Goal: Task Accomplishment & Management: Manage account settings

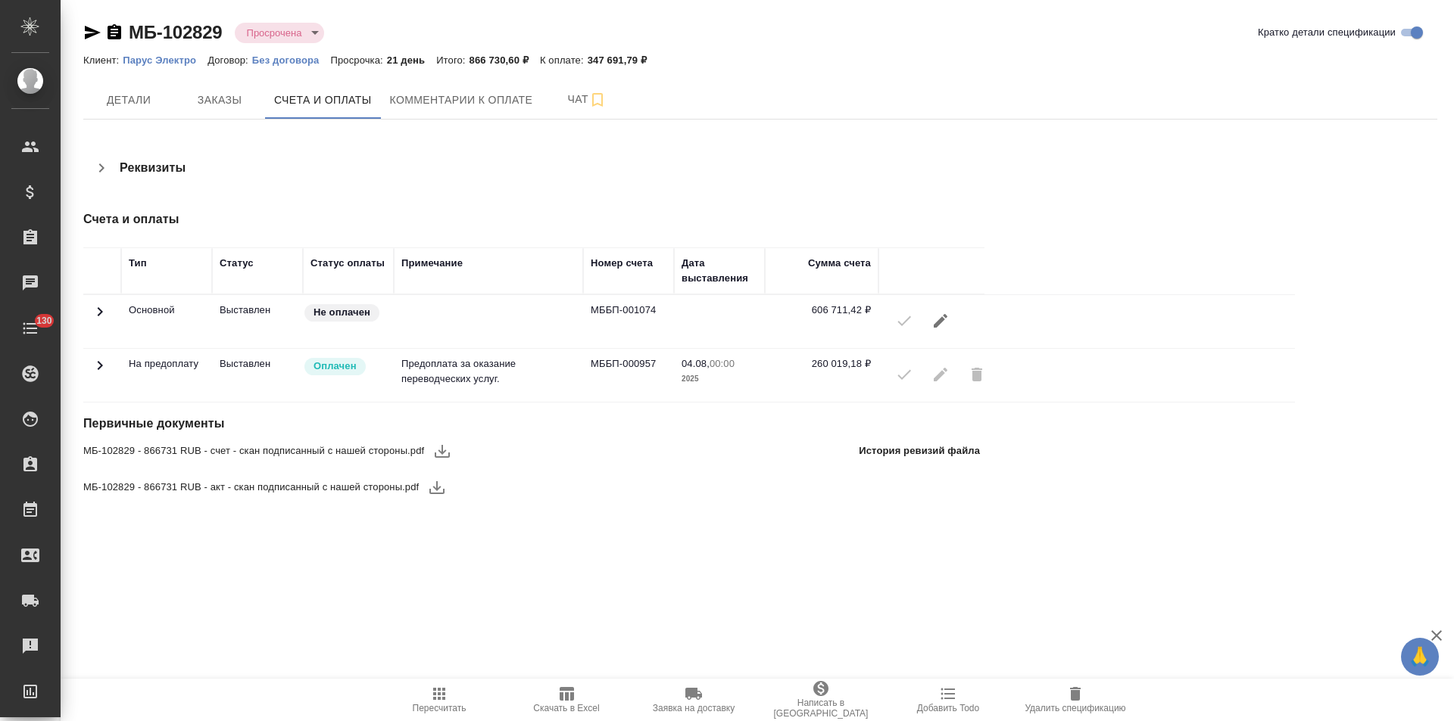
click at [117, 35] on icon "button" at bounding box center [115, 31] width 14 height 15
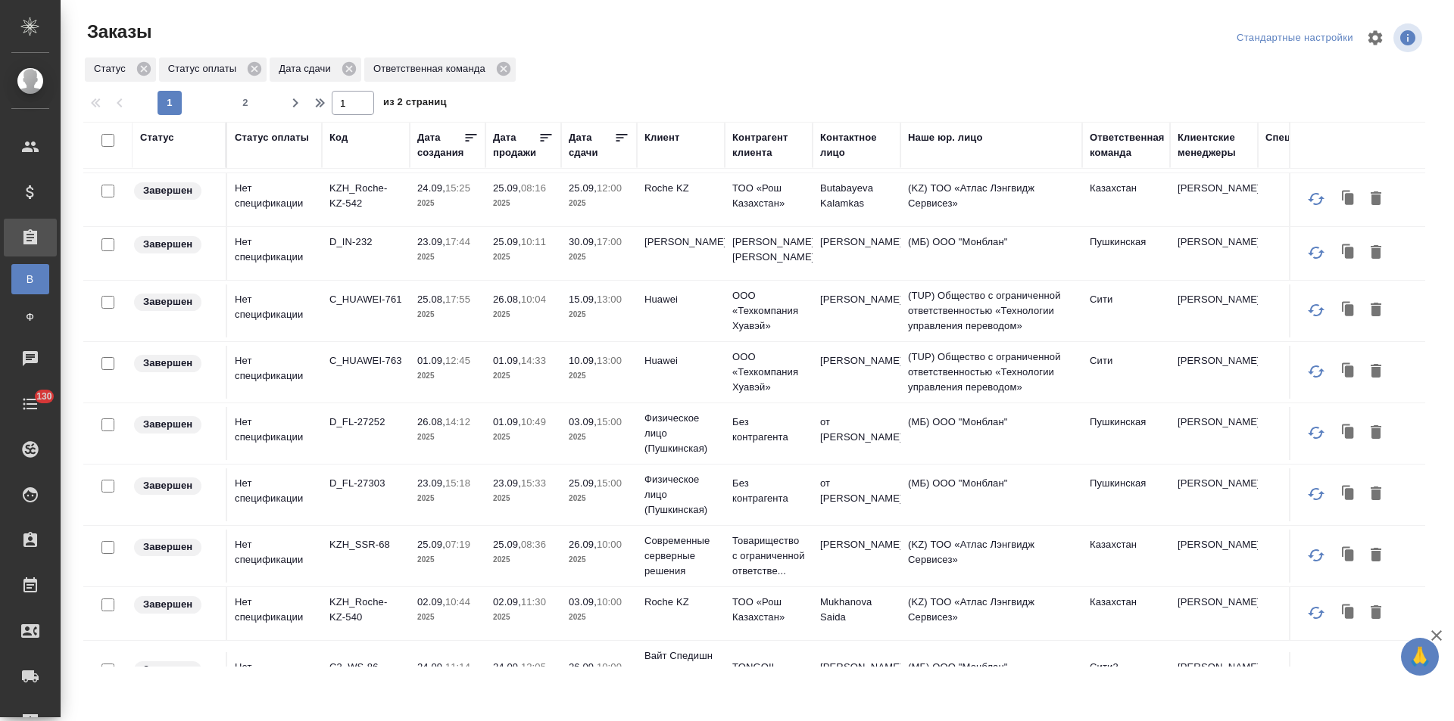
scroll to position [606, 0]
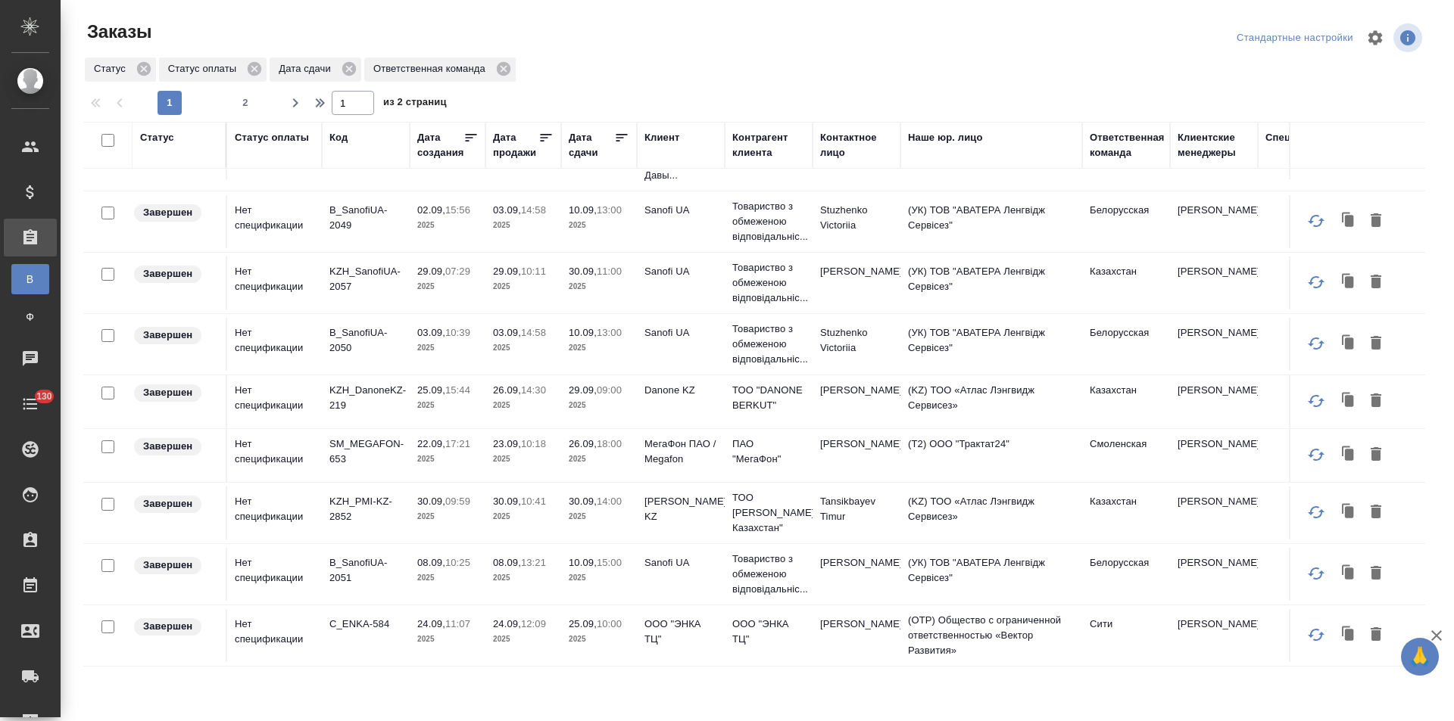
scroll to position [1009, 0]
click at [248, 104] on span "2" at bounding box center [245, 102] width 24 height 15
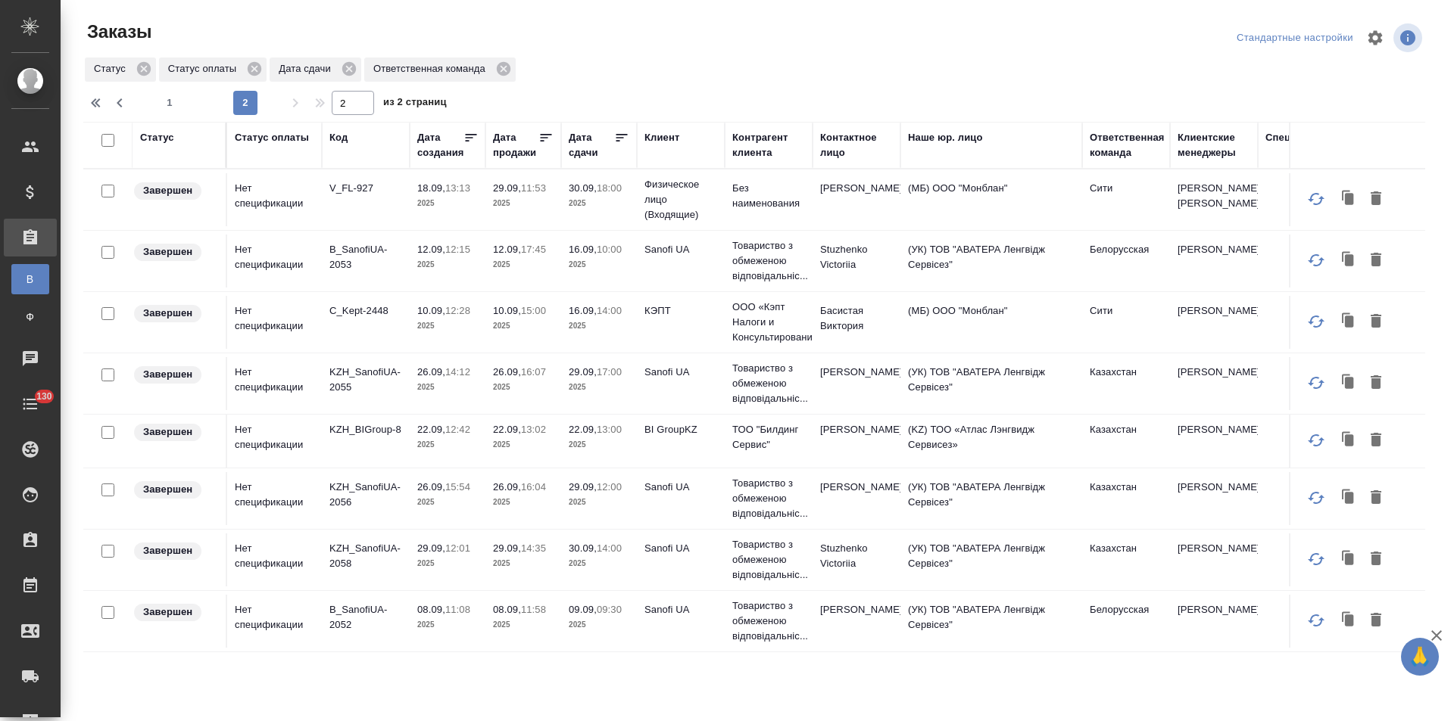
scroll to position [0, 0]
click at [165, 110] on span "1" at bounding box center [169, 102] width 24 height 15
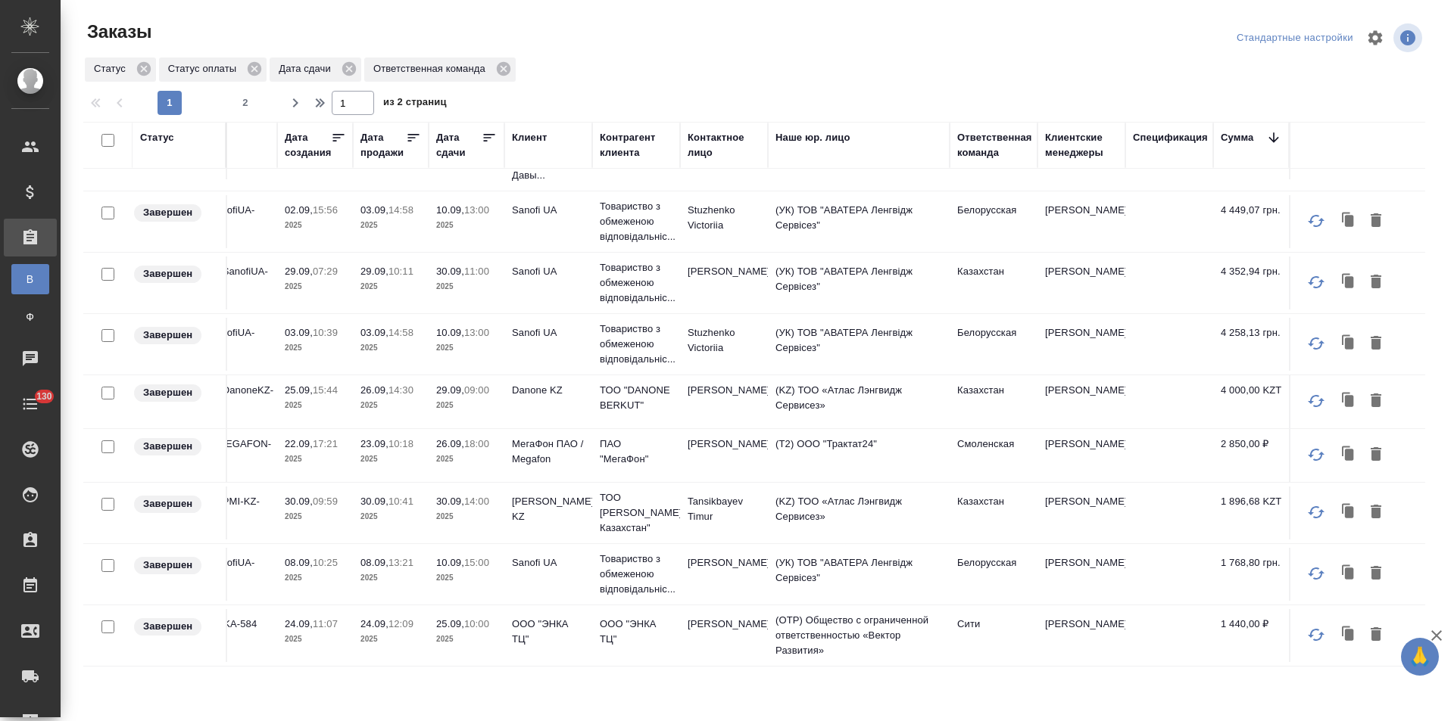
scroll to position [1009, 0]
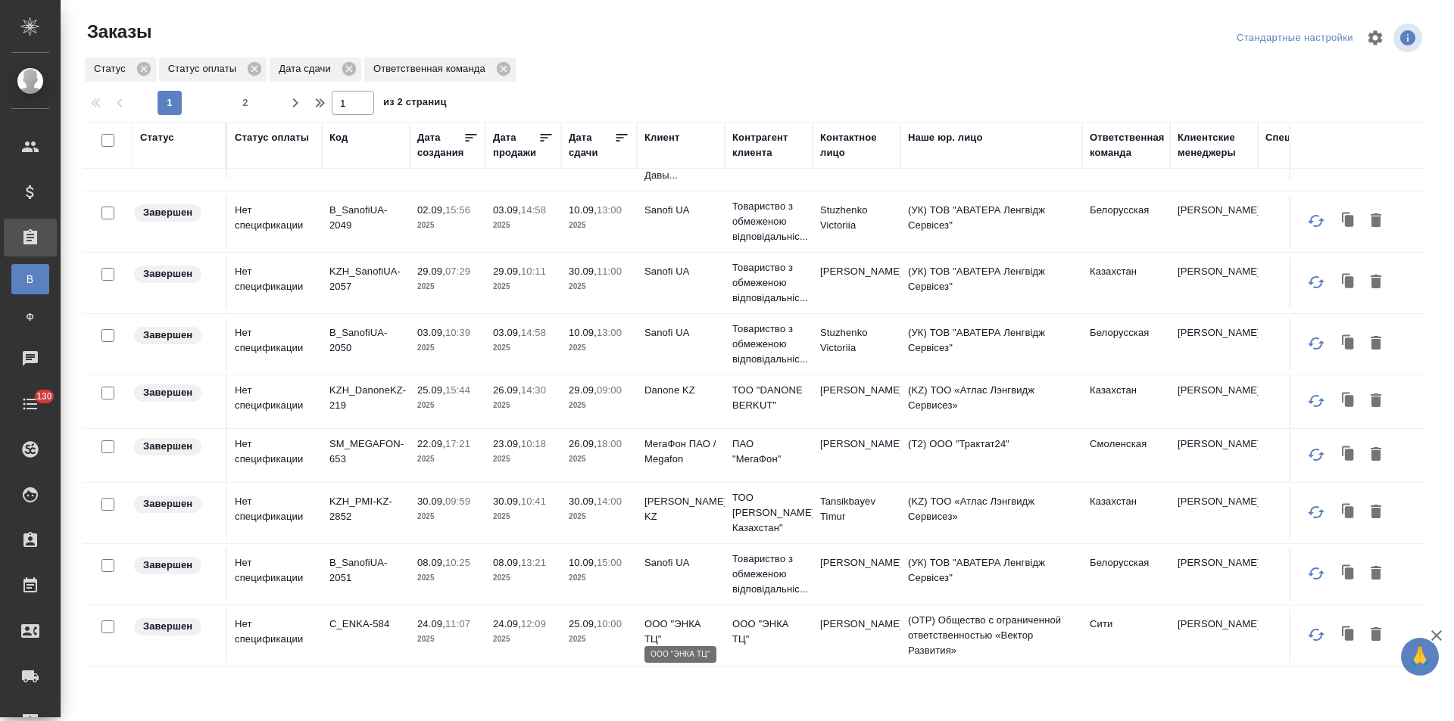
click at [646, 619] on p "ООО "ЭНКА ТЦ"" at bounding box center [680, 632] width 73 height 30
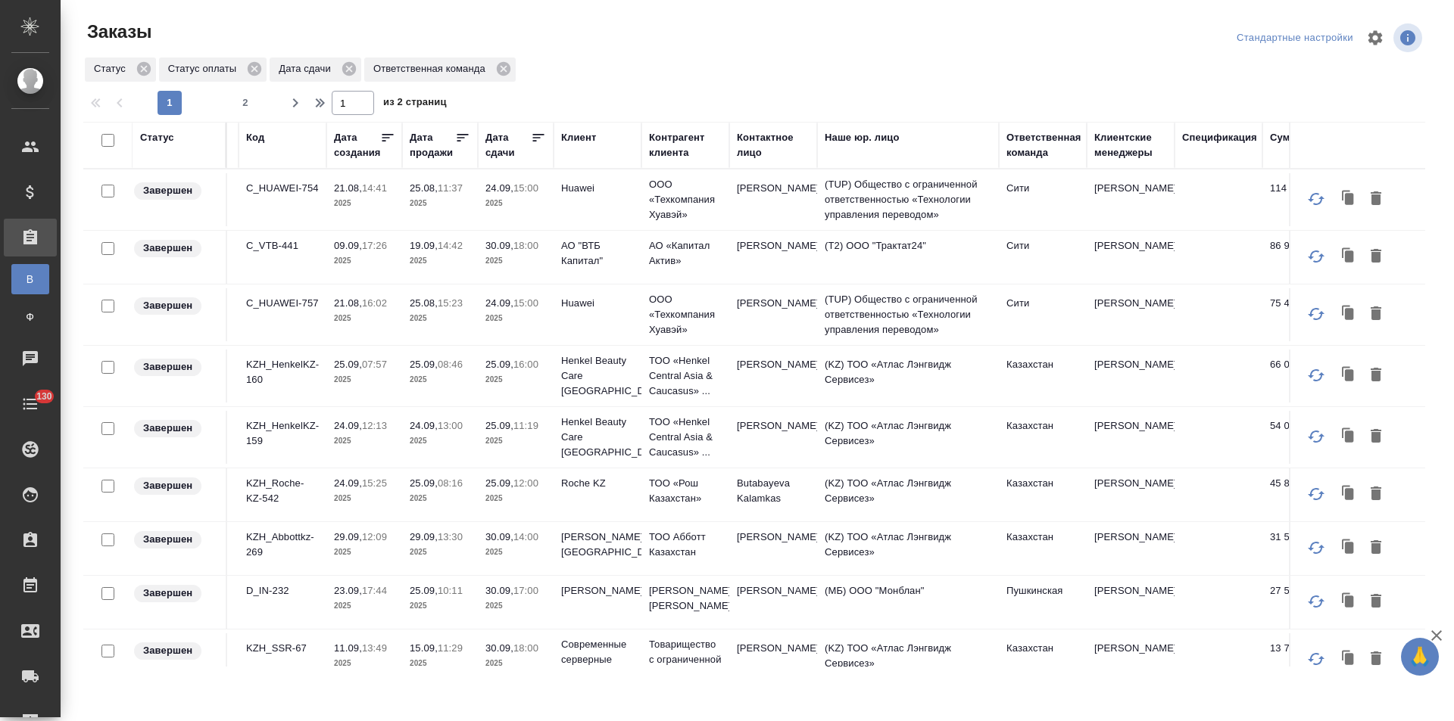
scroll to position [0, 144]
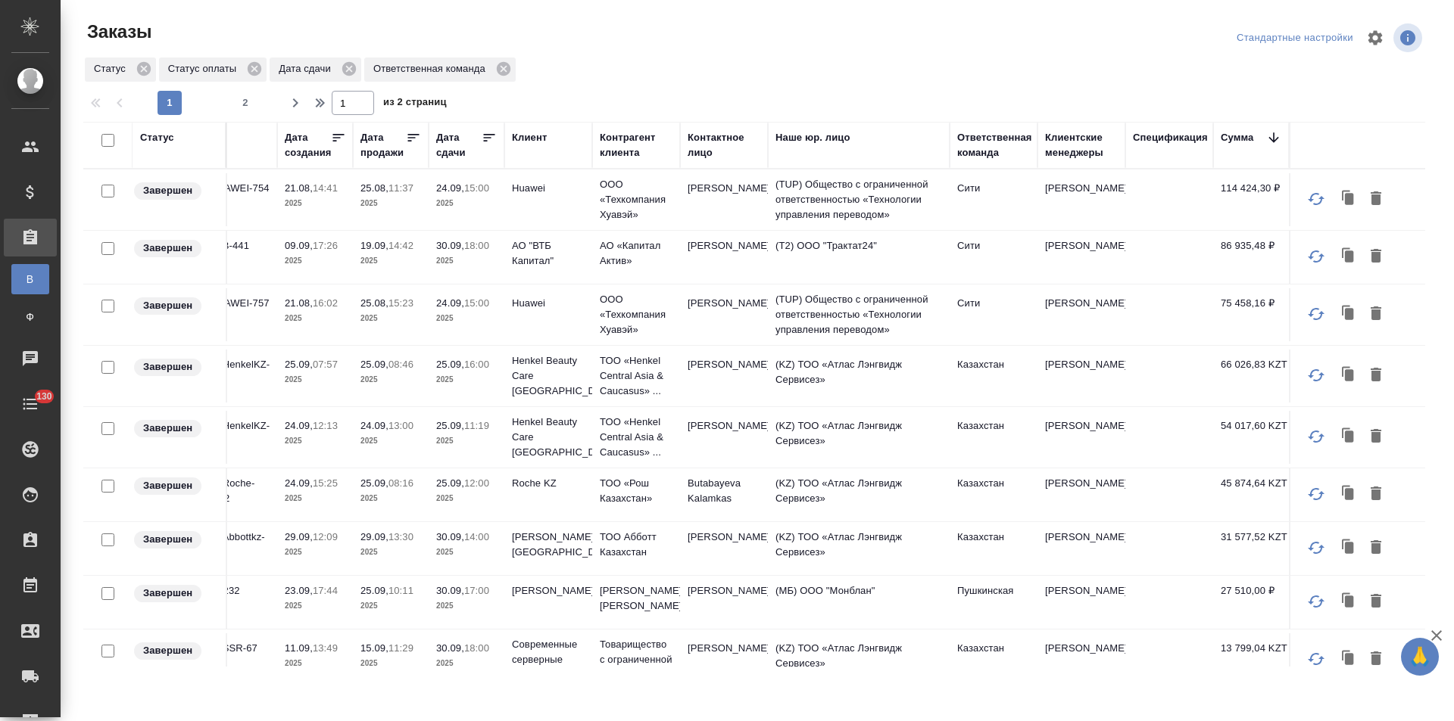
click at [819, 253] on td "(Т2) ООО "Трактат24"" at bounding box center [859, 257] width 182 height 53
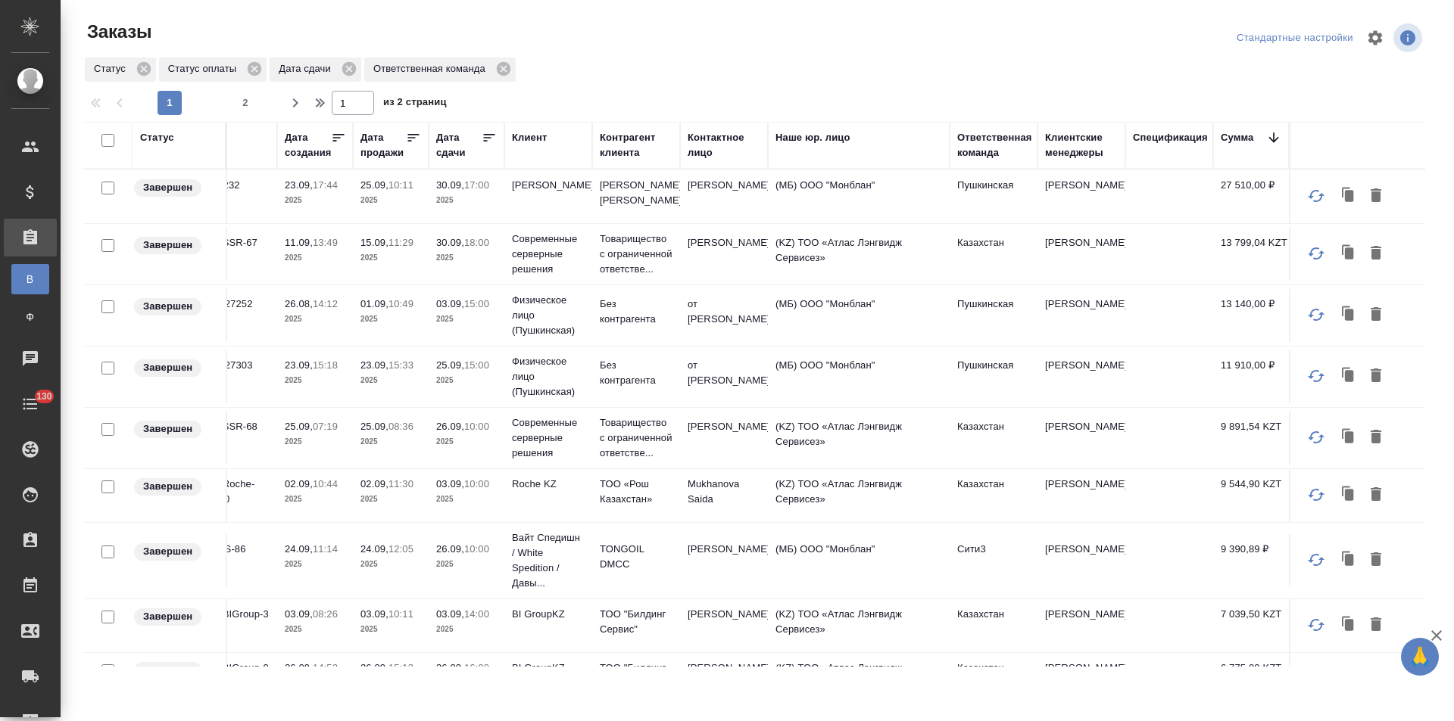
scroll to position [454, 144]
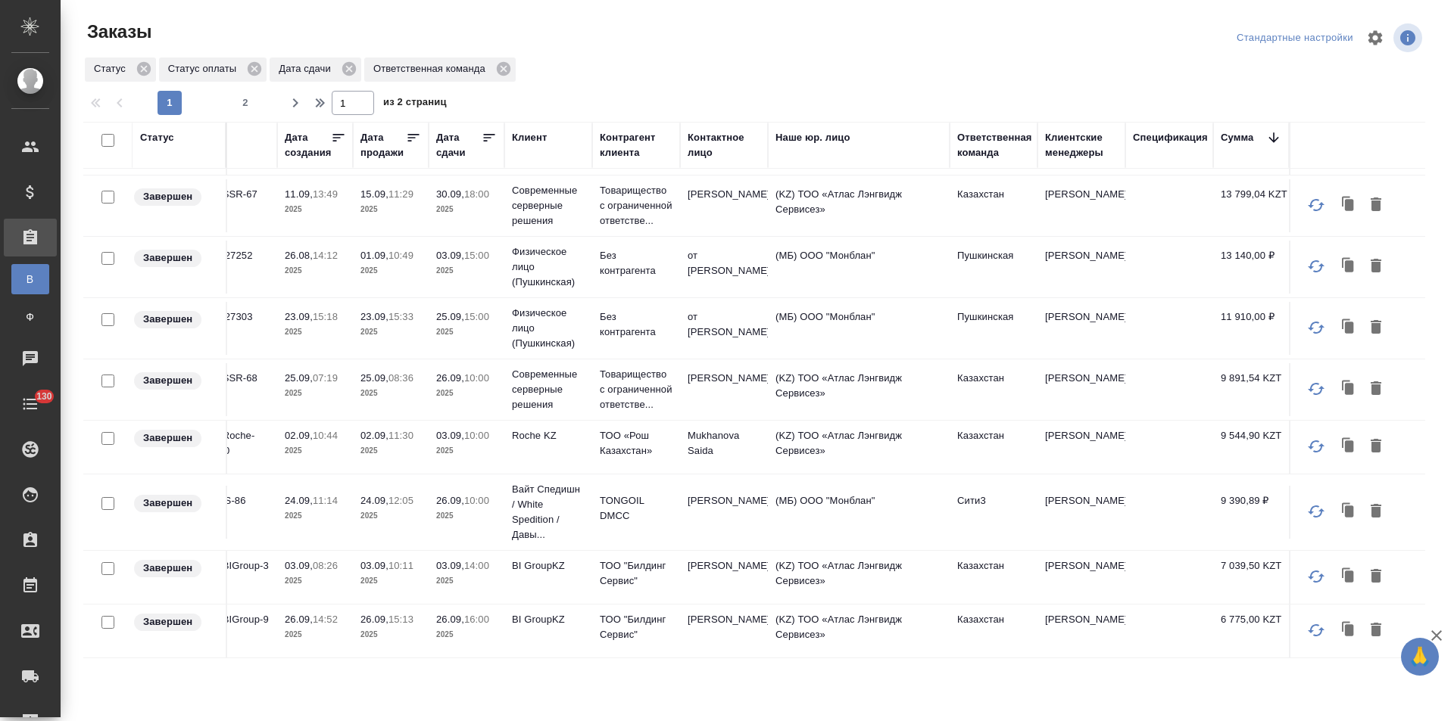
click at [706, 512] on td "Давыденко Оксана" at bounding box center [724, 512] width 88 height 53
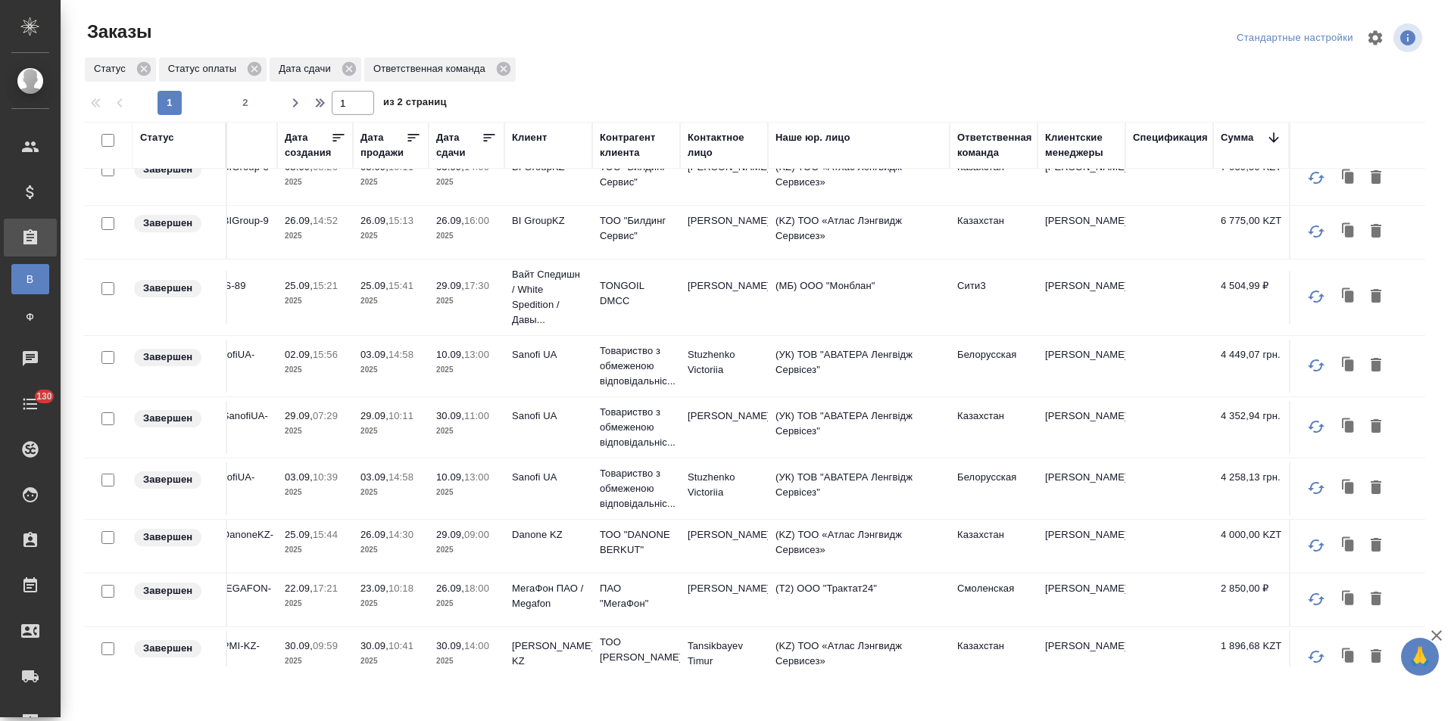
scroll to position [1009, 144]
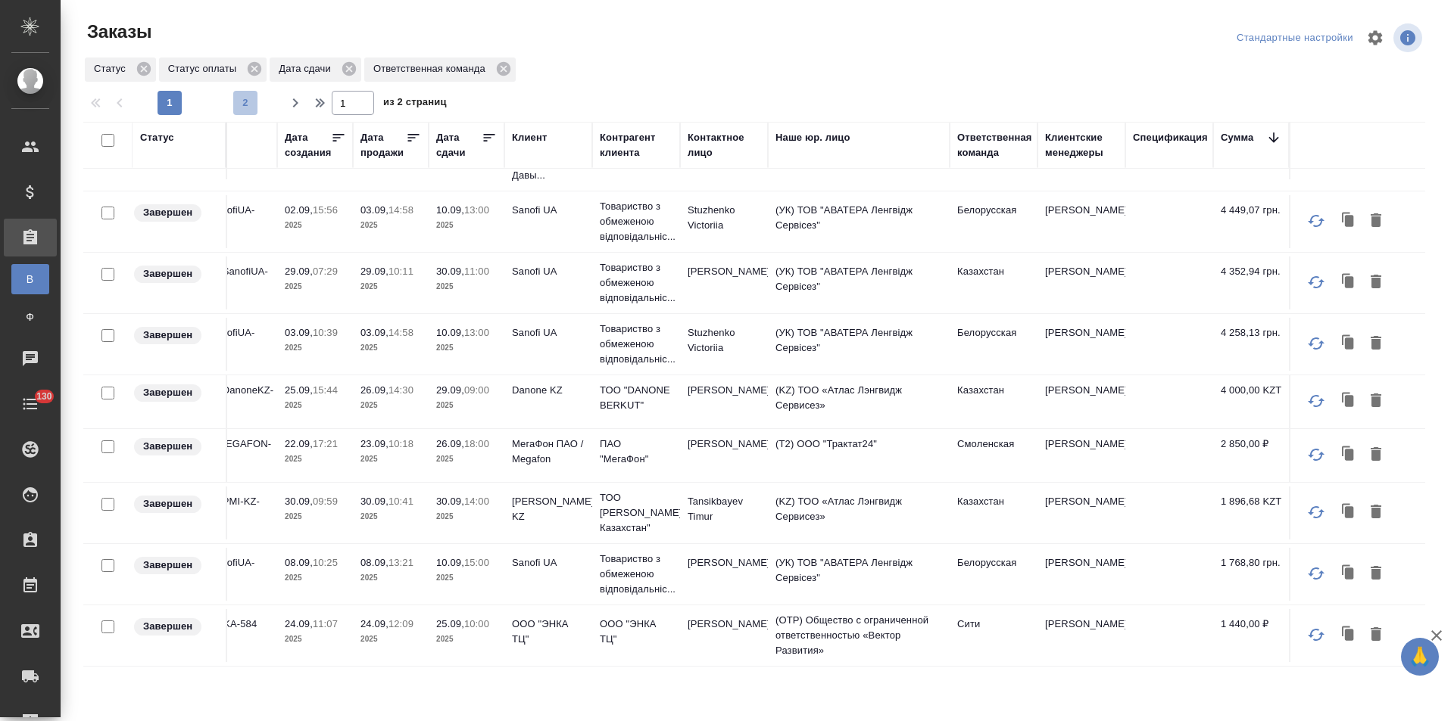
click at [238, 101] on span "2" at bounding box center [245, 102] width 24 height 15
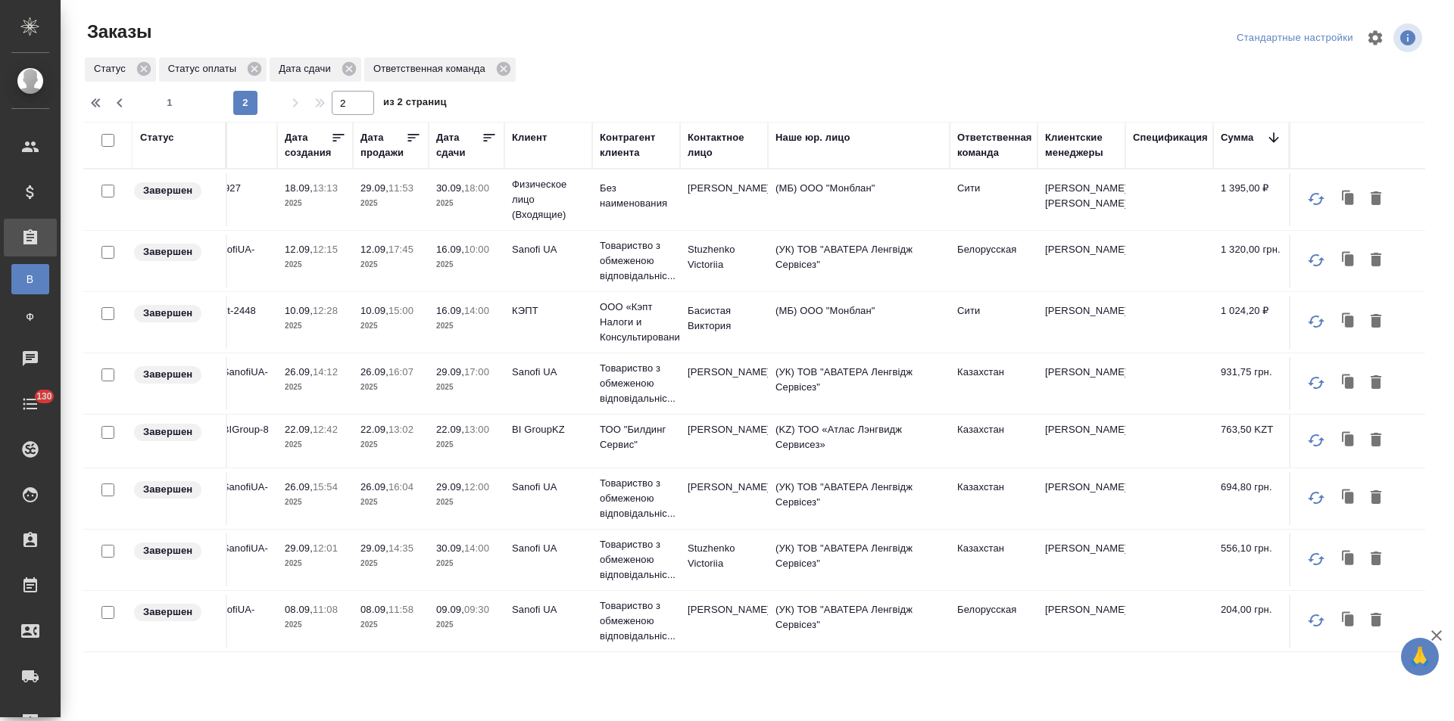
scroll to position [0, 144]
click at [164, 104] on span "1" at bounding box center [169, 102] width 24 height 15
type input "1"
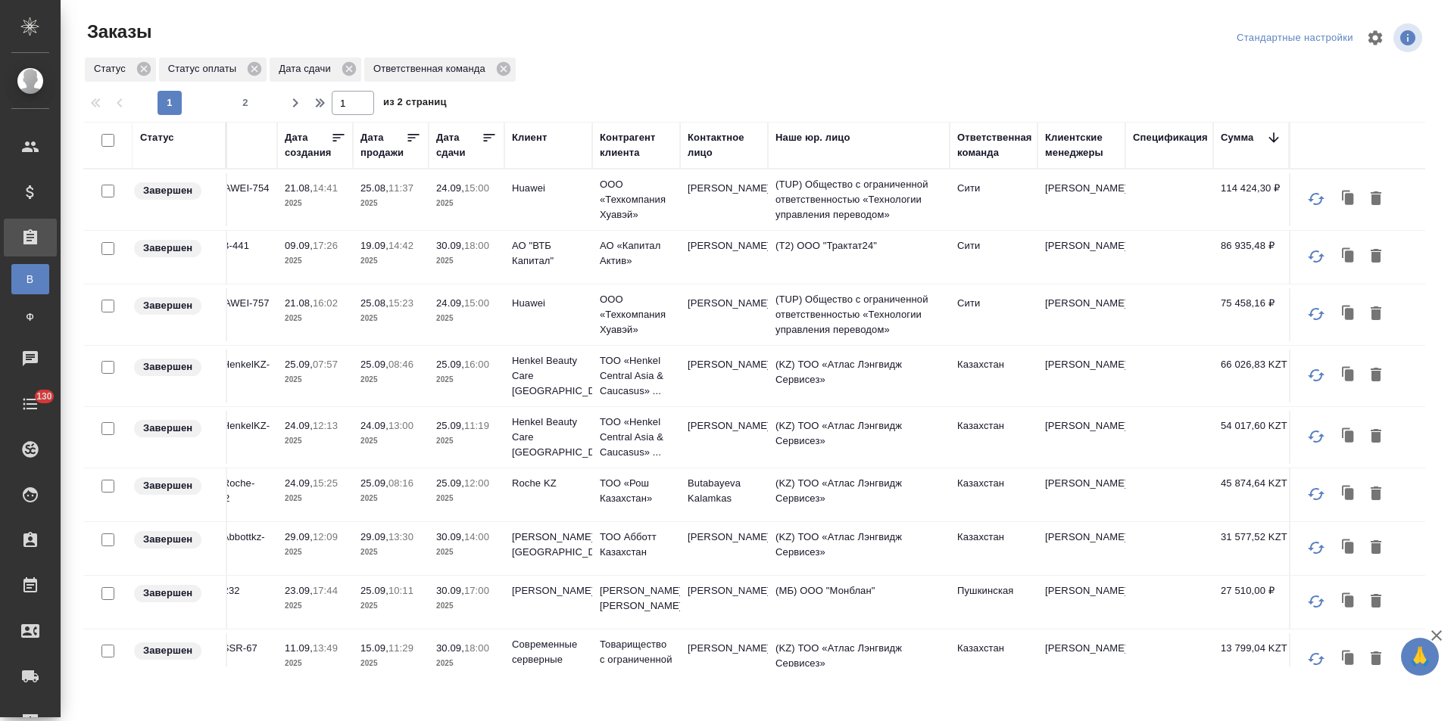
click at [708, 262] on td "Устинова Юлия" at bounding box center [724, 257] width 88 height 53
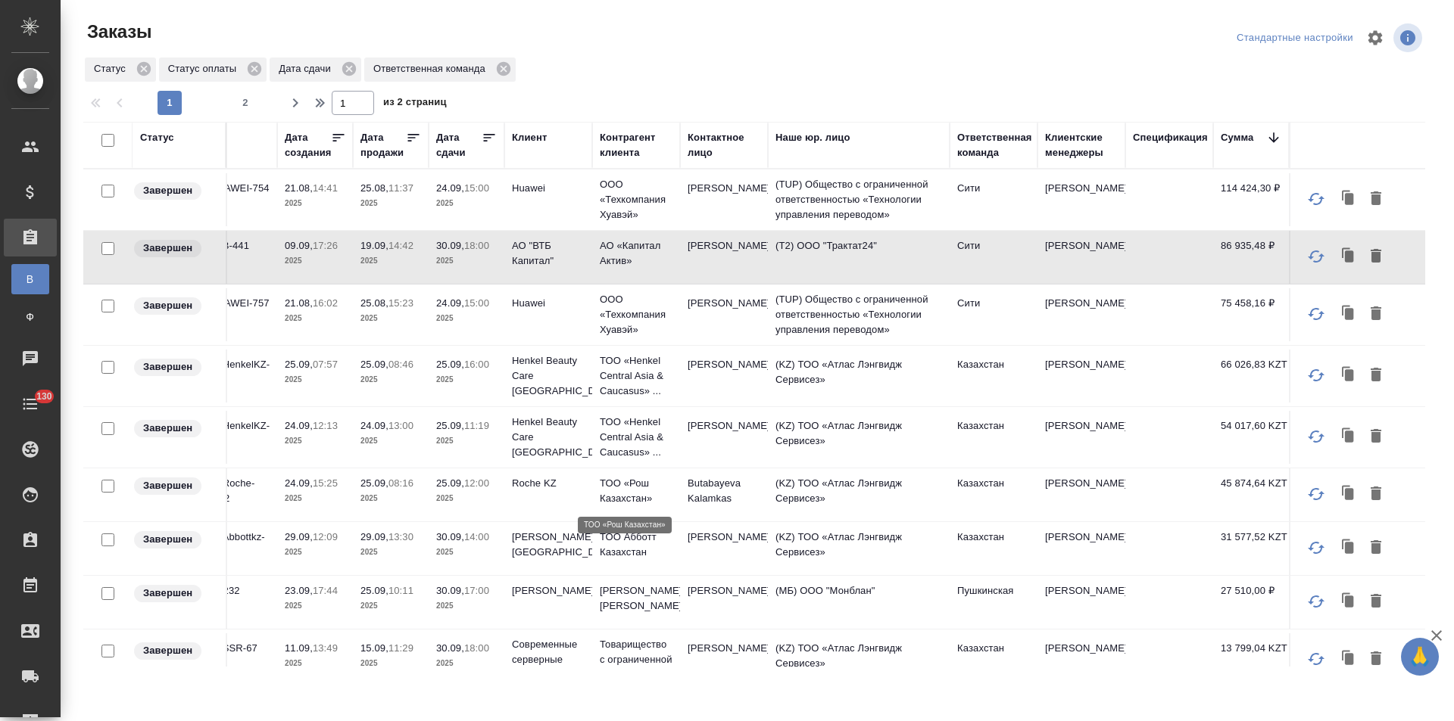
click at [611, 492] on p "ТОО «Рош Казахстан»" at bounding box center [636, 491] width 73 height 30
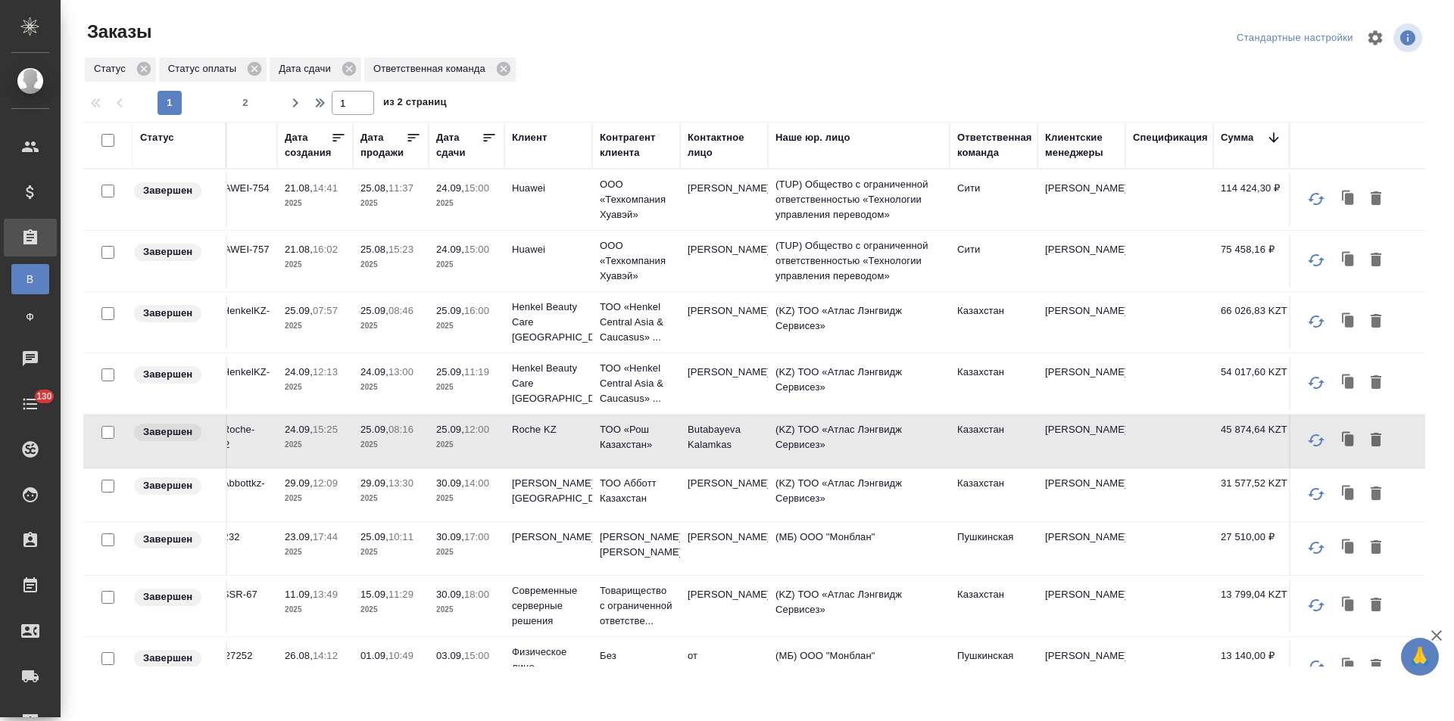
click at [1103, 563] on td "Давыдова Елена" at bounding box center [1081, 548] width 88 height 53
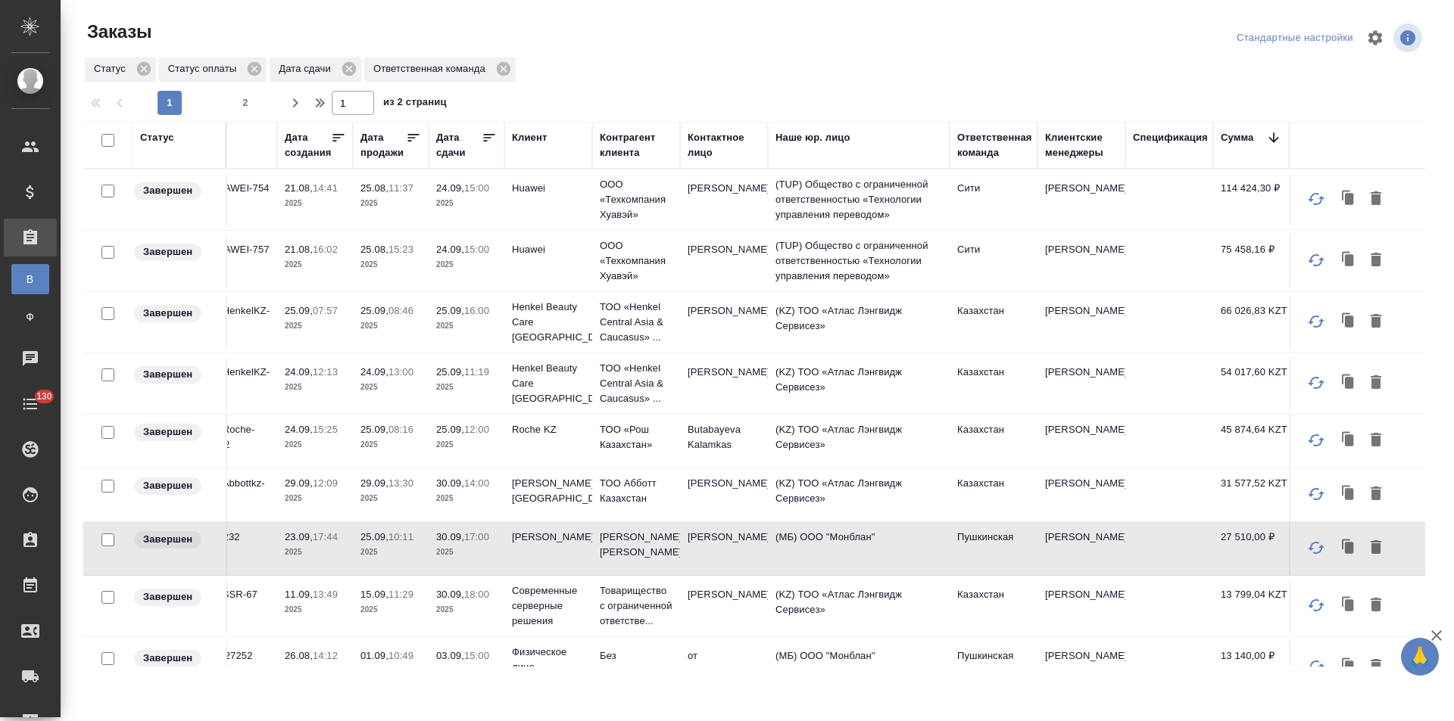
click at [1108, 603] on td "Кошербаева Назерке" at bounding box center [1081, 606] width 88 height 53
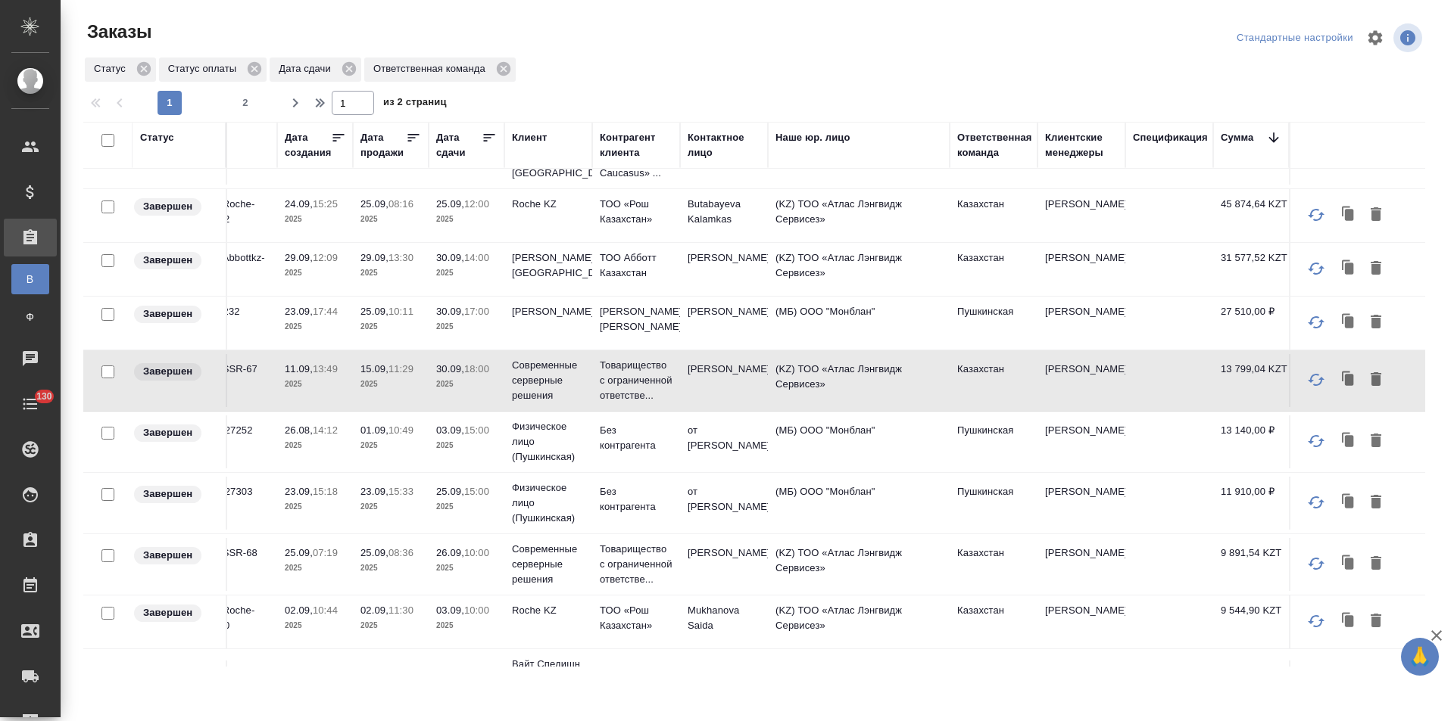
scroll to position [227, 144]
click at [1099, 427] on td "Давыдова Елена" at bounding box center [1081, 440] width 88 height 53
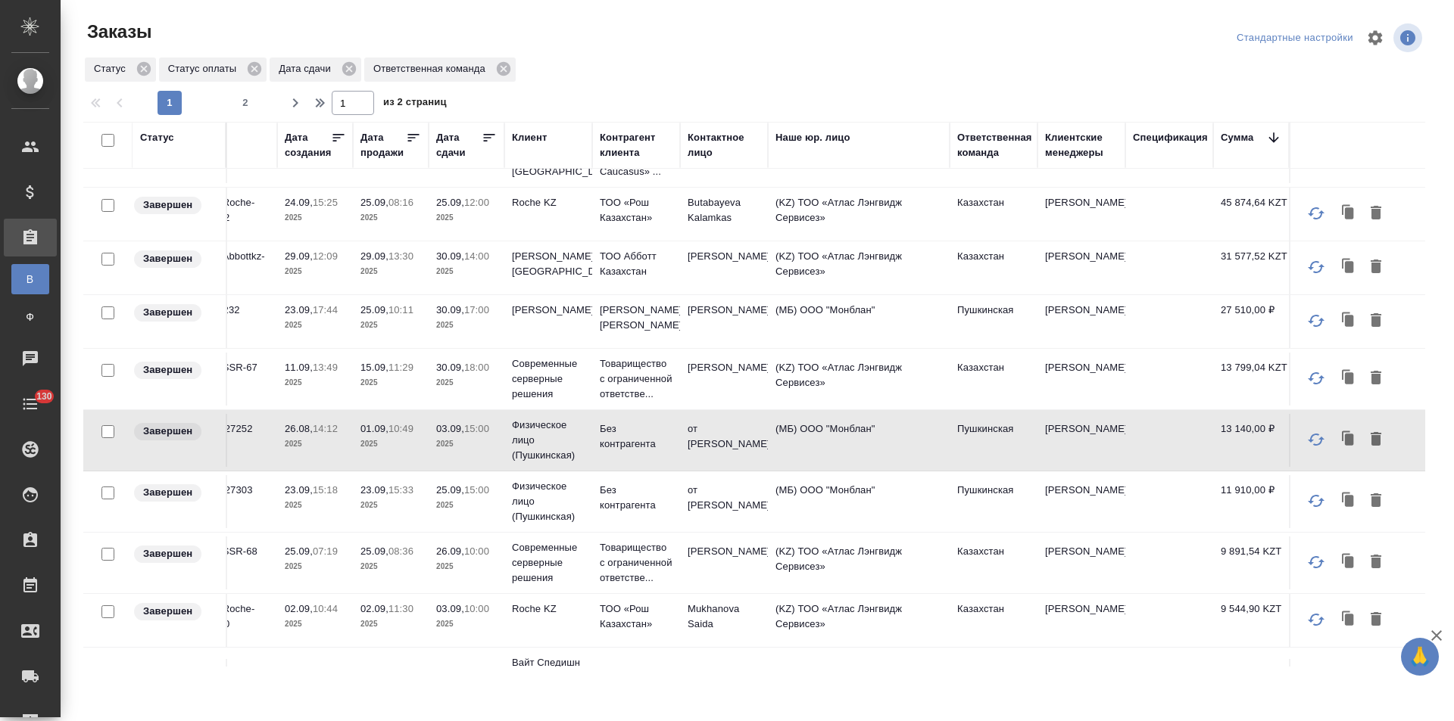
click at [1103, 504] on td "Давыдова Елена" at bounding box center [1081, 501] width 88 height 53
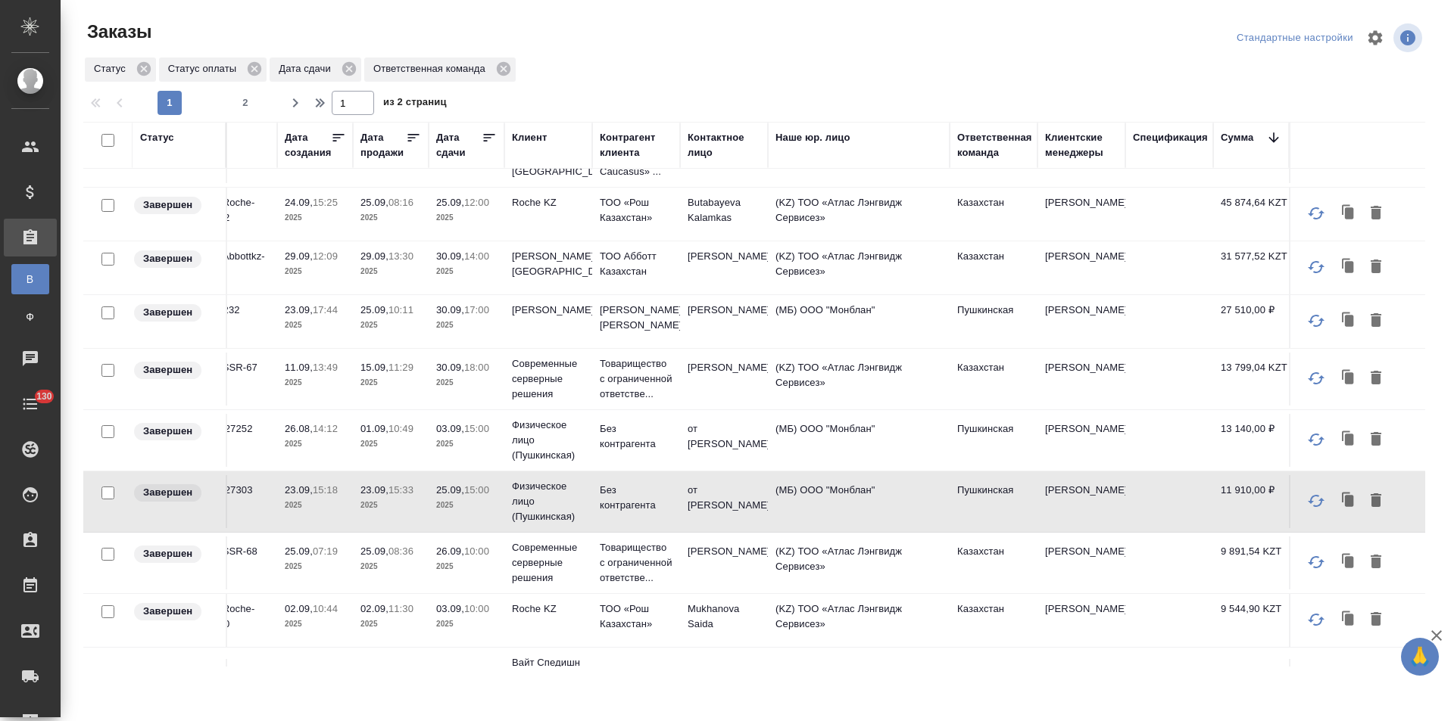
click at [1106, 558] on td "Асланукова Сати" at bounding box center [1081, 563] width 88 height 53
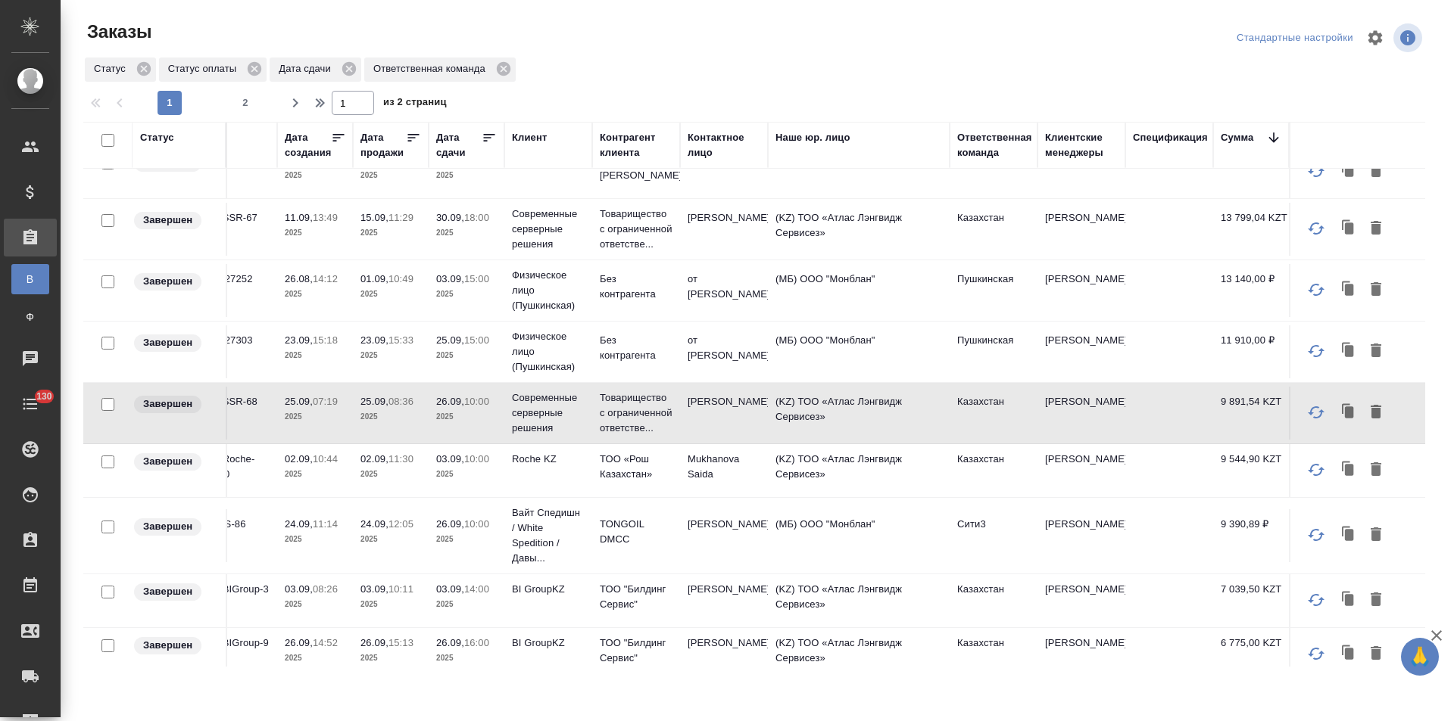
scroll to position [379, 144]
click at [1097, 475] on td "Кошербаева Назерке" at bounding box center [1081, 469] width 88 height 53
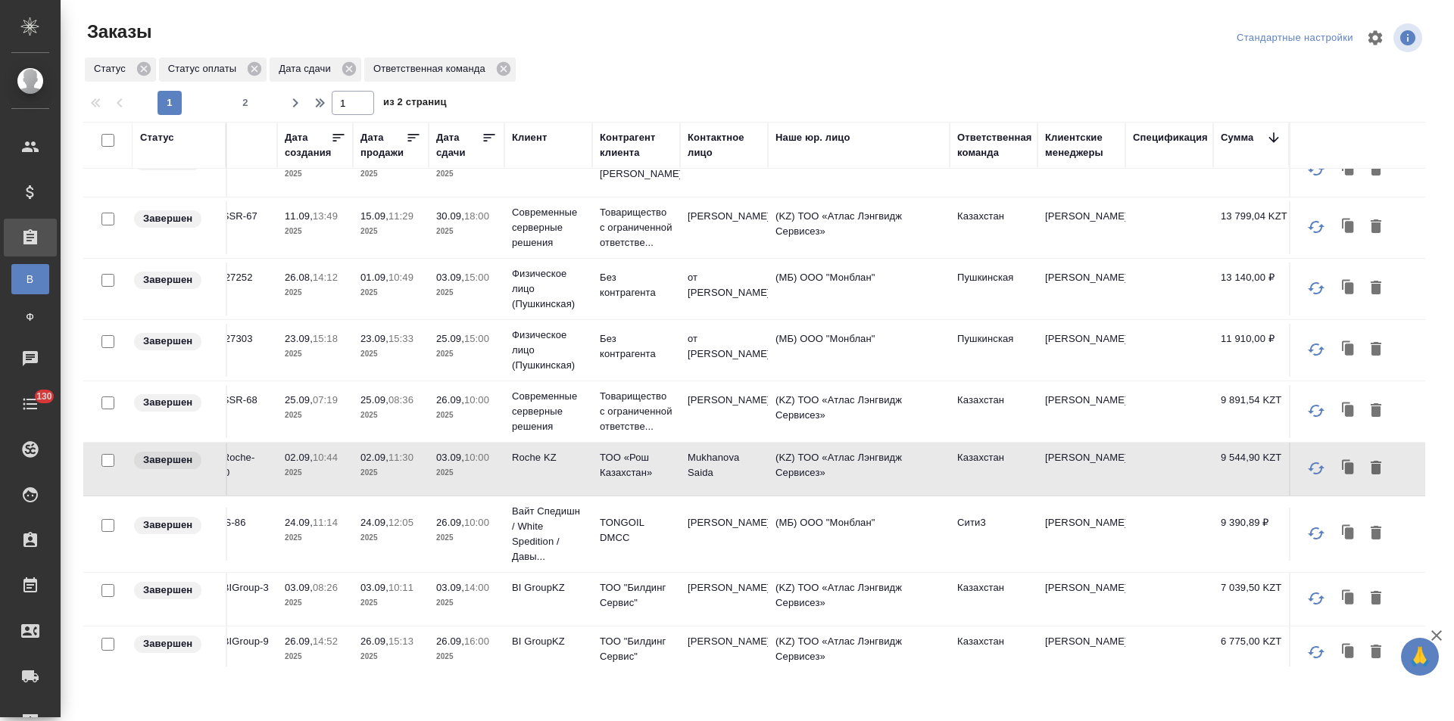
click at [1099, 535] on td "Галишева Мария" at bounding box center [1081, 534] width 88 height 53
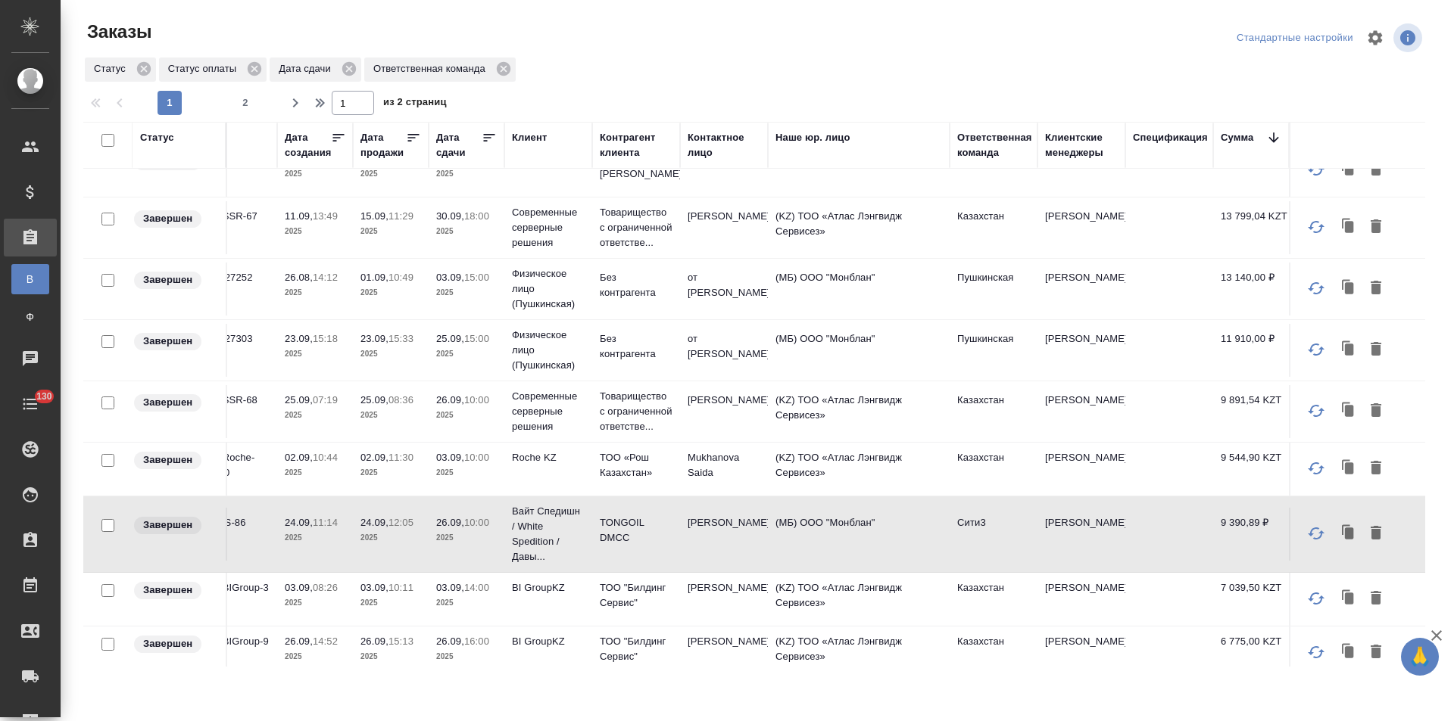
click at [1099, 604] on td "Кошербаева Назерке" at bounding box center [1081, 599] width 88 height 53
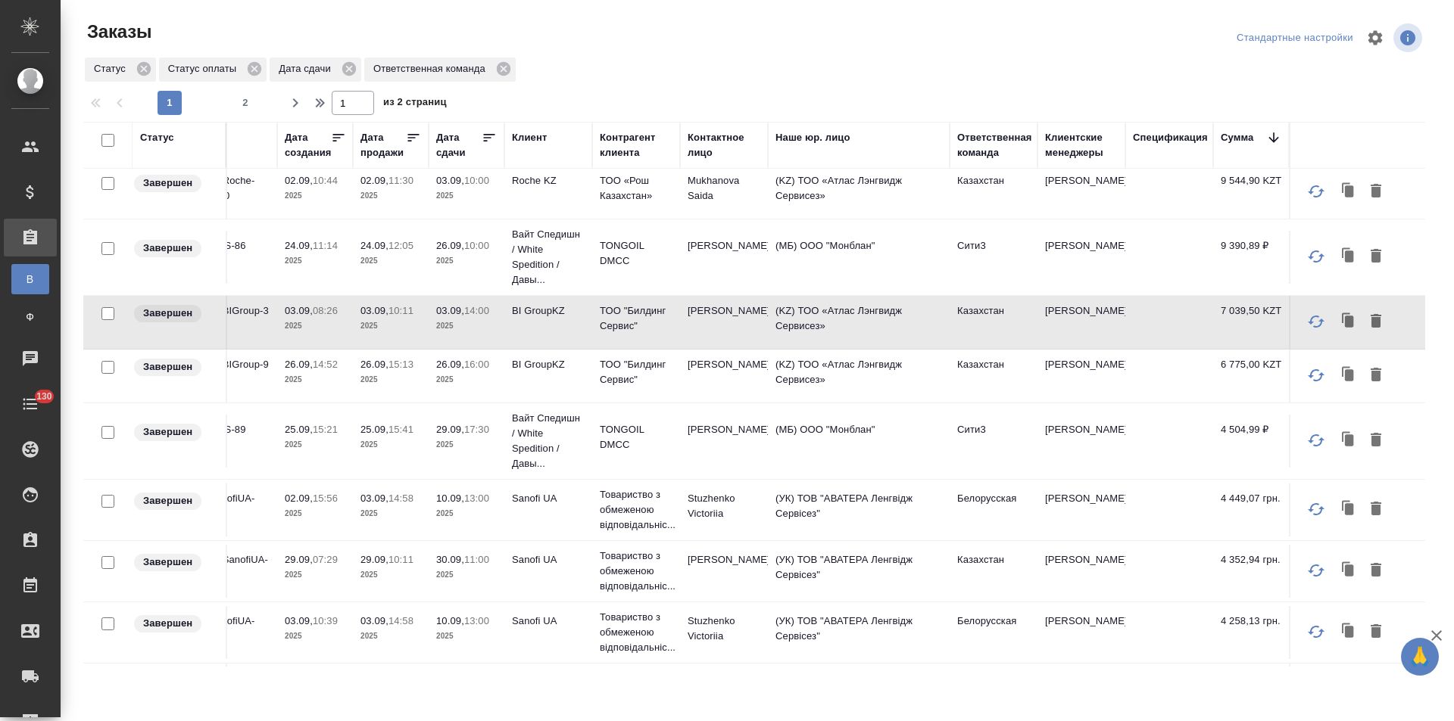
scroll to position [681, 144]
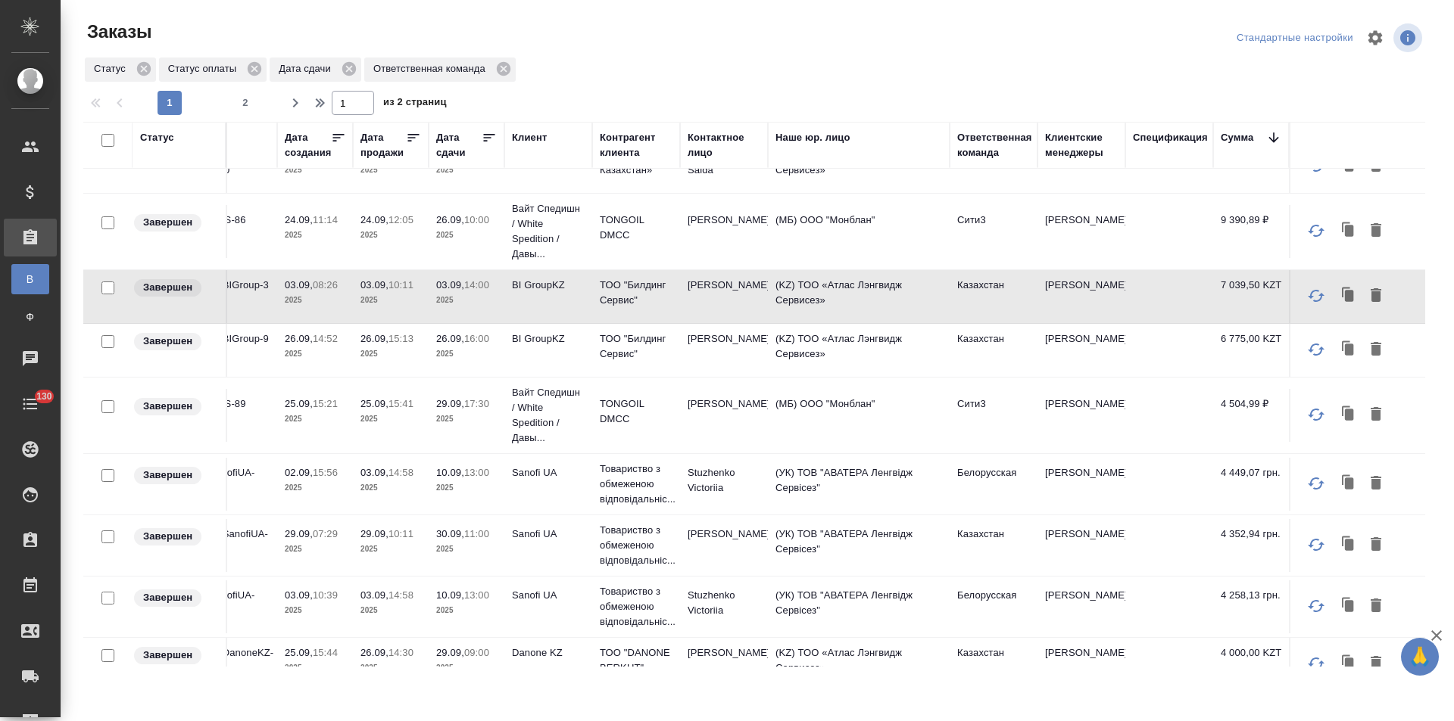
click at [1125, 355] on td at bounding box center [1169, 350] width 88 height 53
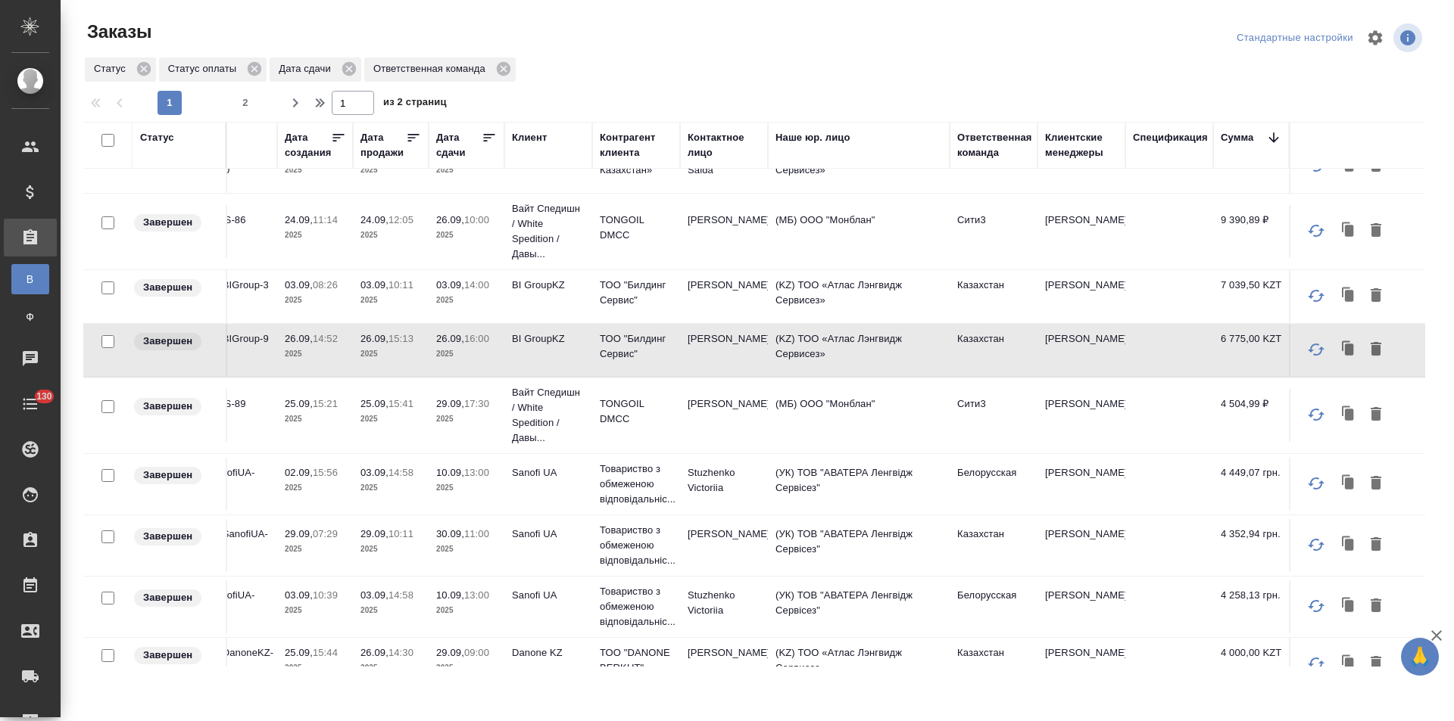
click at [1125, 406] on td at bounding box center [1169, 415] width 88 height 53
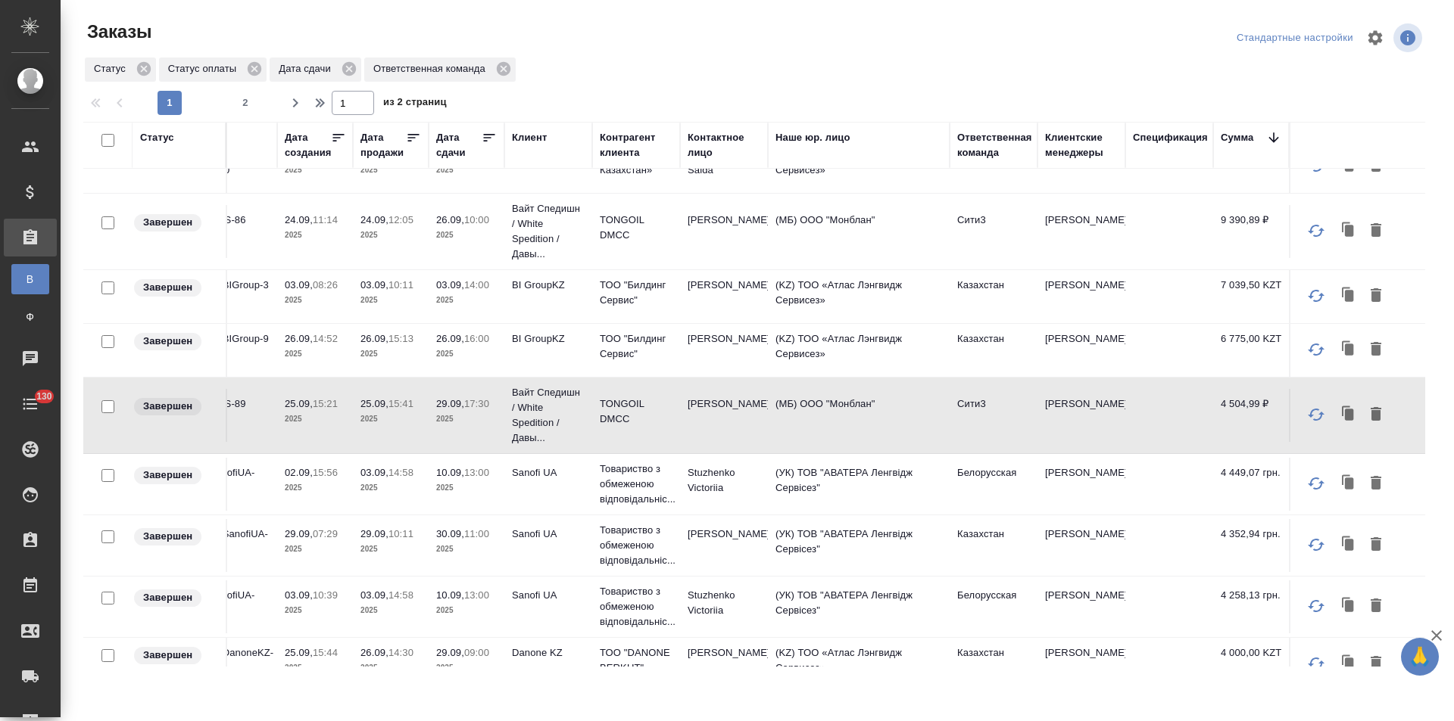
click at [1125, 492] on td at bounding box center [1169, 484] width 88 height 53
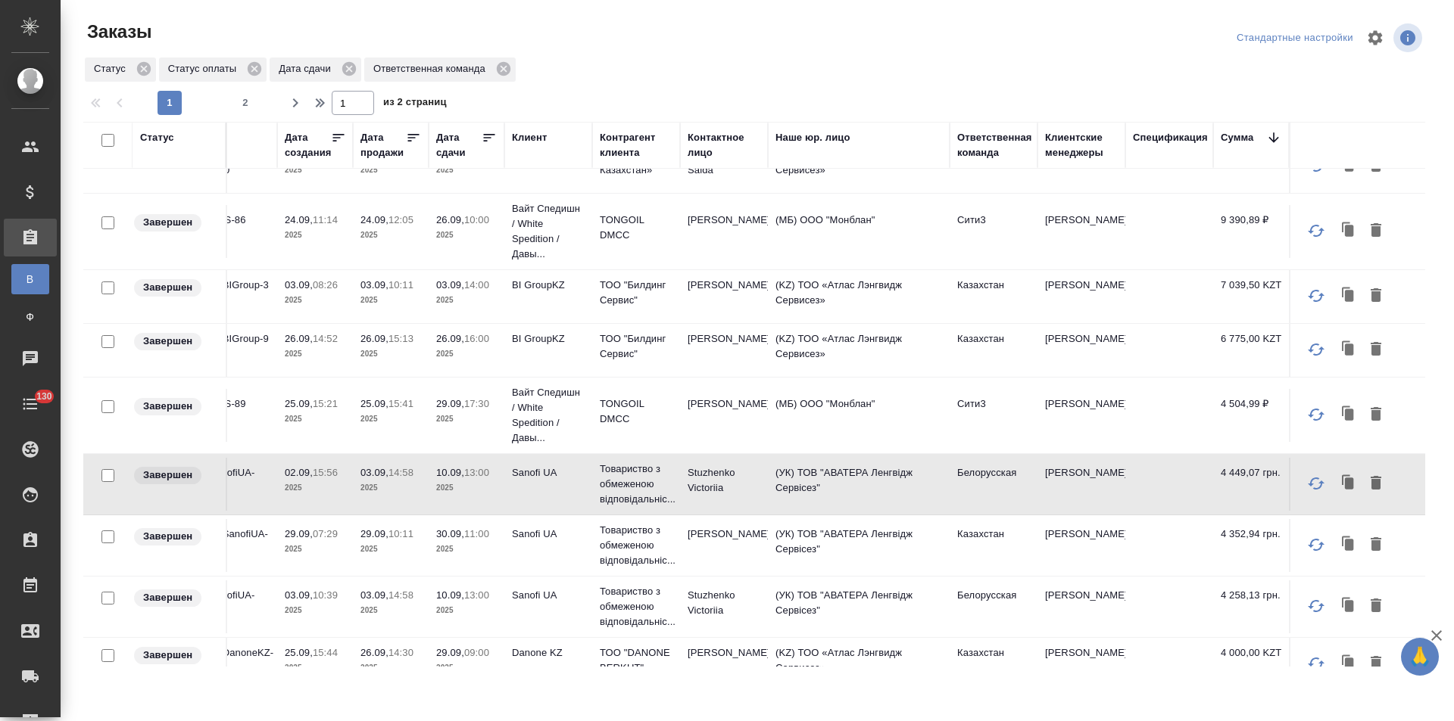
drag, startPoint x: 1120, startPoint y: 542, endPoint x: 1118, endPoint y: 612, distance: 69.7
click at [1125, 543] on td at bounding box center [1169, 545] width 88 height 53
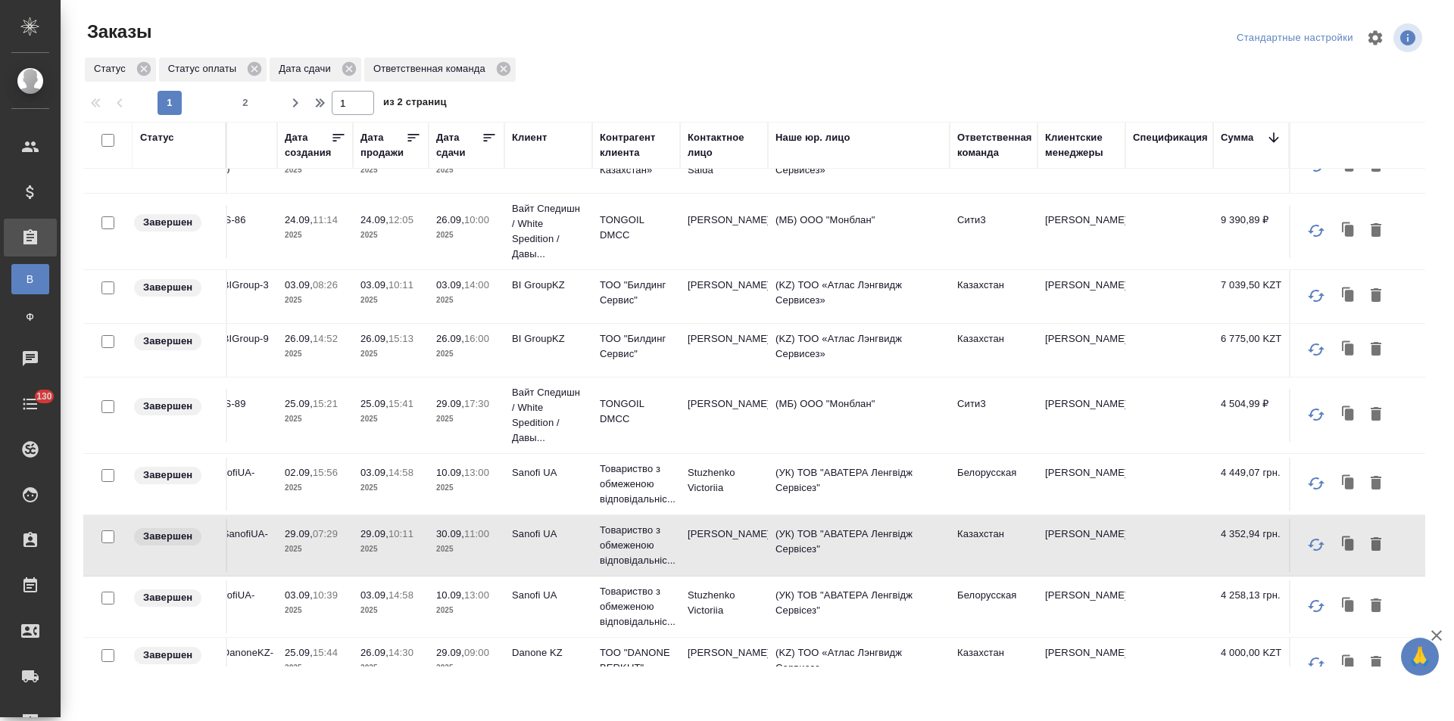
click at [1125, 612] on td at bounding box center [1169, 607] width 88 height 53
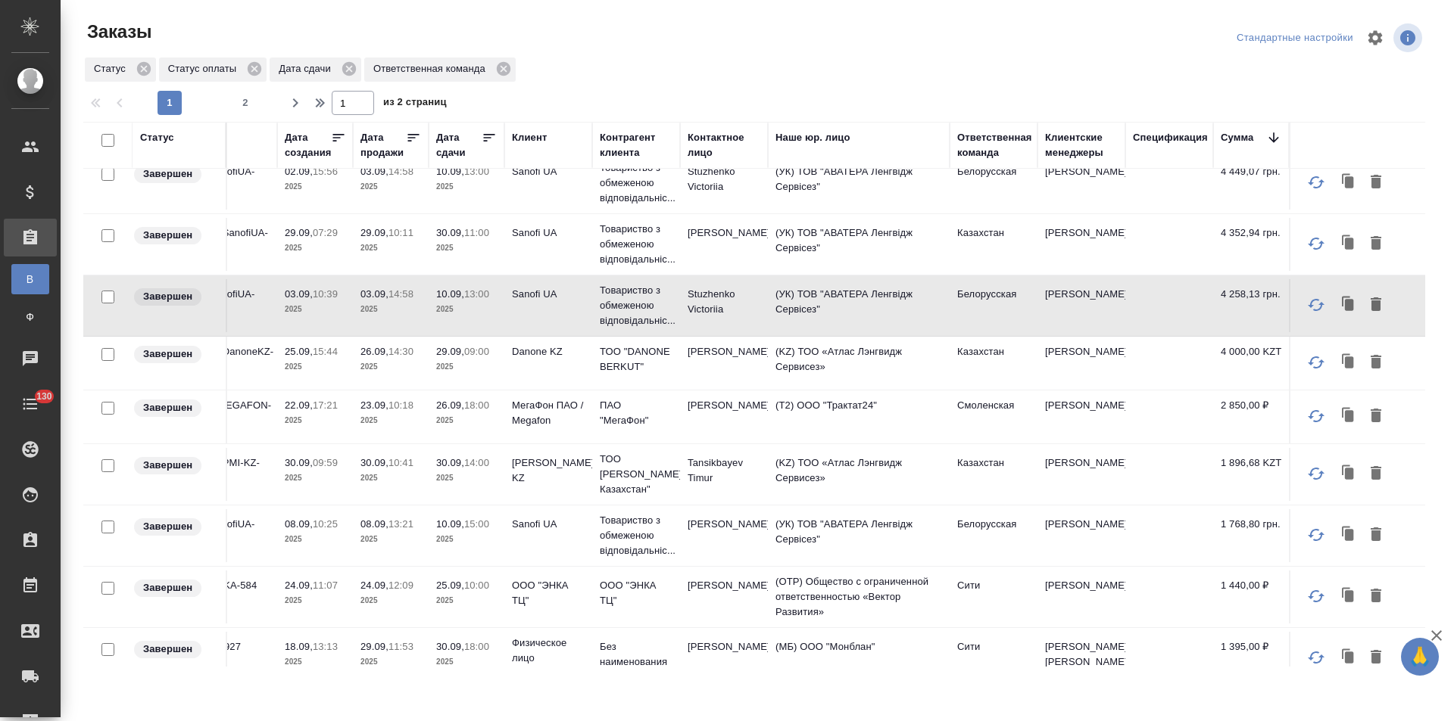
scroll to position [984, 144]
click at [1127, 366] on td at bounding box center [1169, 361] width 88 height 53
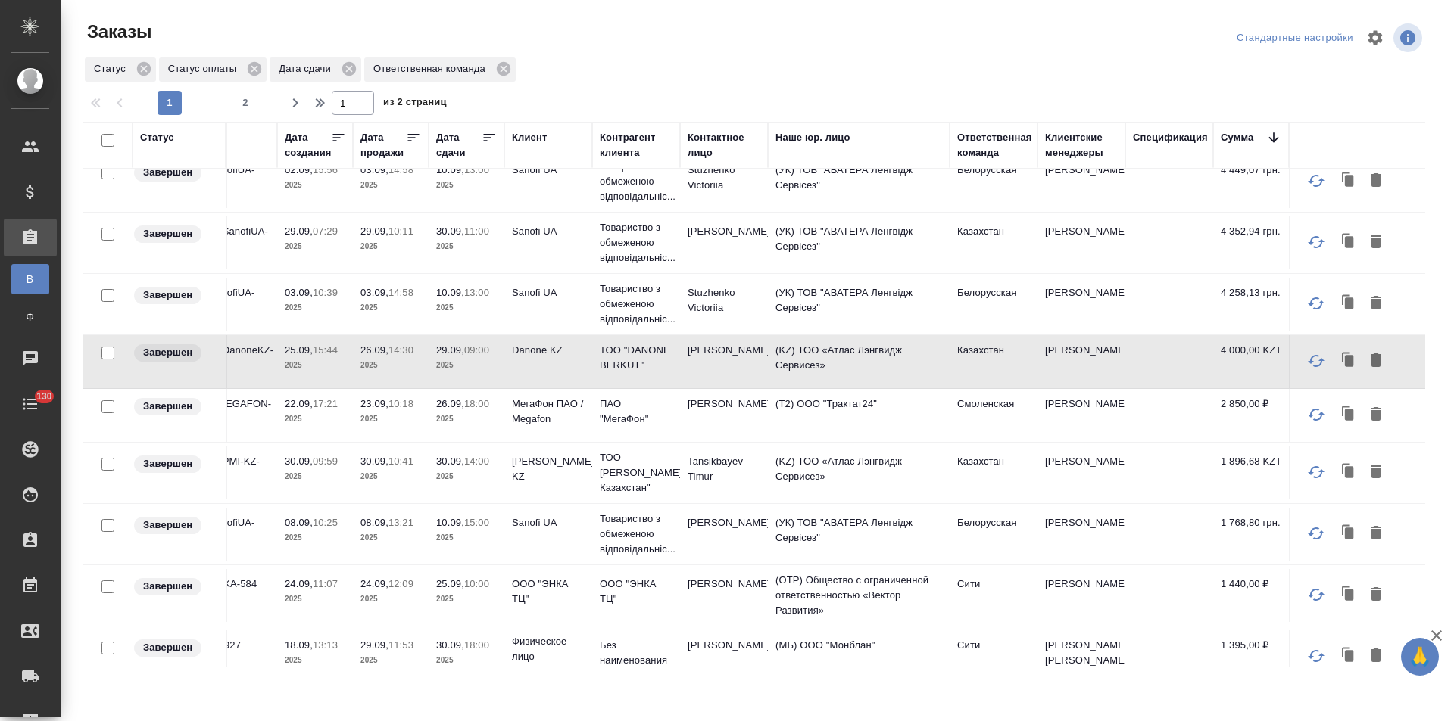
click at [1126, 419] on td at bounding box center [1169, 415] width 88 height 53
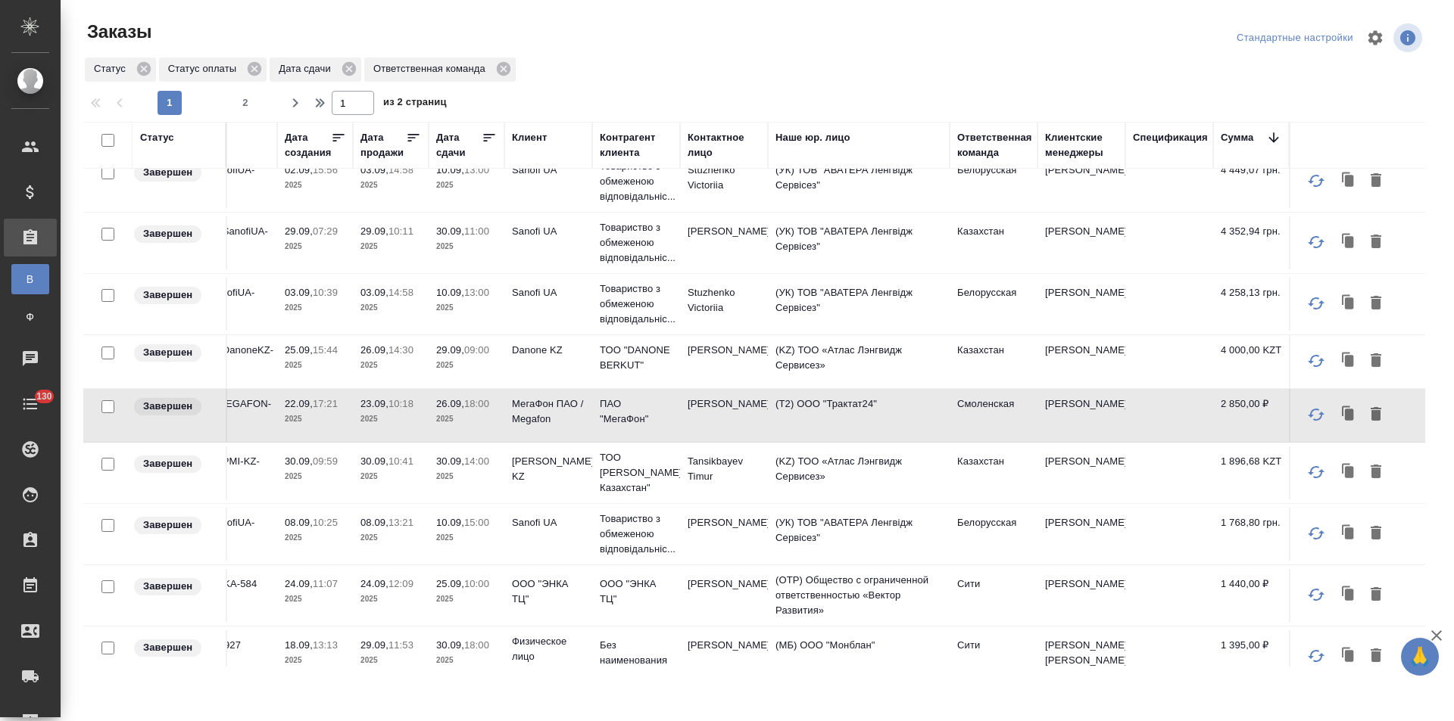
click at [1126, 473] on td at bounding box center [1169, 473] width 88 height 53
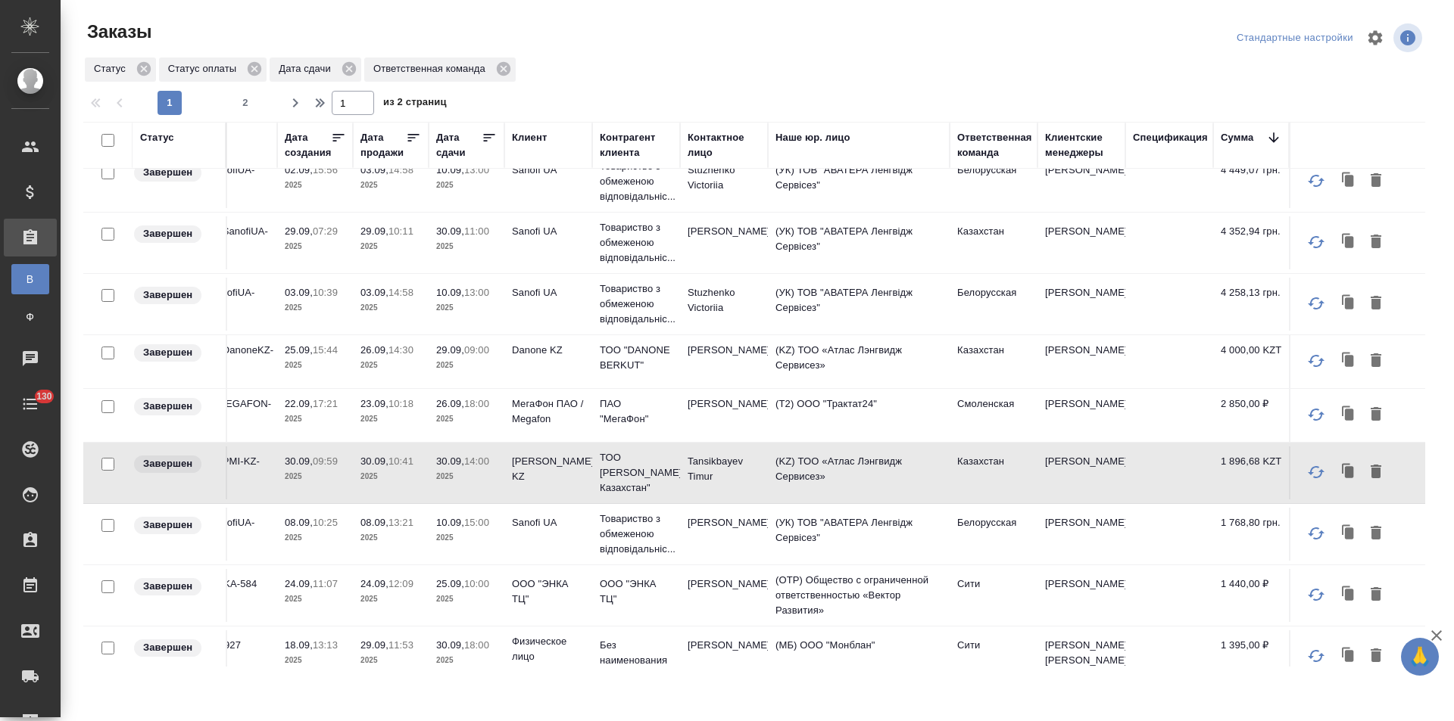
click at [1125, 531] on td at bounding box center [1169, 534] width 88 height 53
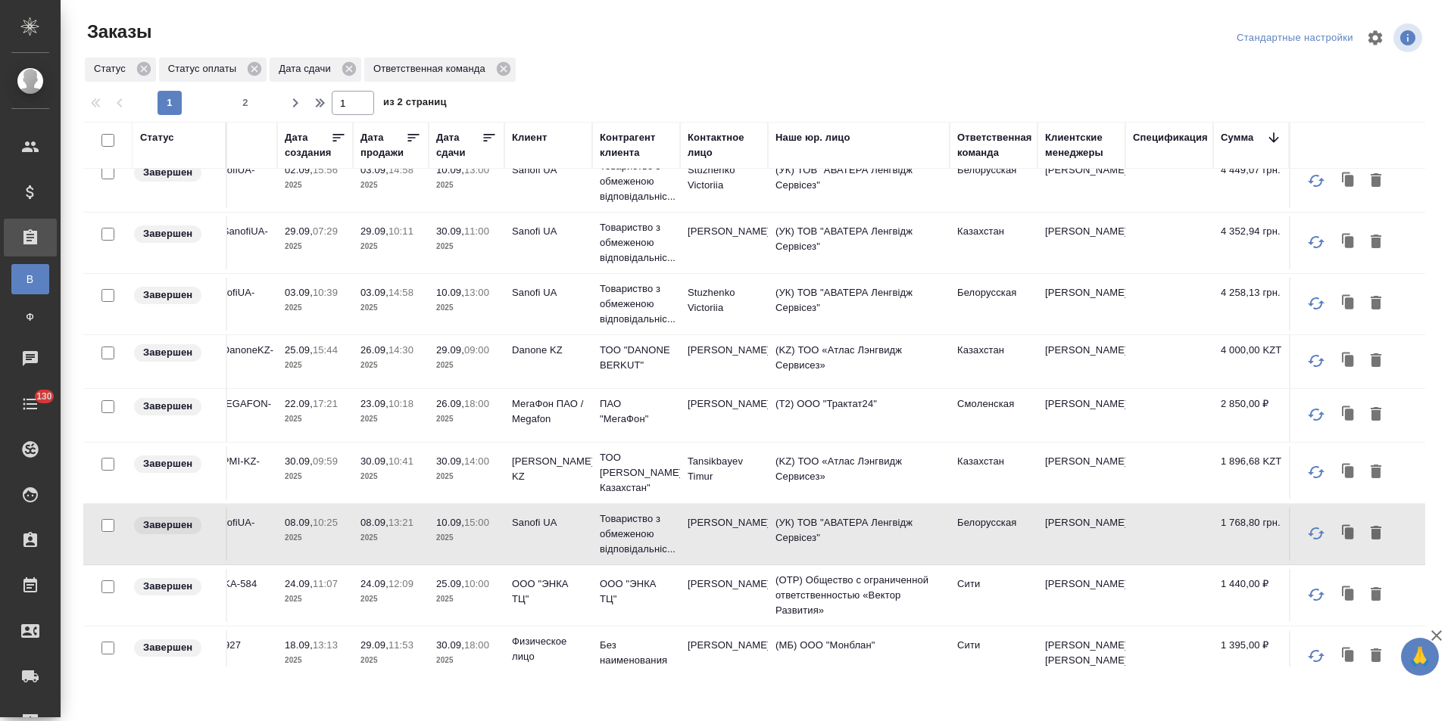
click at [1125, 596] on td at bounding box center [1169, 595] width 88 height 53
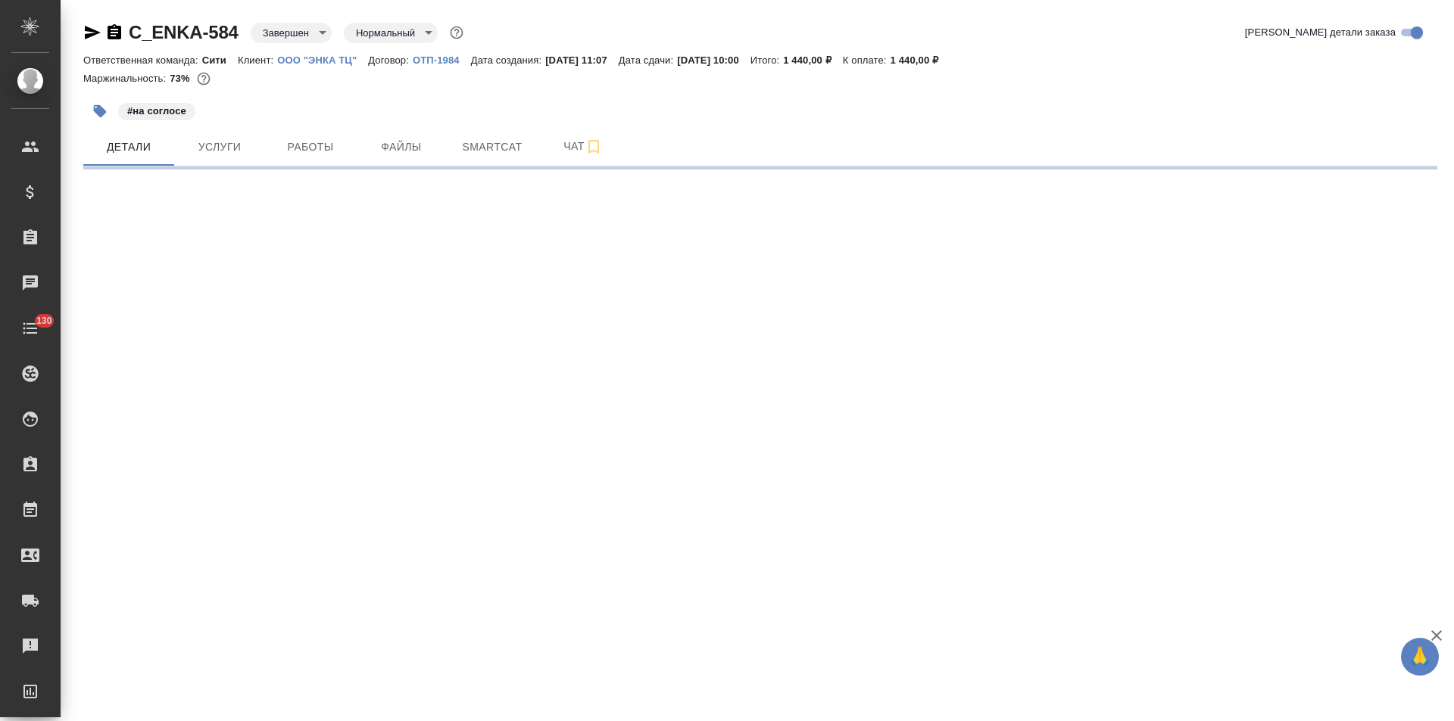
select select "RU"
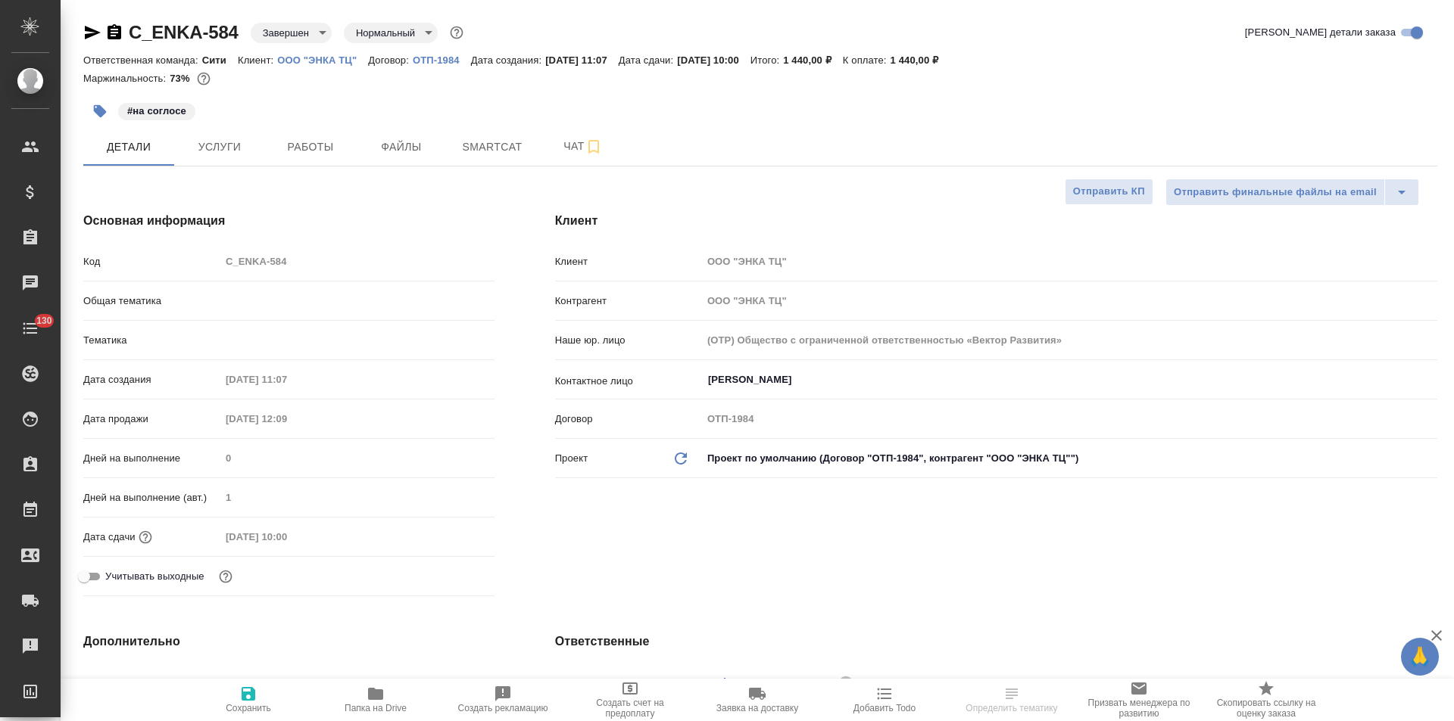
type textarea "x"
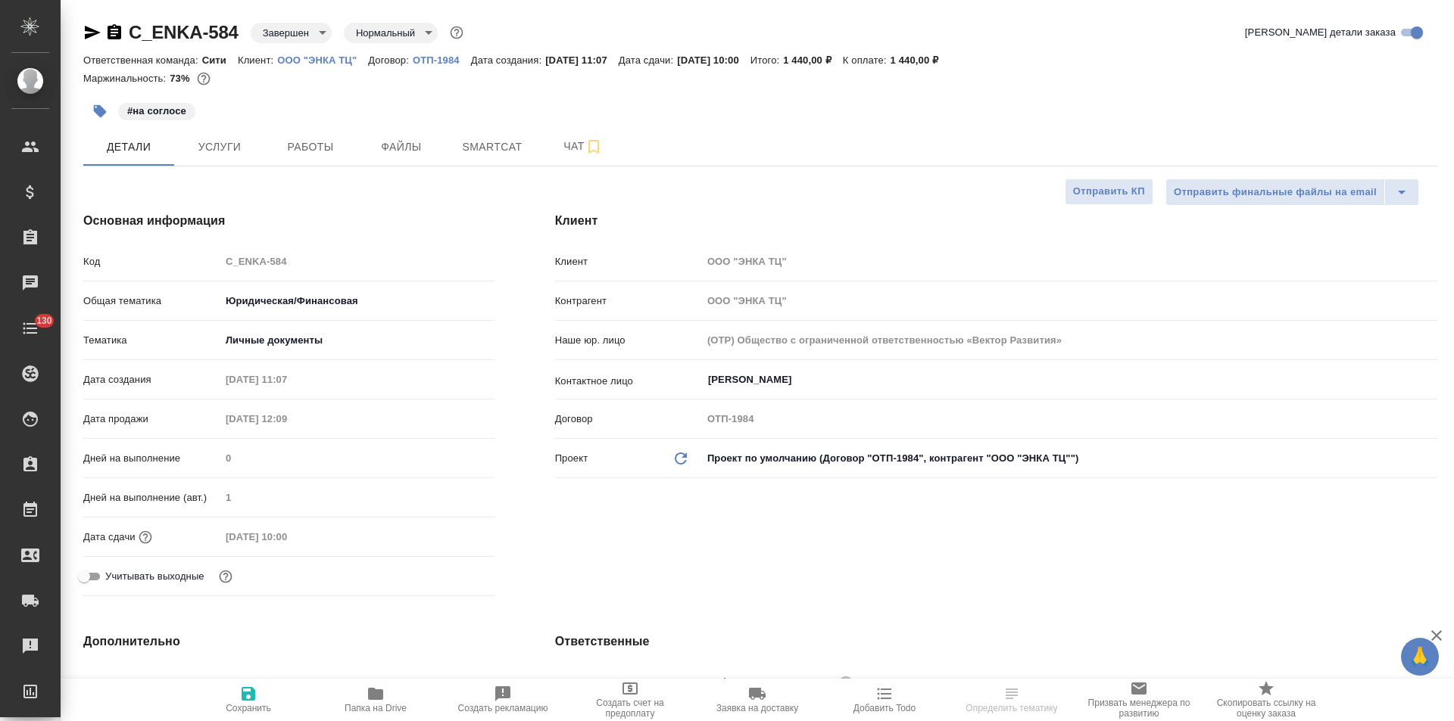
type textarea "x"
click at [115, 33] on icon "button" at bounding box center [115, 31] width 14 height 15
type textarea "x"
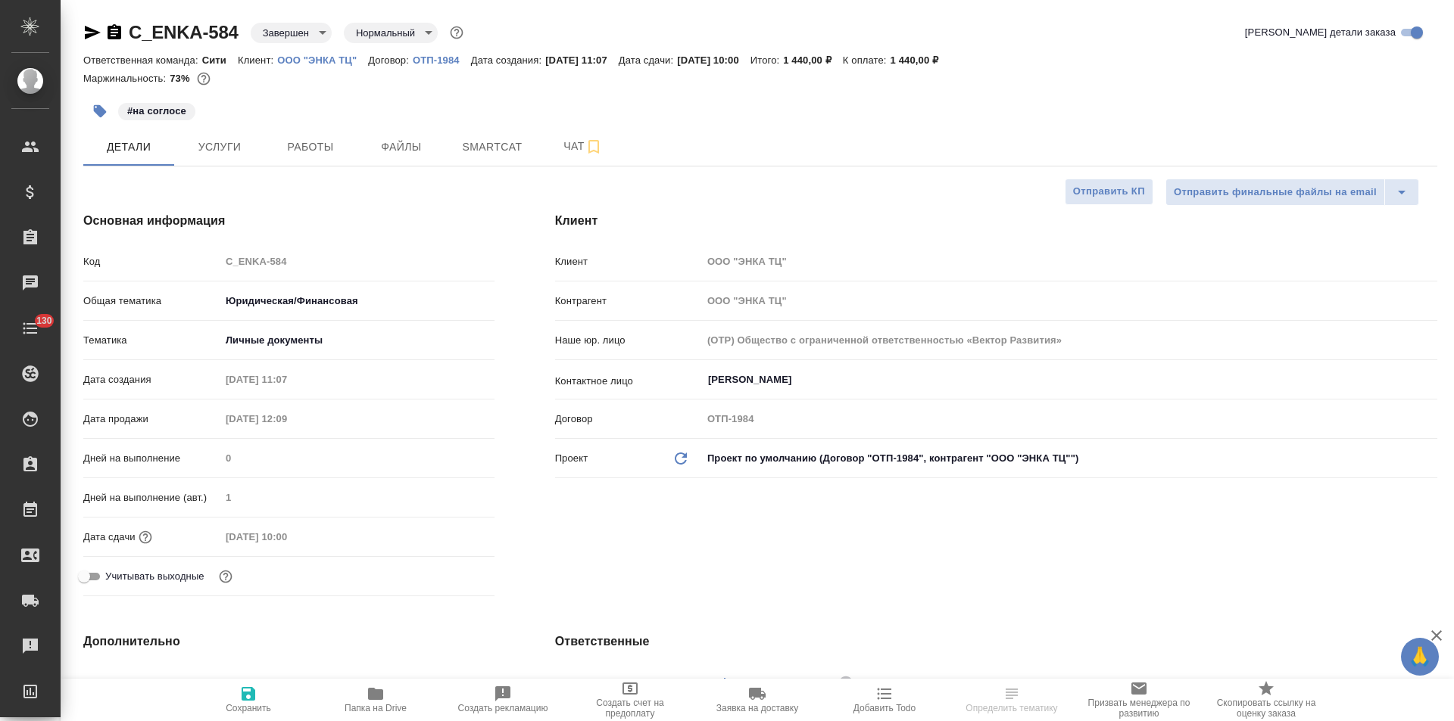
type textarea "x"
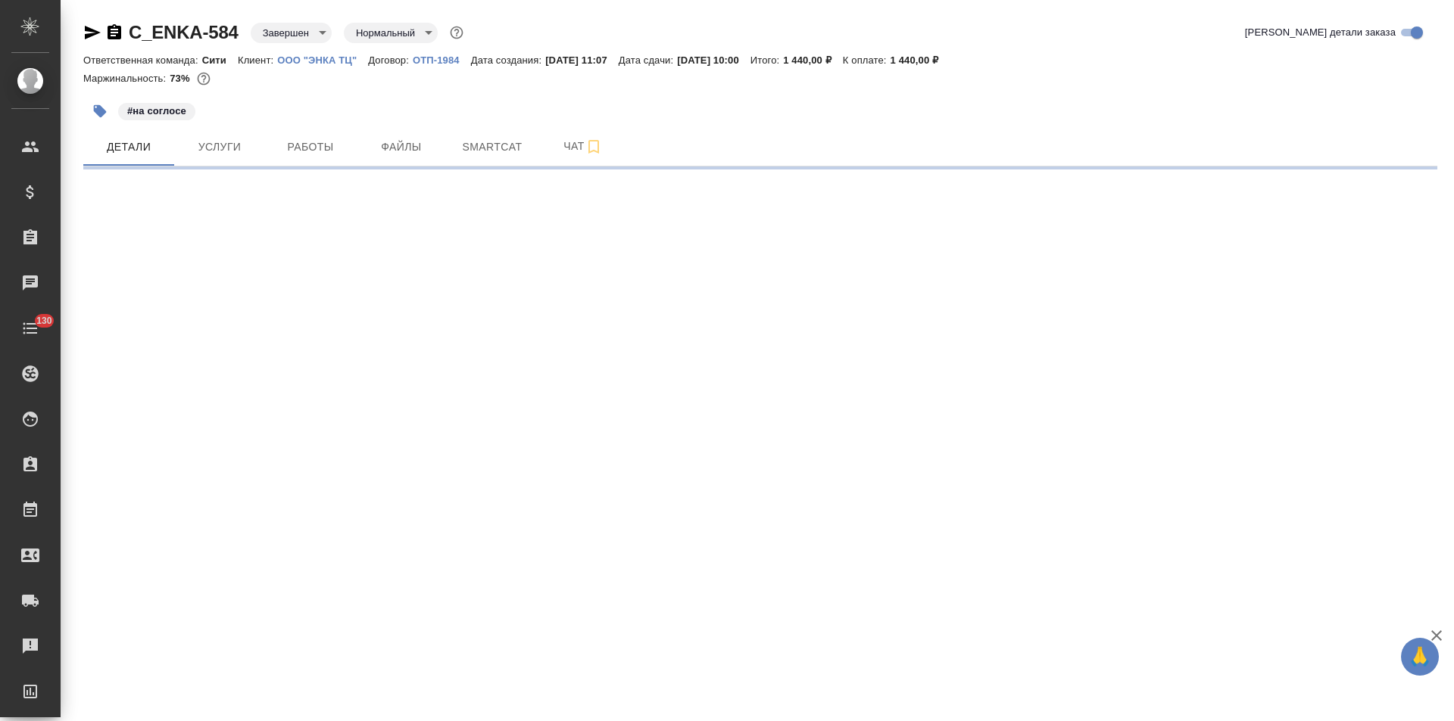
select select "RU"
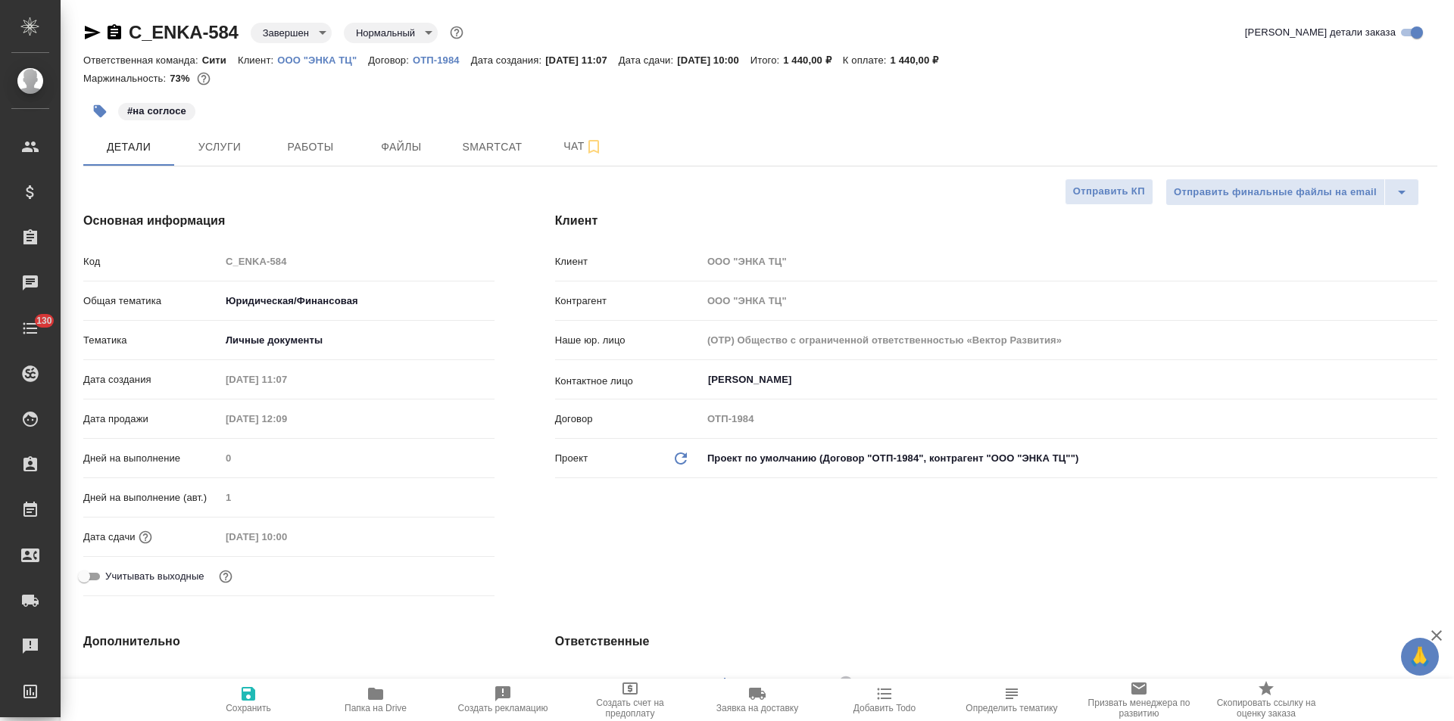
type textarea "x"
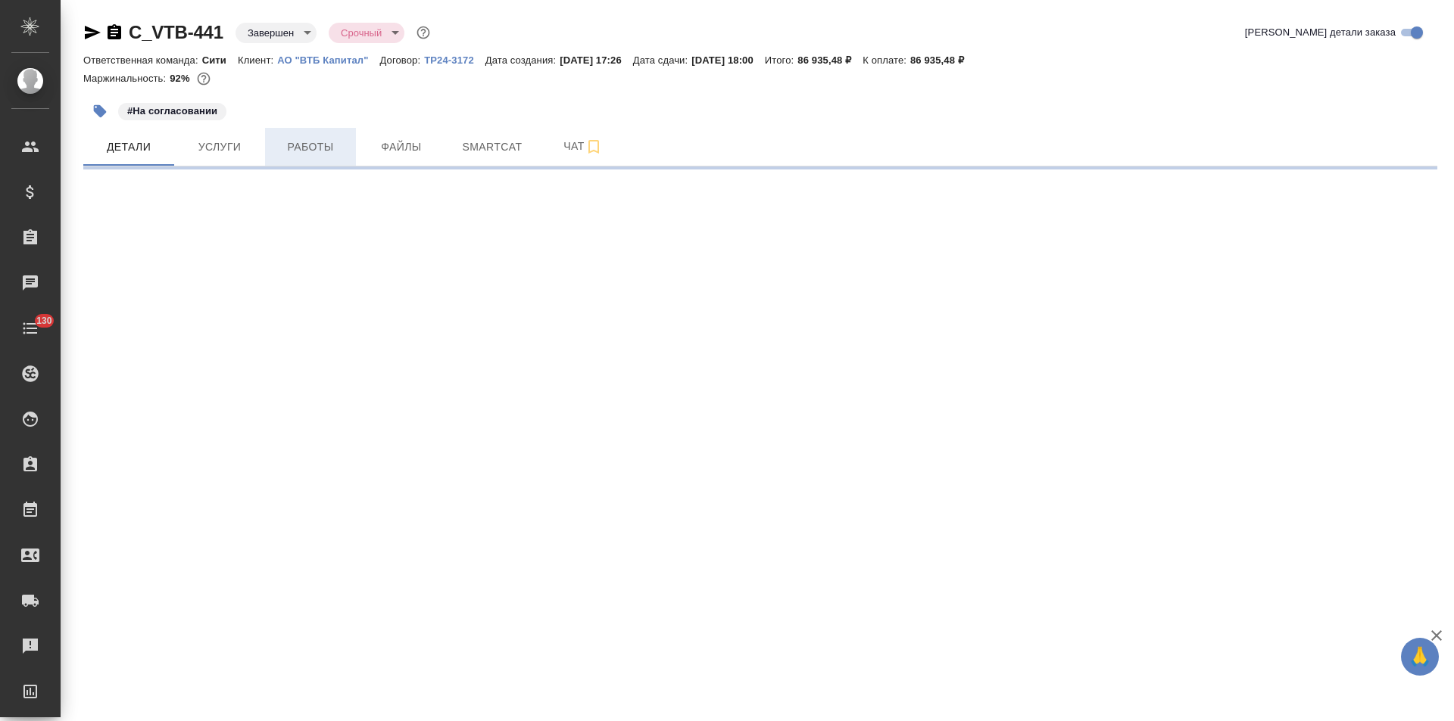
select select "RU"
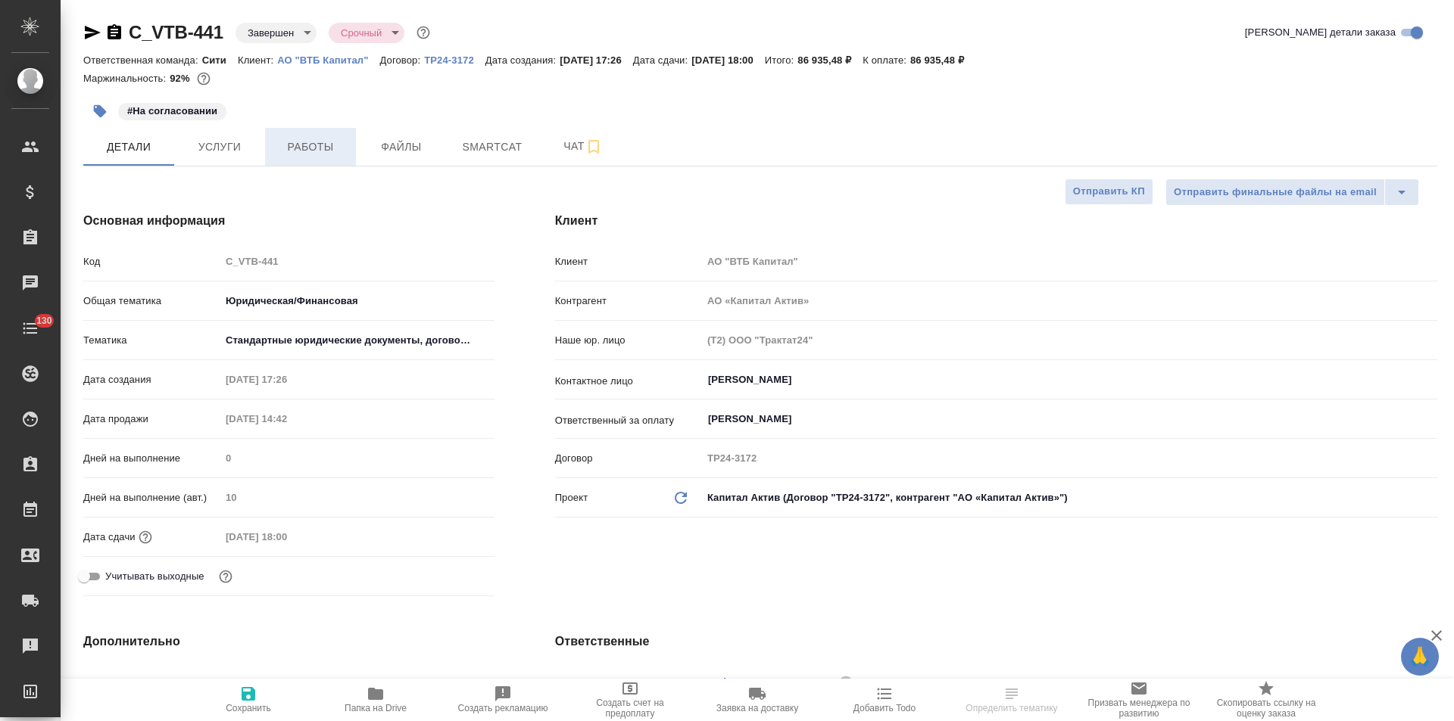
type textarea "x"
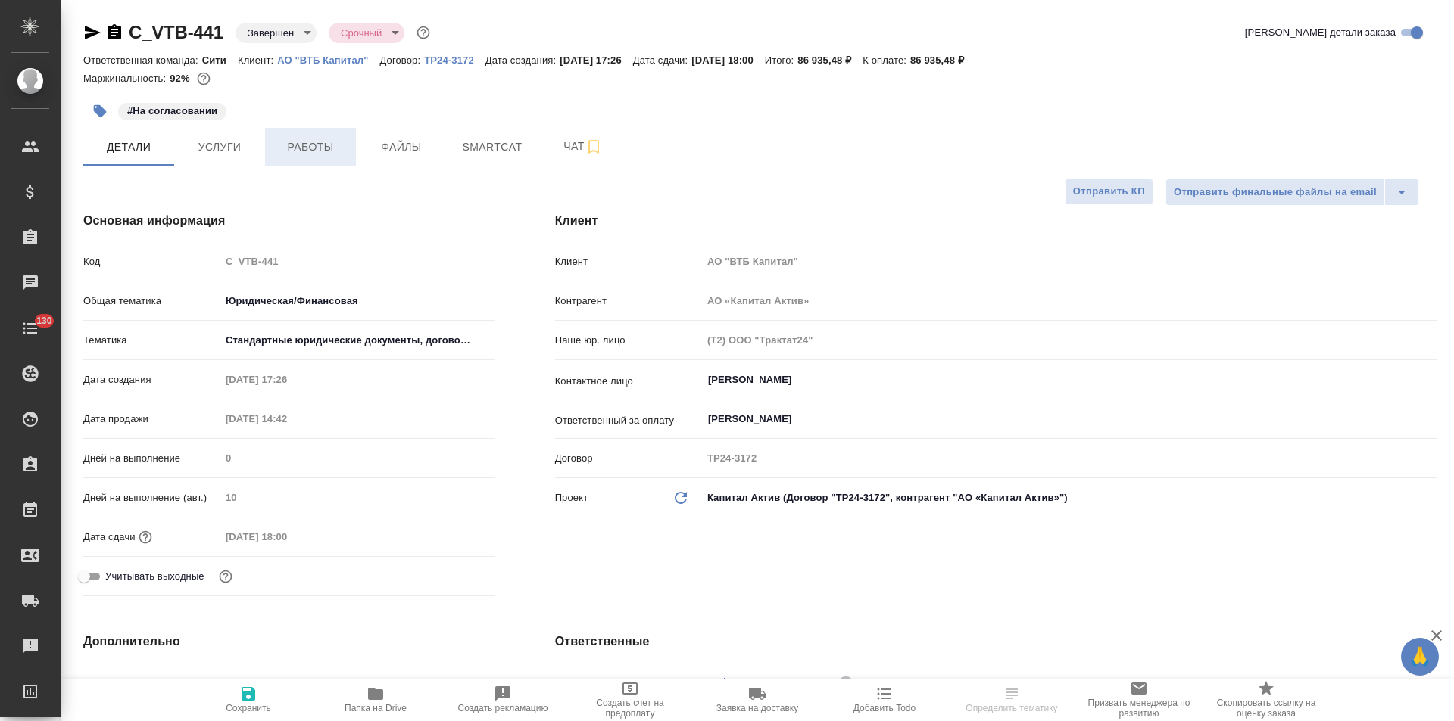
type textarea "x"
click at [116, 36] on icon "button" at bounding box center [115, 31] width 14 height 15
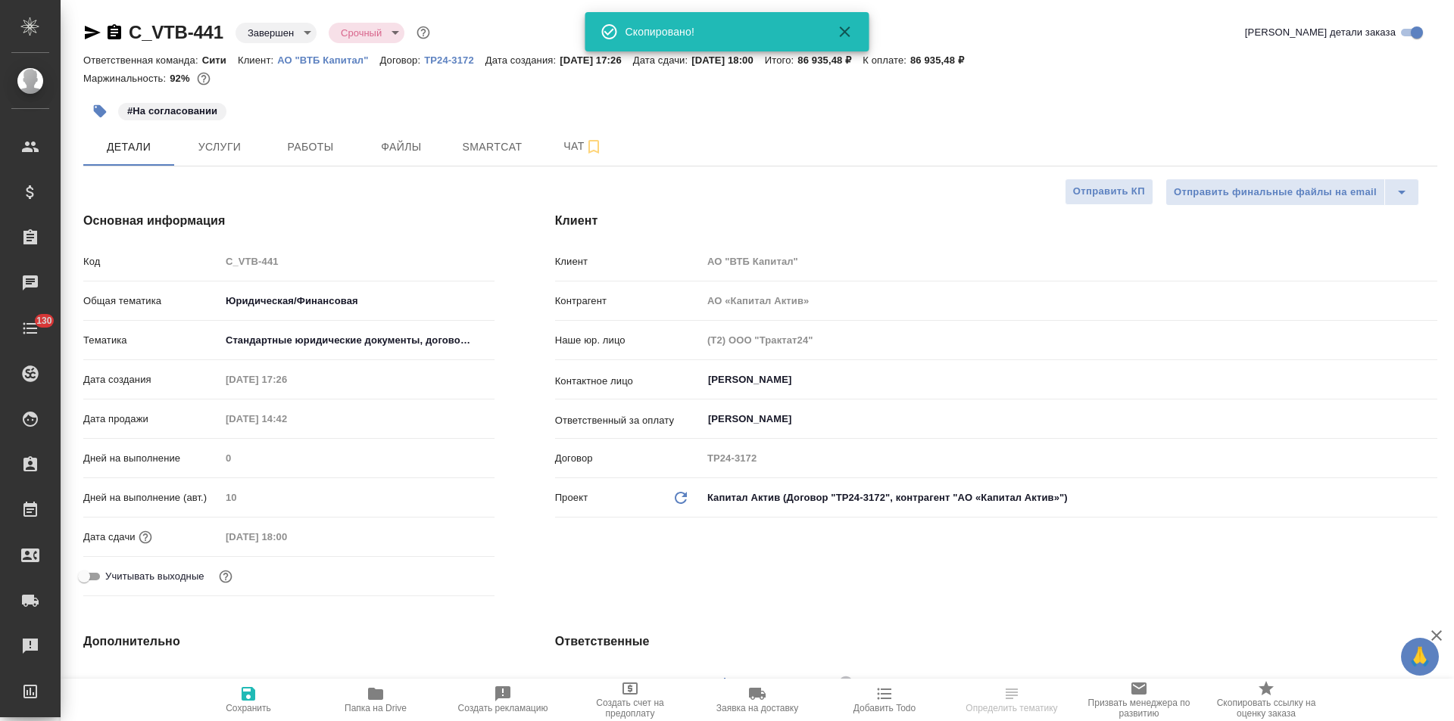
type textarea "x"
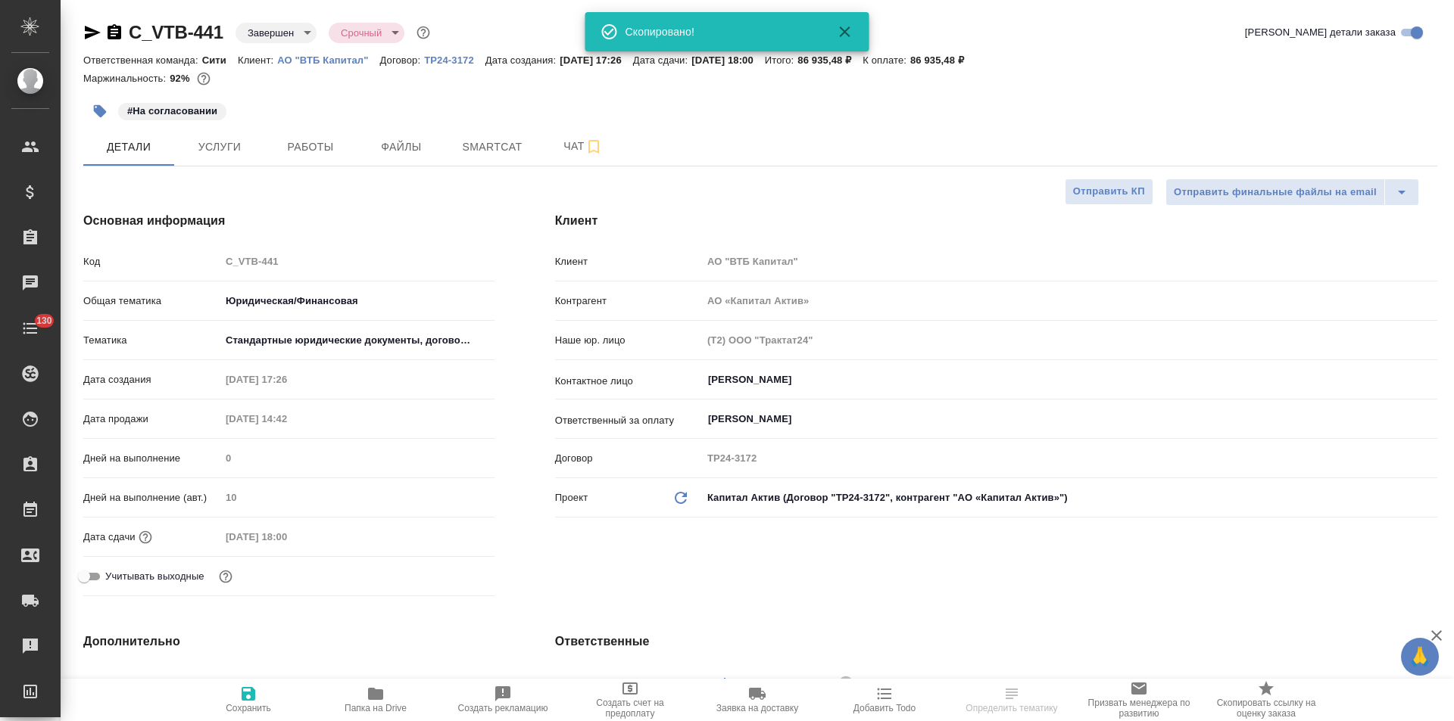
type textarea "x"
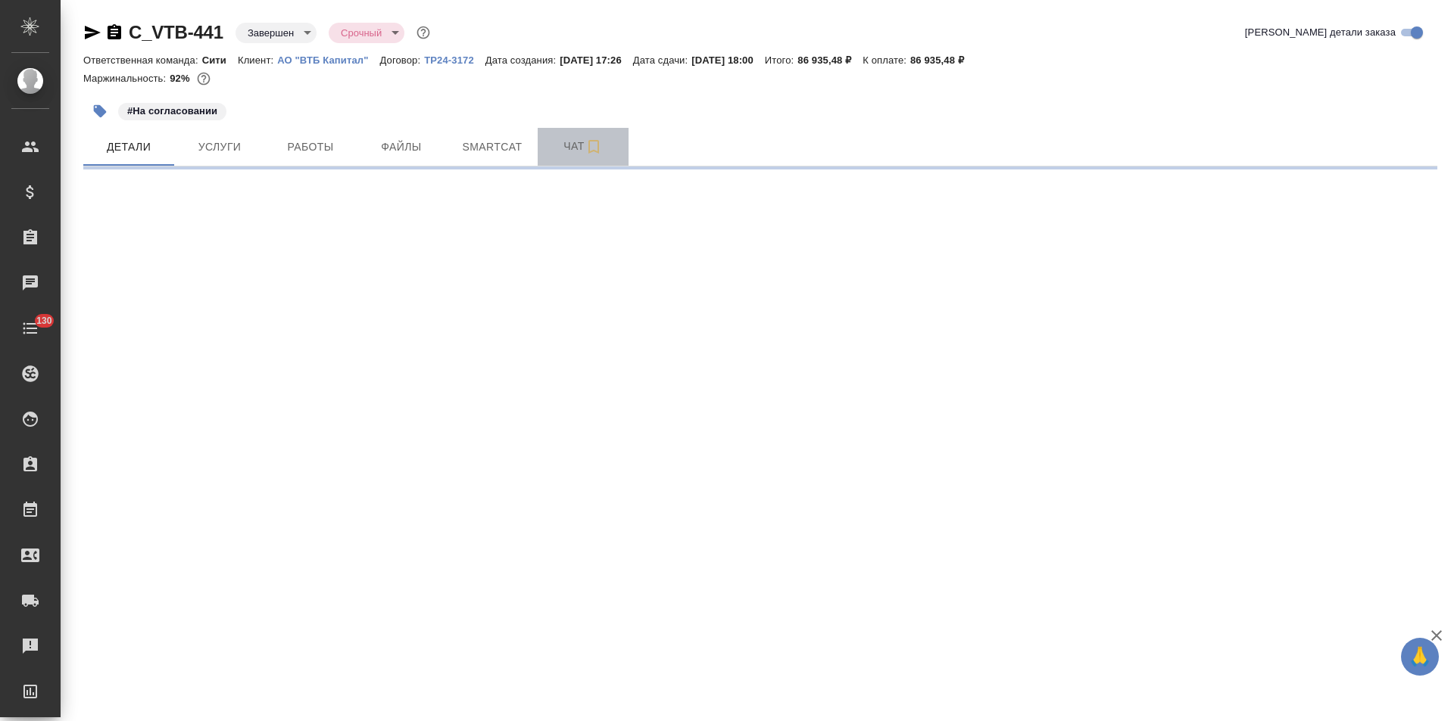
click at [559, 144] on span "Чат" at bounding box center [583, 146] width 73 height 19
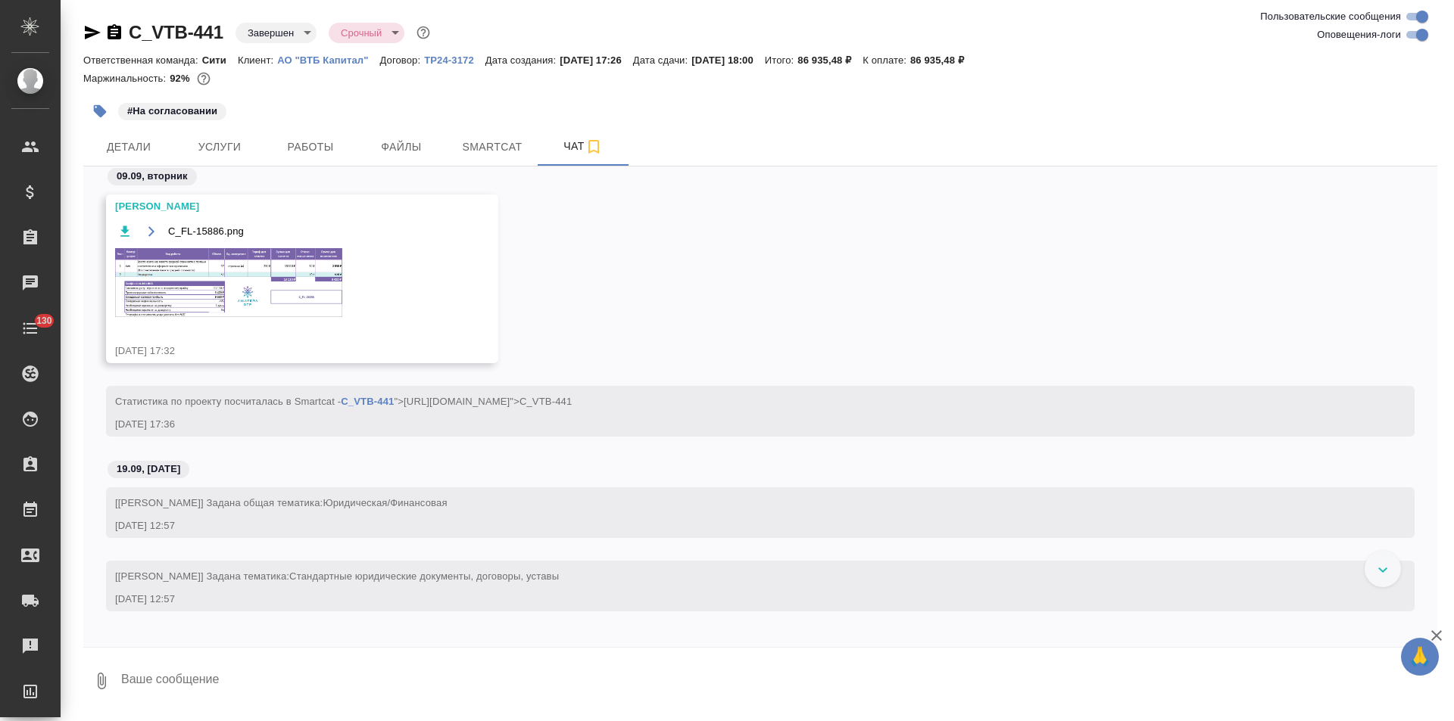
scroll to position [6403, 0]
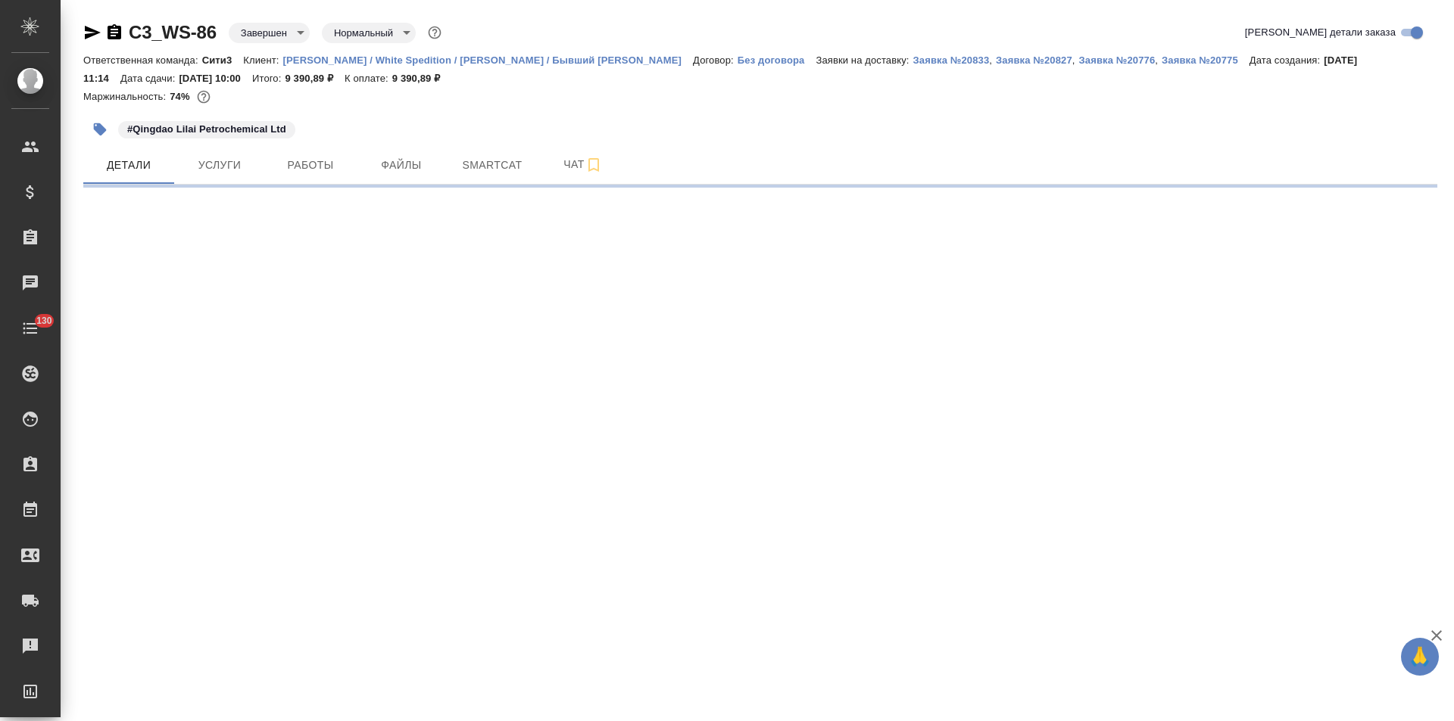
select select "RU"
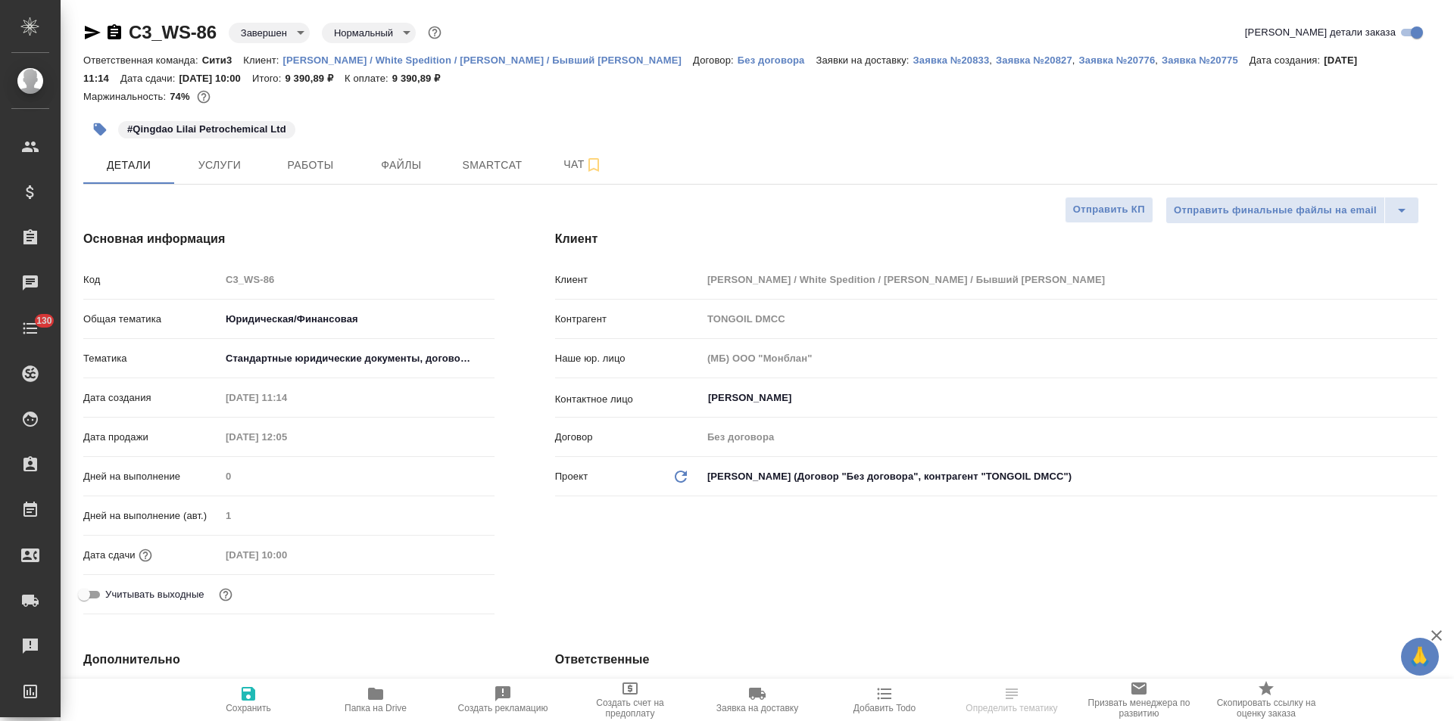
type textarea "x"
click at [116, 36] on icon "button" at bounding box center [115, 31] width 14 height 15
type textarea "x"
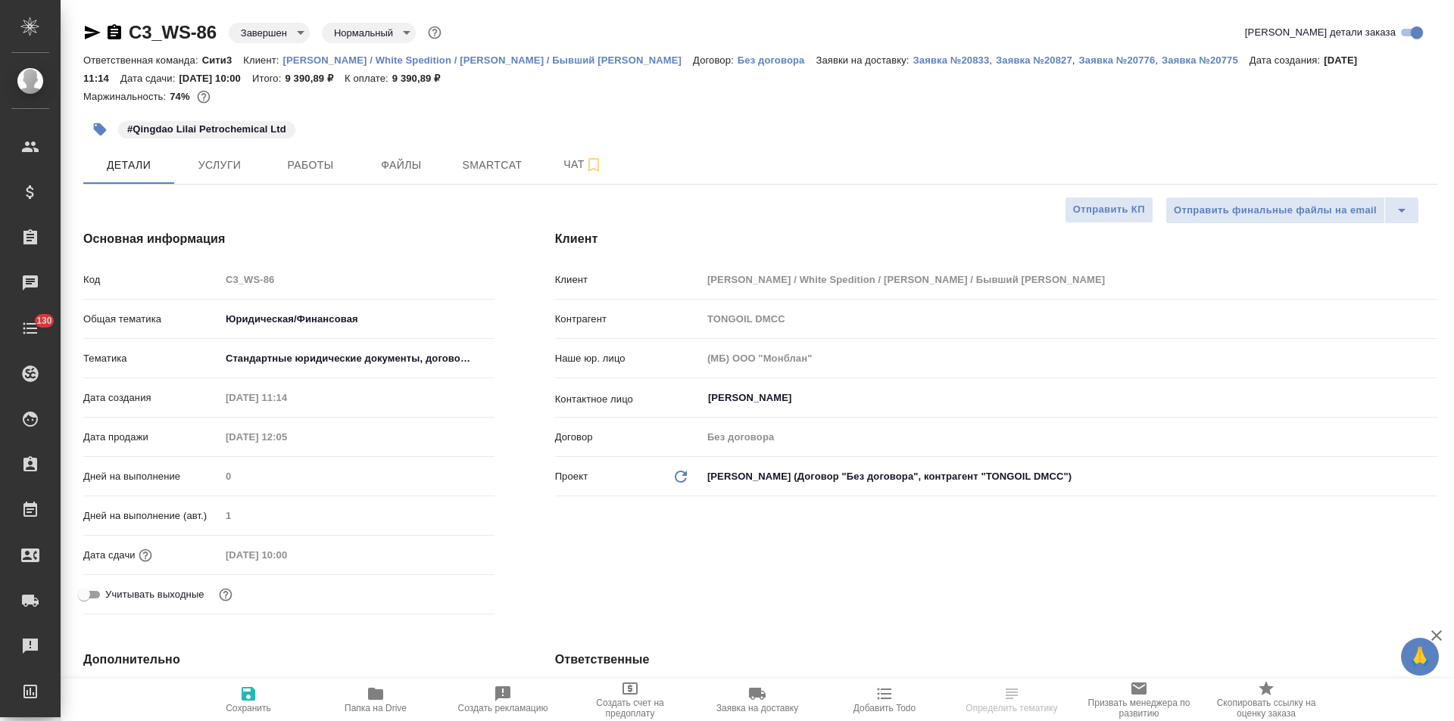
type textarea "x"
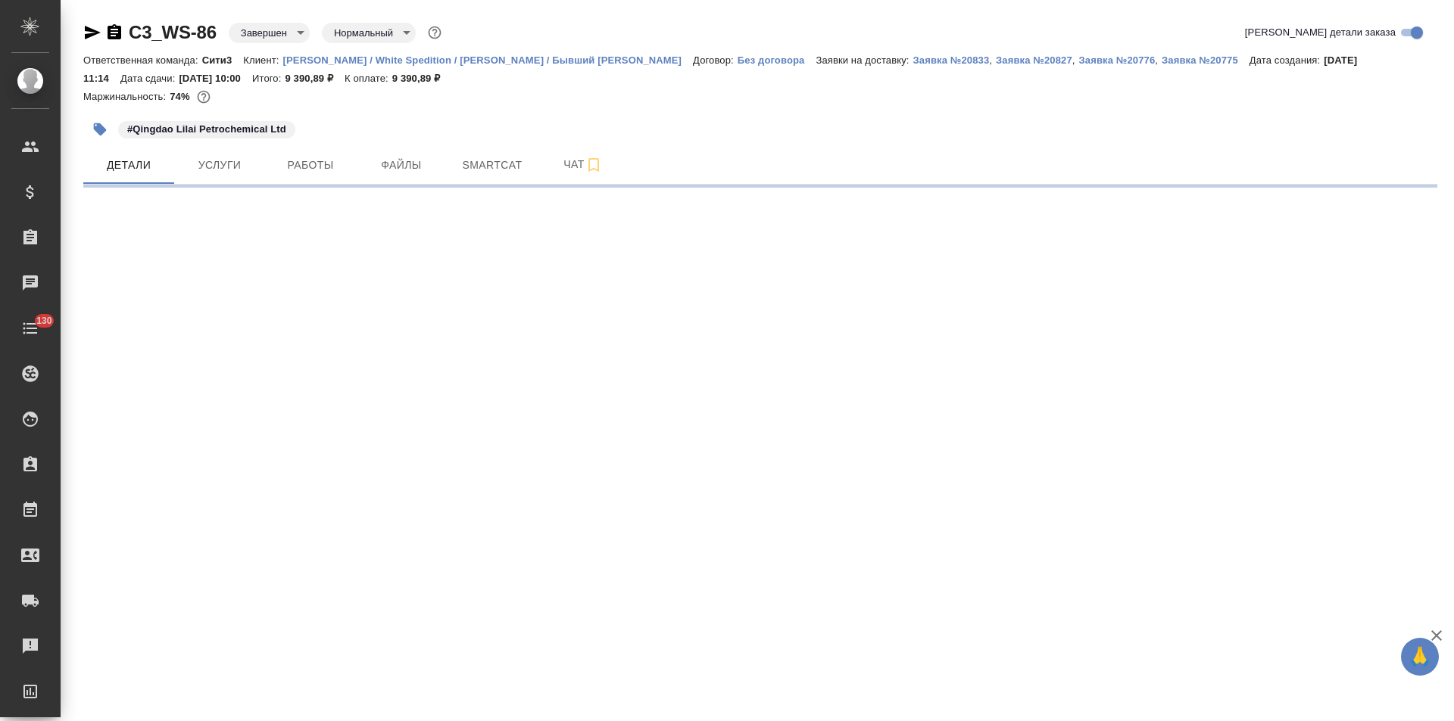
select select "RU"
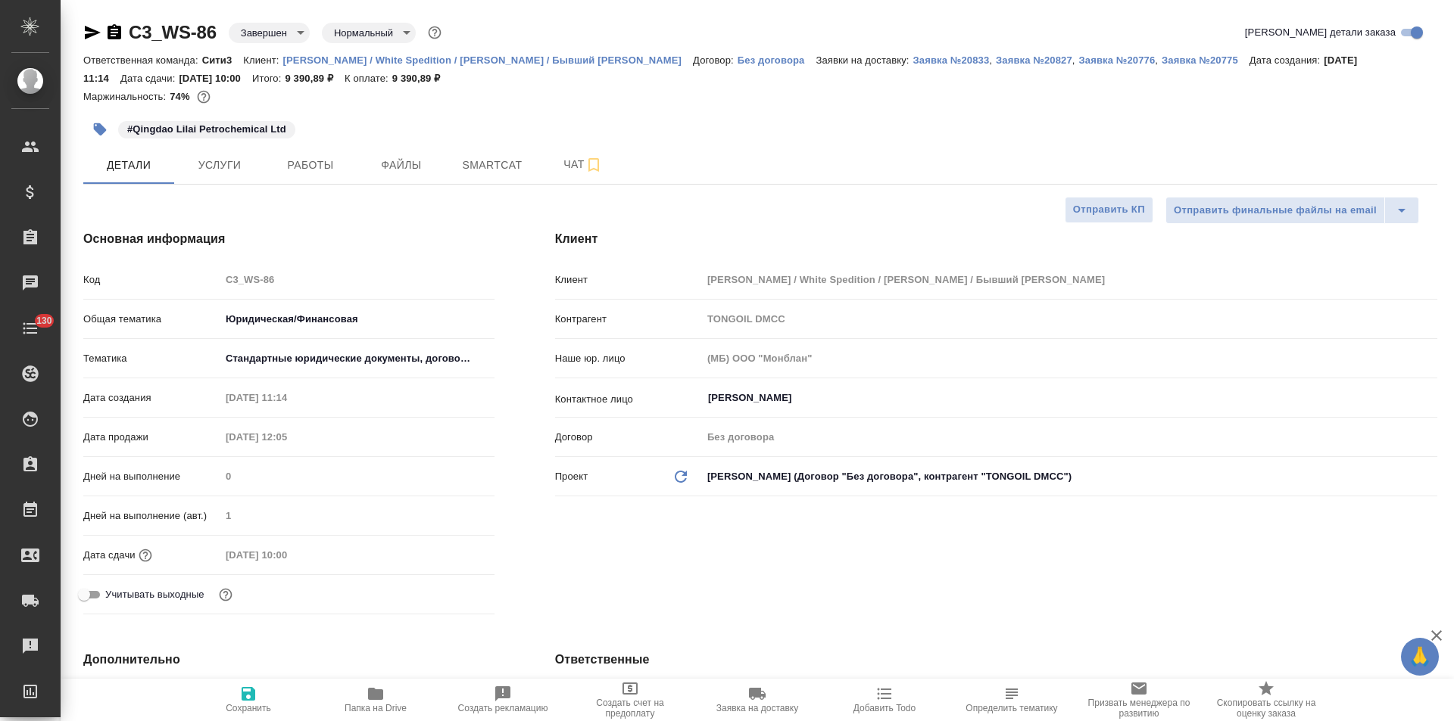
type textarea "x"
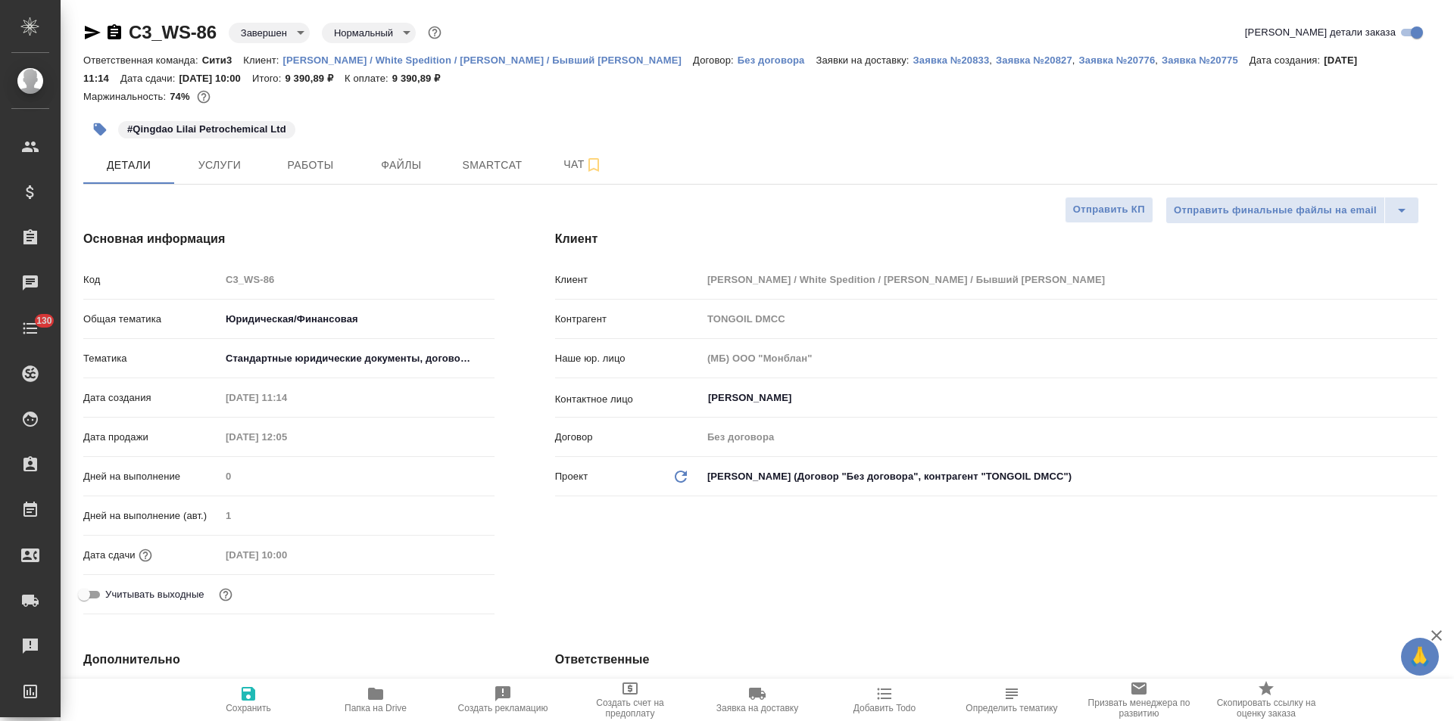
type textarea "x"
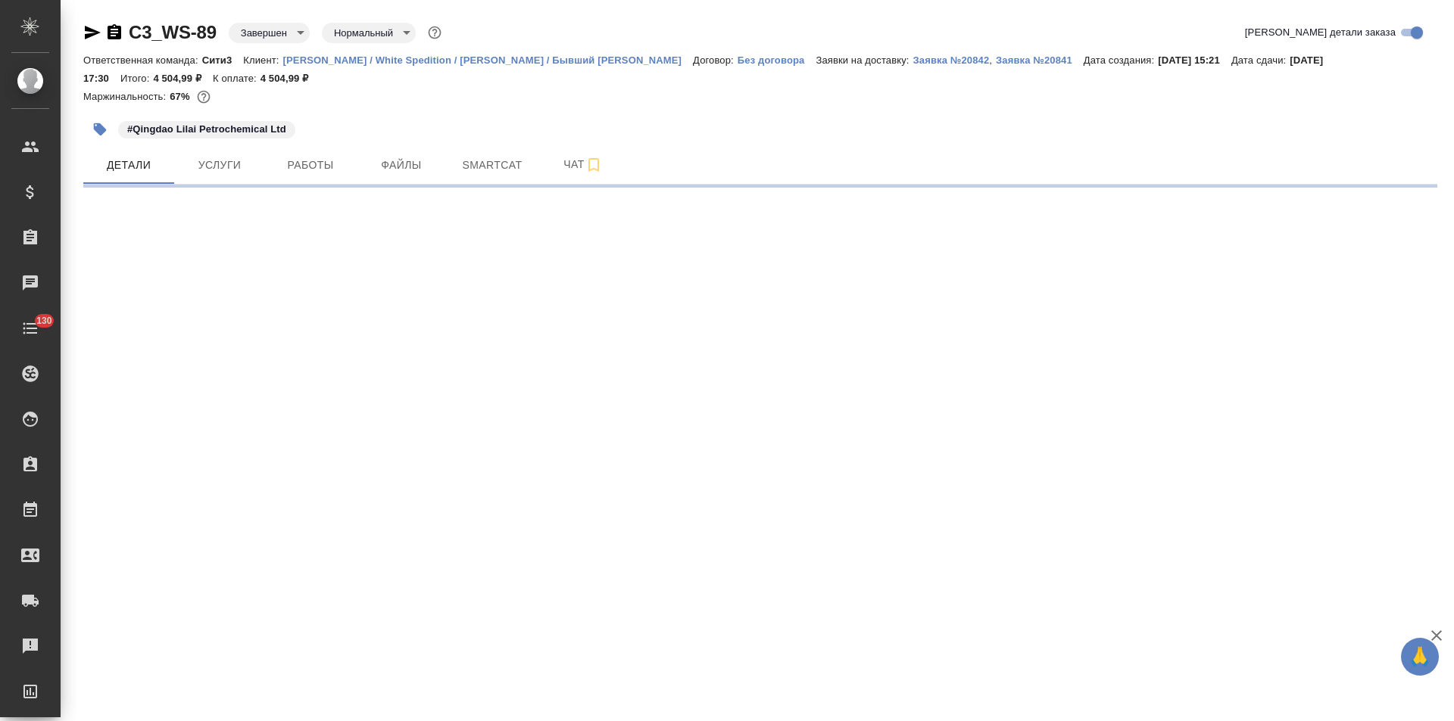
select select "RU"
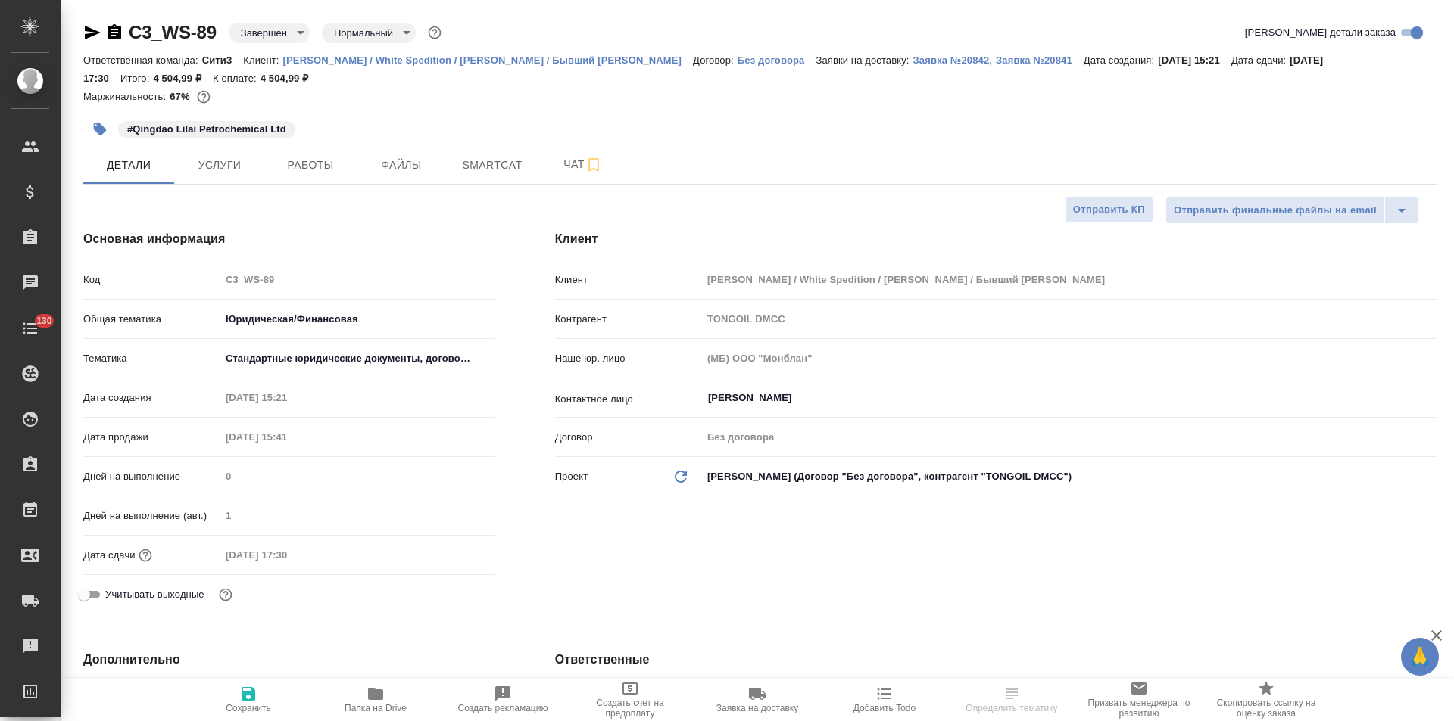
type textarea "x"
select select "RU"
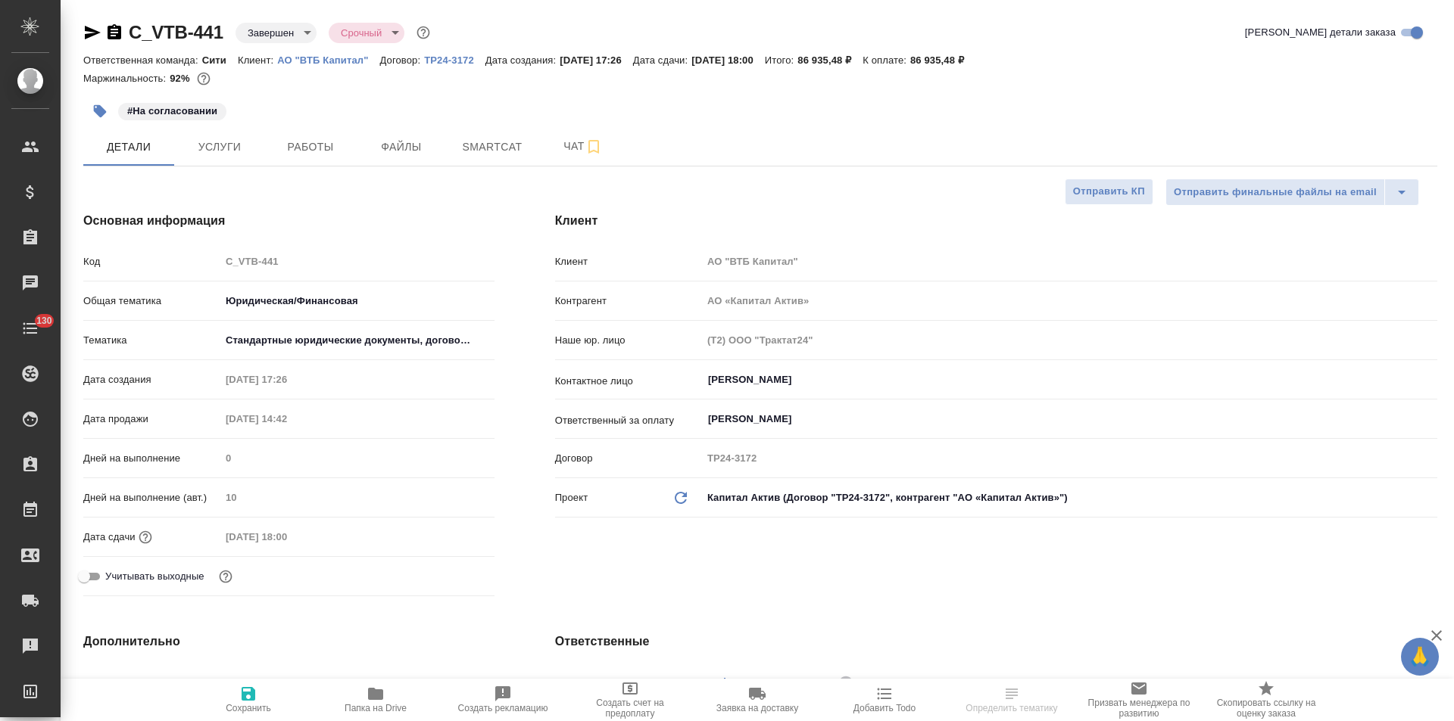
select select "RU"
click at [94, 33] on icon "button" at bounding box center [93, 33] width 16 height 14
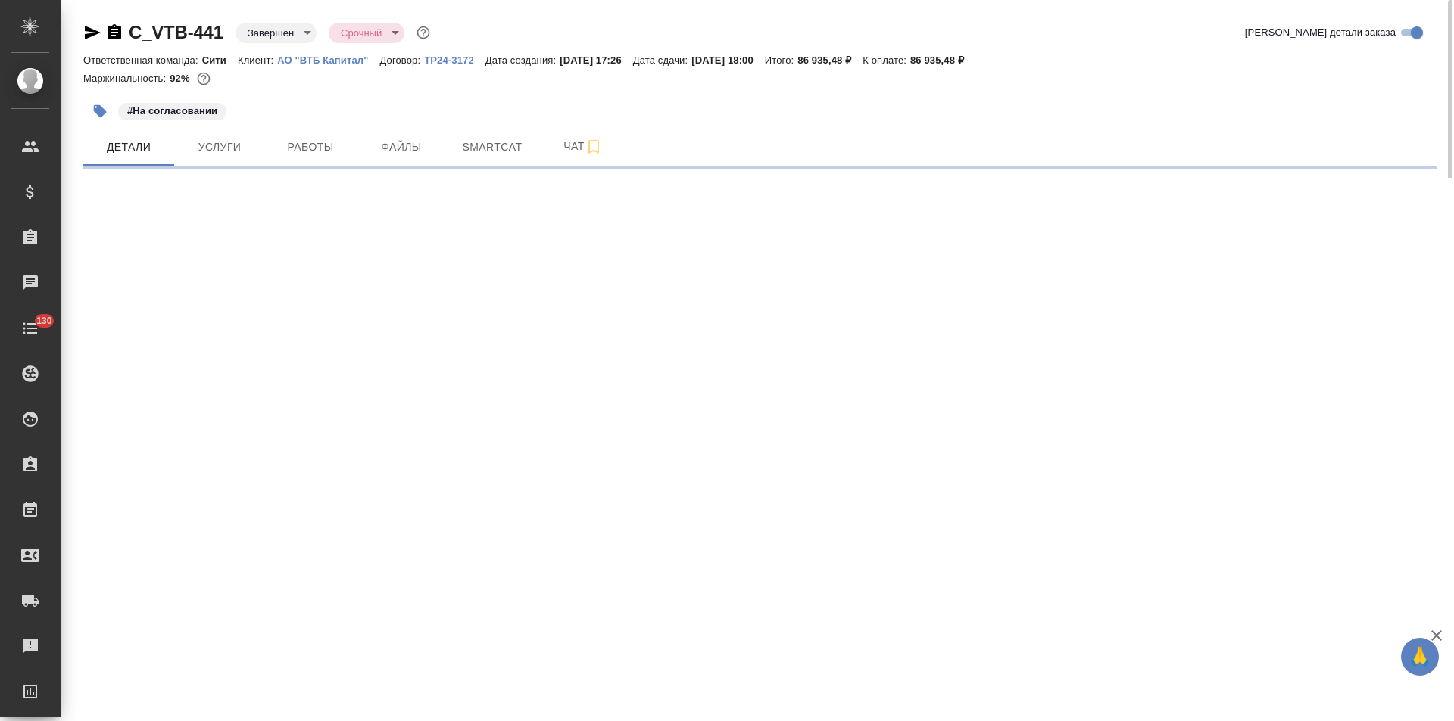
select select "RU"
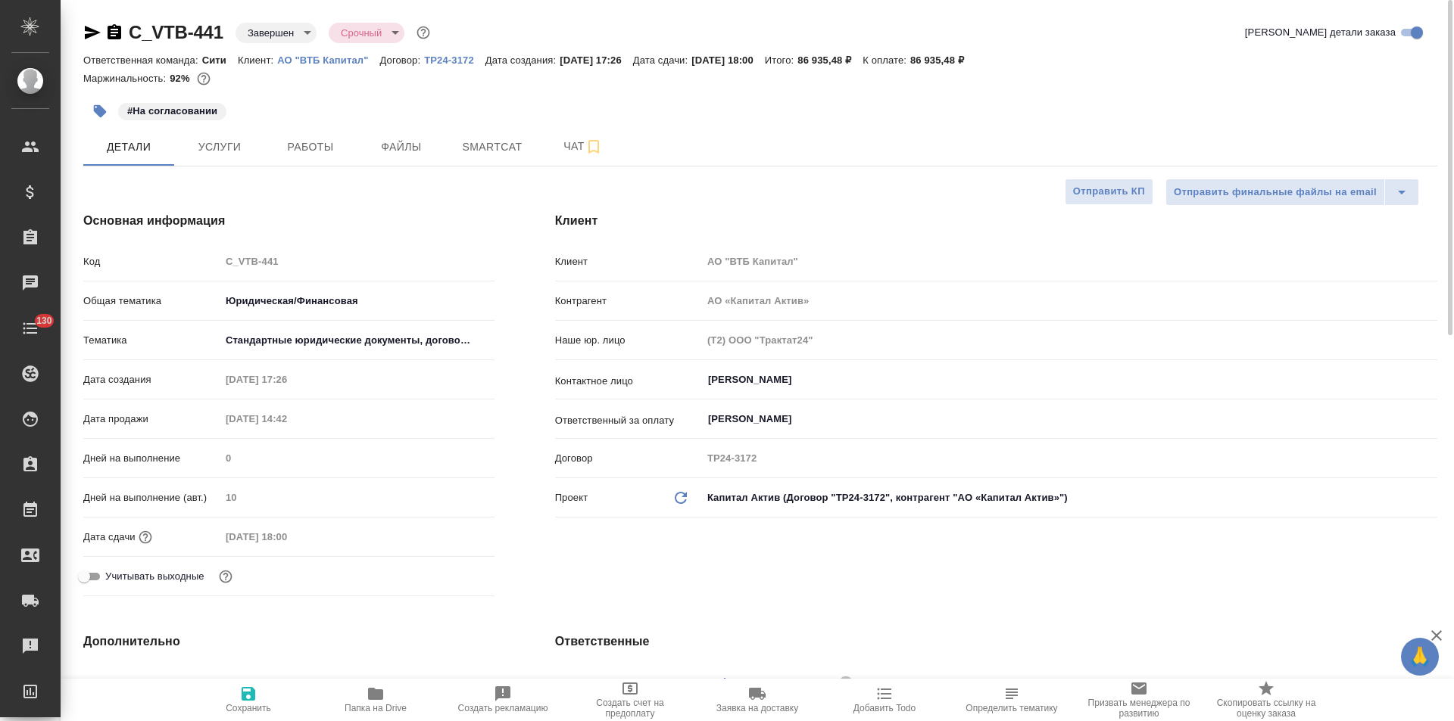
type textarea "x"
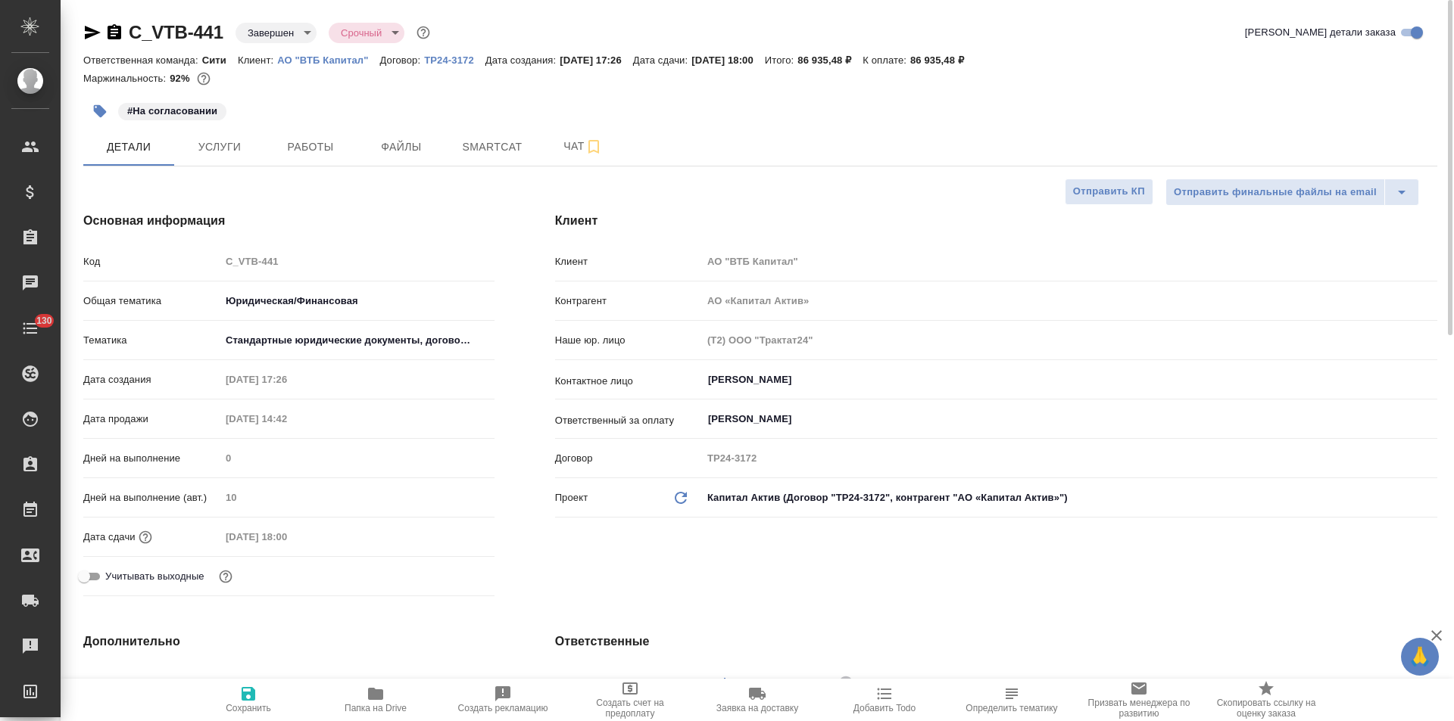
type textarea "x"
click at [455, 60] on p "ТР24-3172" at bounding box center [454, 60] width 61 height 11
type textarea "x"
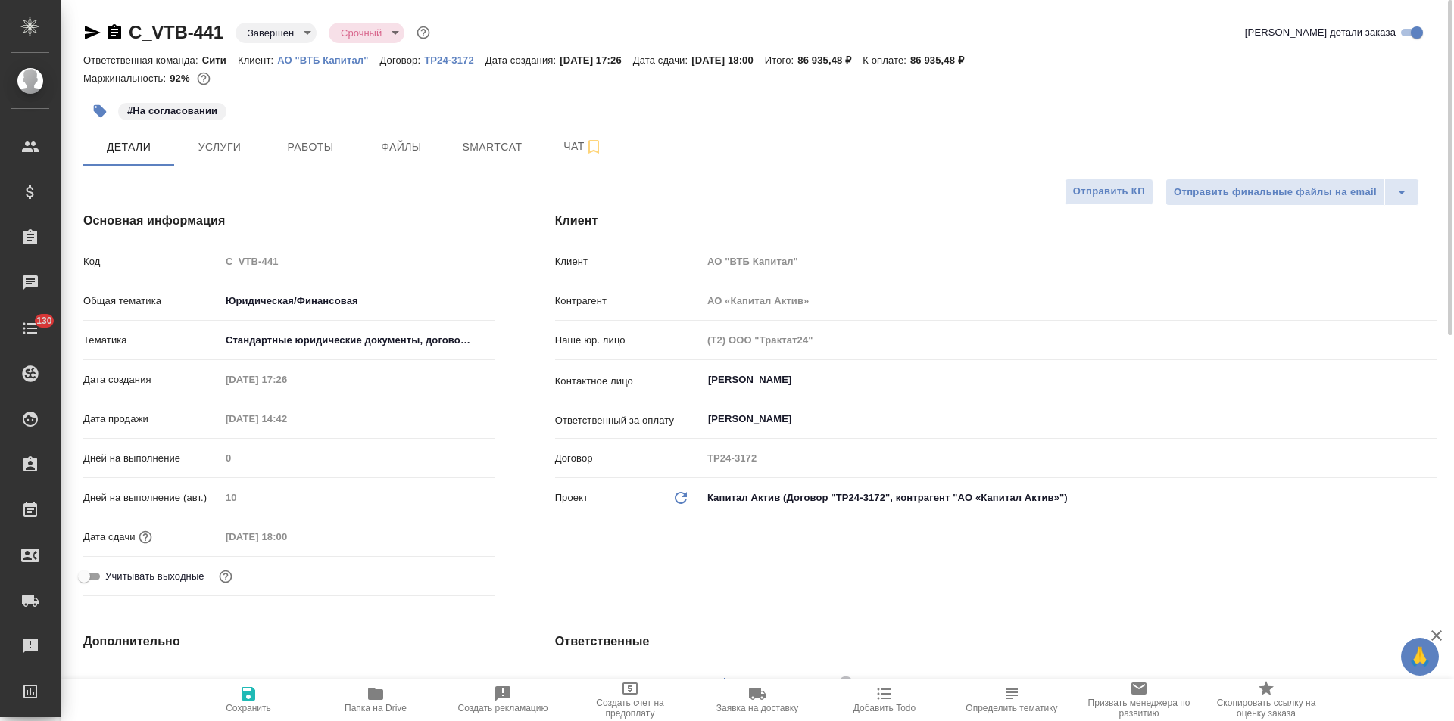
type textarea "x"
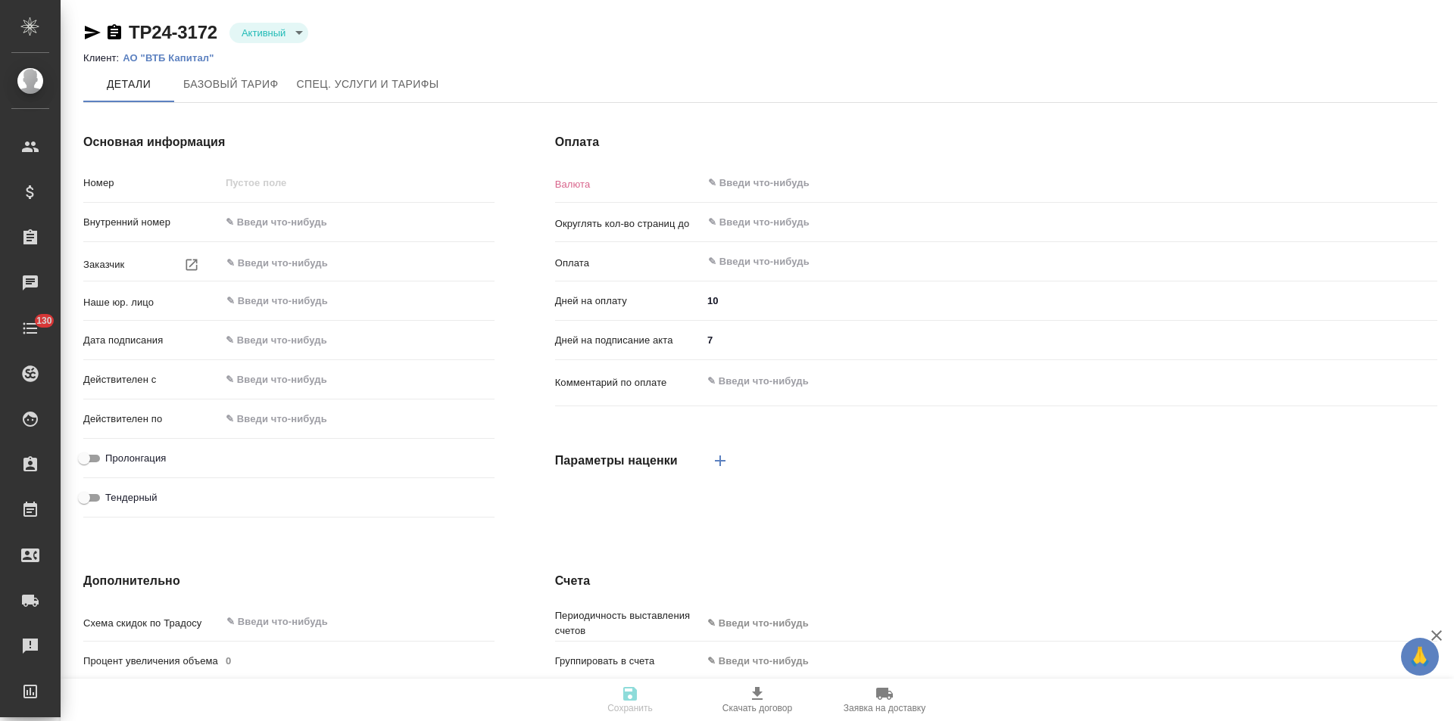
type input "ТР24-3172"
type input "АО «Капитал Актив»"
type input "(Т2) ООО "Трактат24""
type input "23.01.2024 09:00"
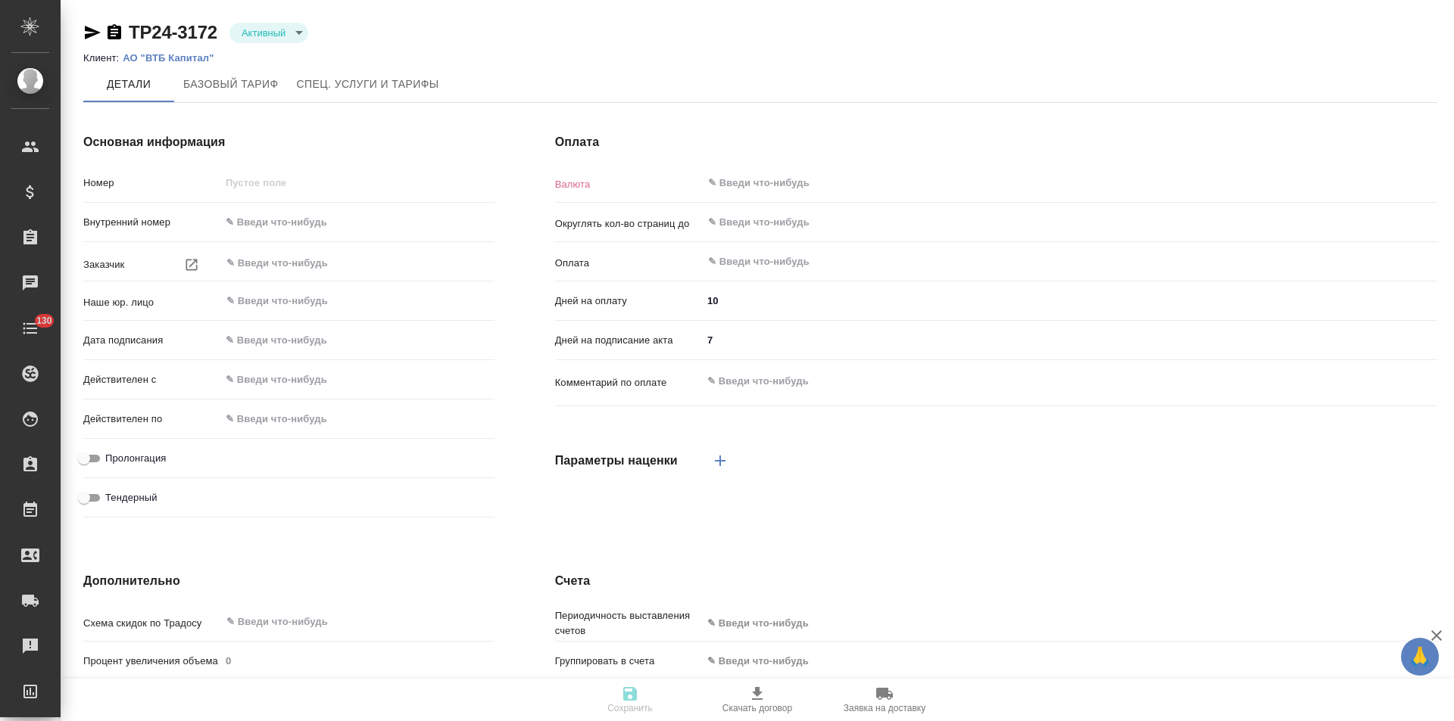
checkbox input "true"
type input "RUB"
type input "После выставления счета"
type input "28"
type input "5"
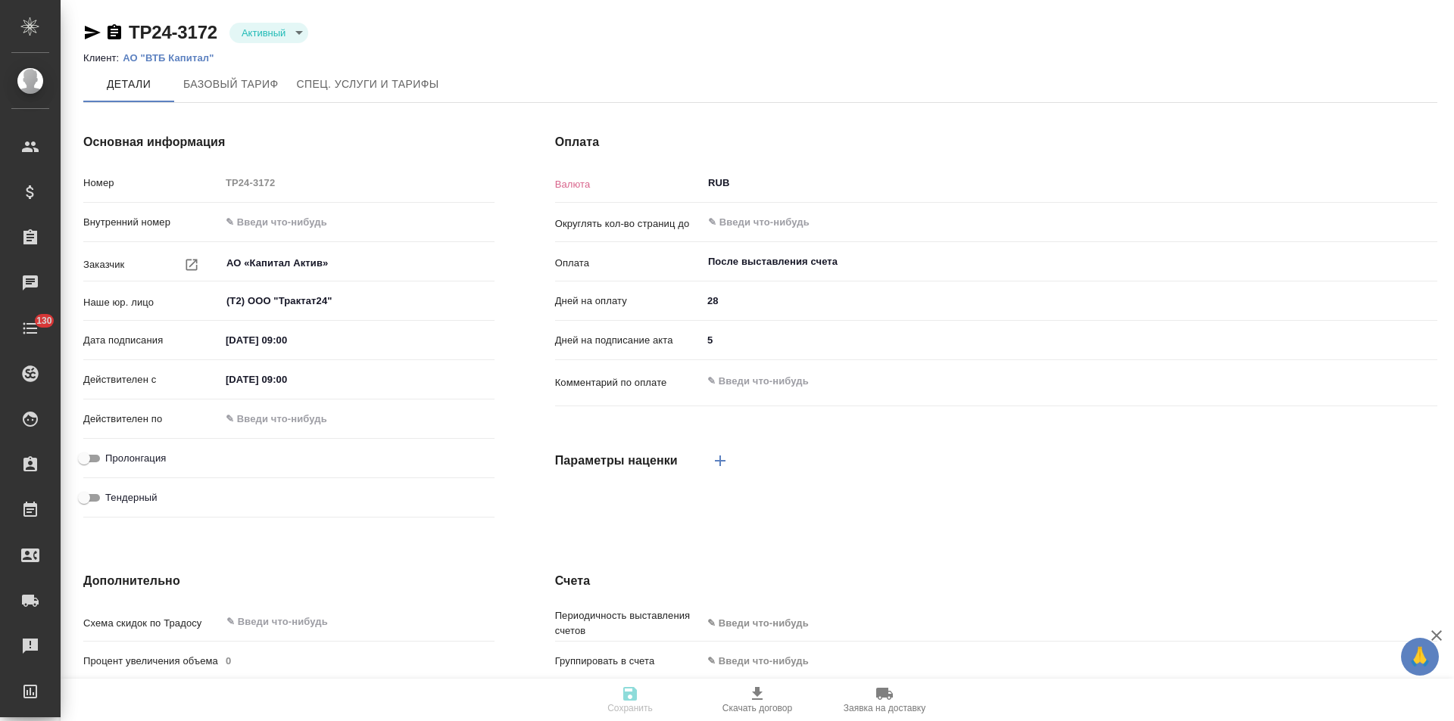
type textarea "x"
type input "russian2"
type input "basic"
type input "manual"
type input "client"
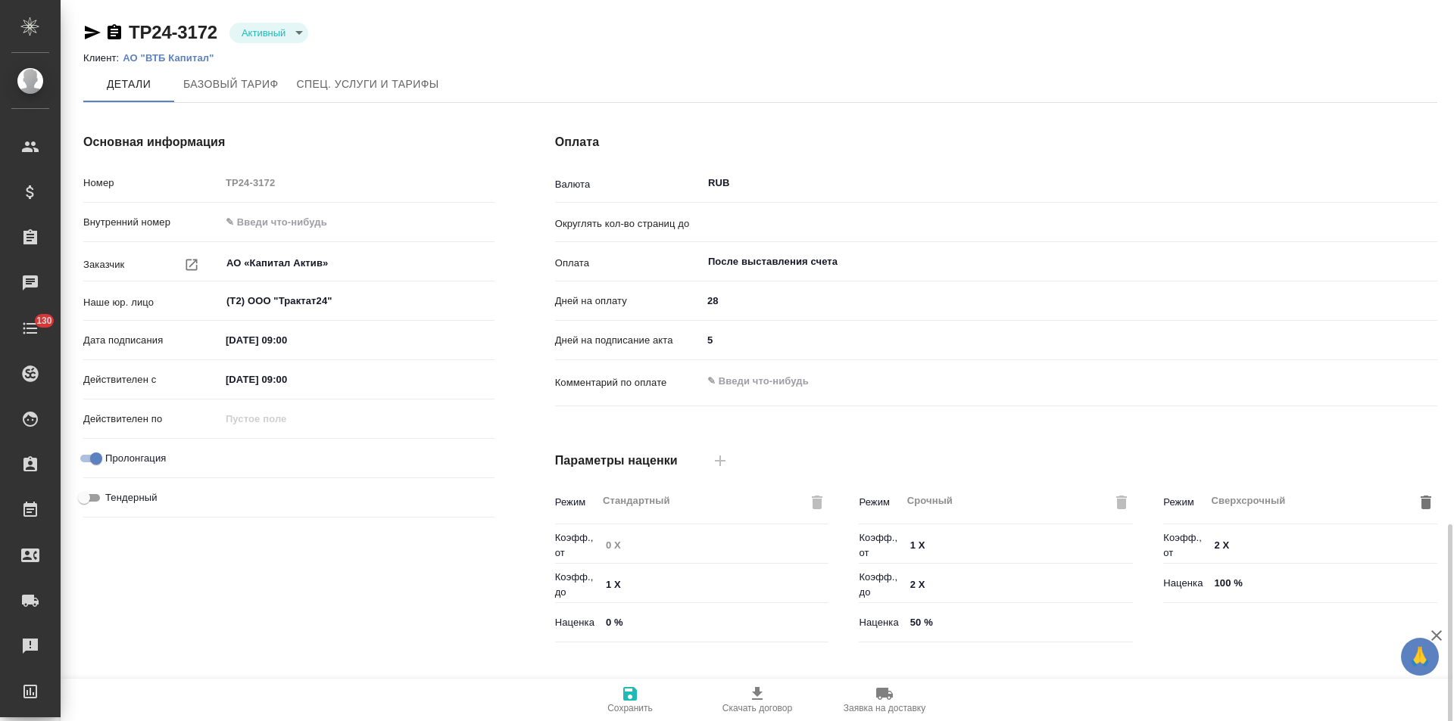
scroll to position [308, 0]
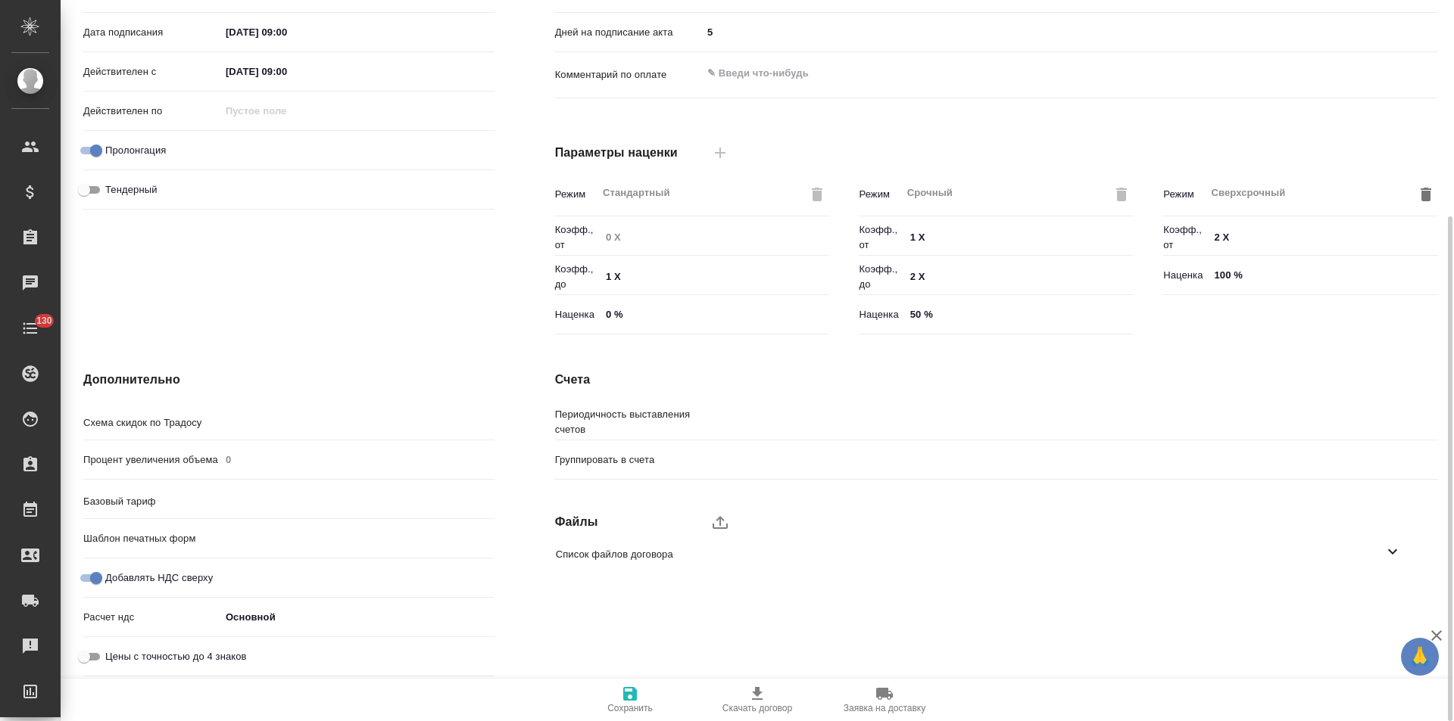
type input "0.01"
type textarea "x"
type input "Стандартный шаблон - 30-70-100 - ВЫБЕРИ МЕНЯ!"
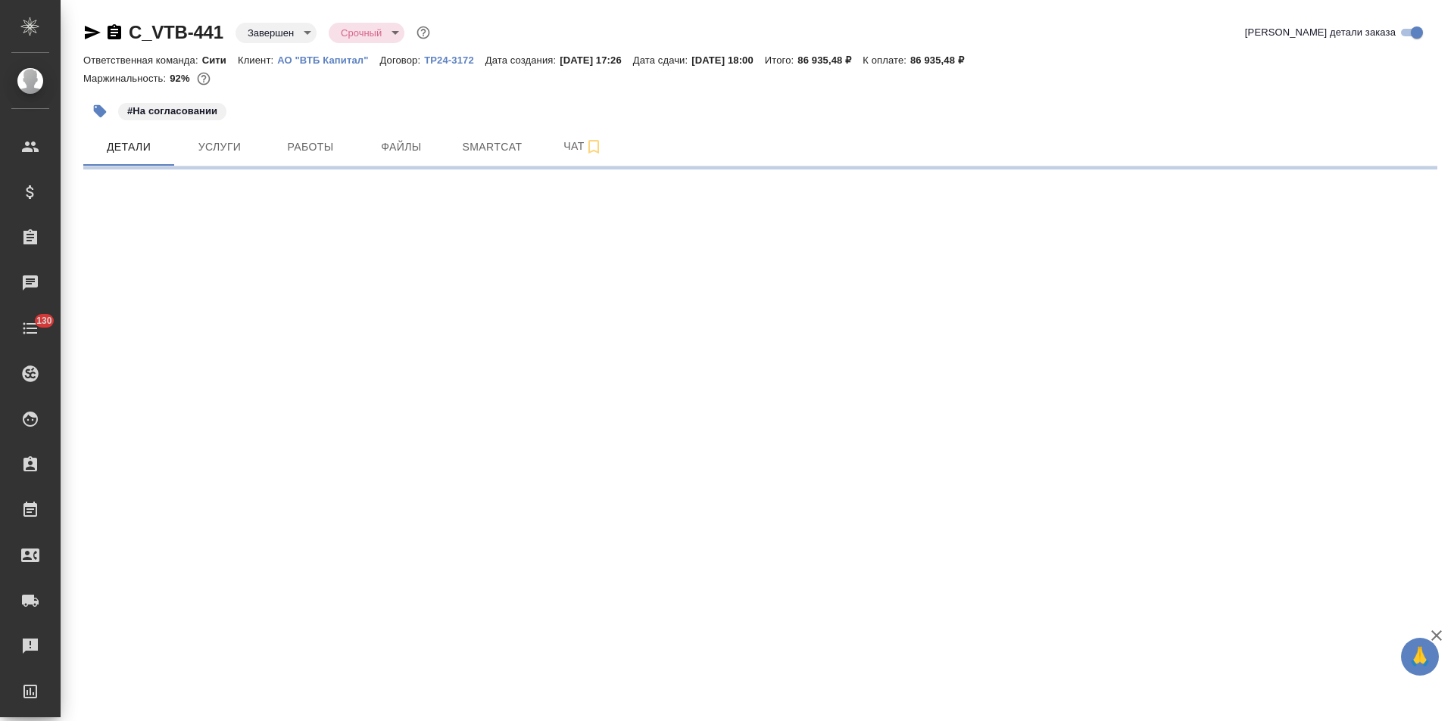
select select "RU"
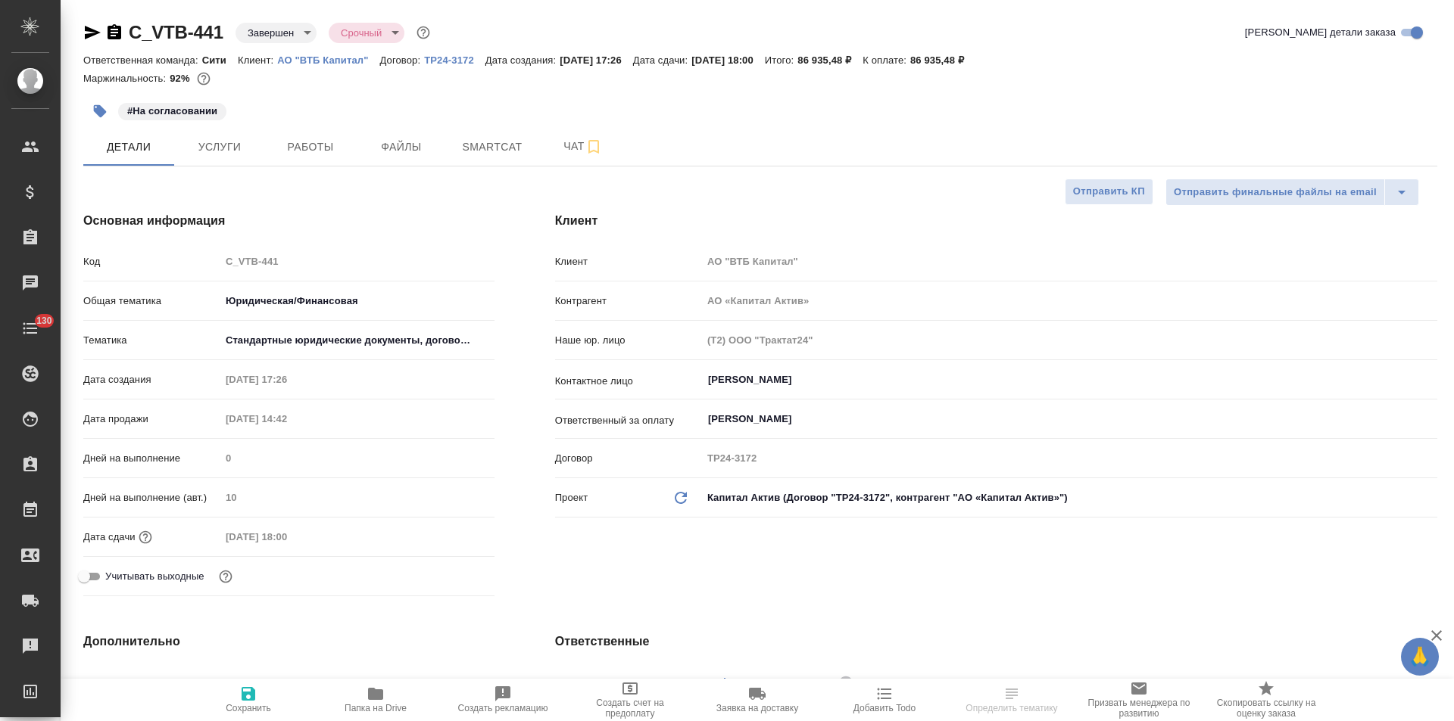
type textarea "x"
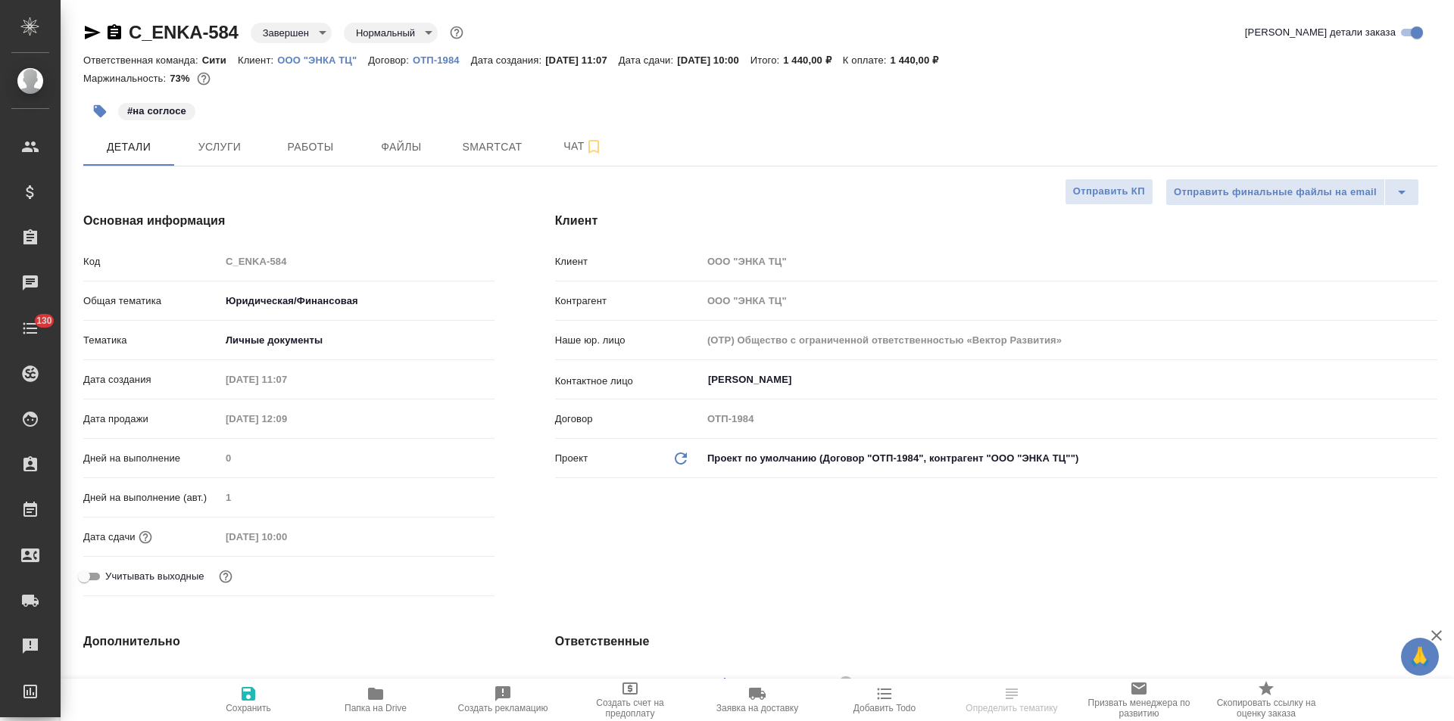
select select "RU"
click at [111, 29] on icon "button" at bounding box center [115, 31] width 14 height 15
select select "RU"
type textarea "x"
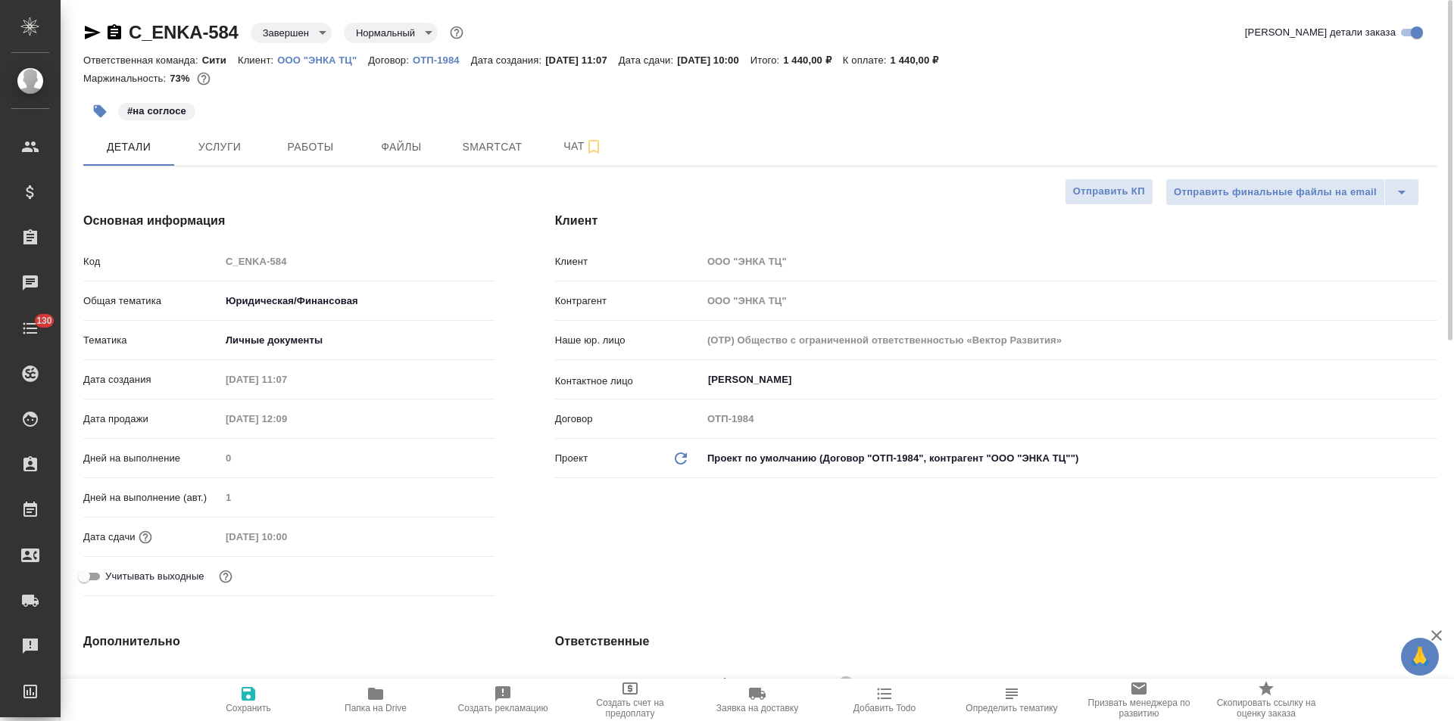
type textarea "x"
click at [89, 31] on icon "button" at bounding box center [93, 33] width 16 height 14
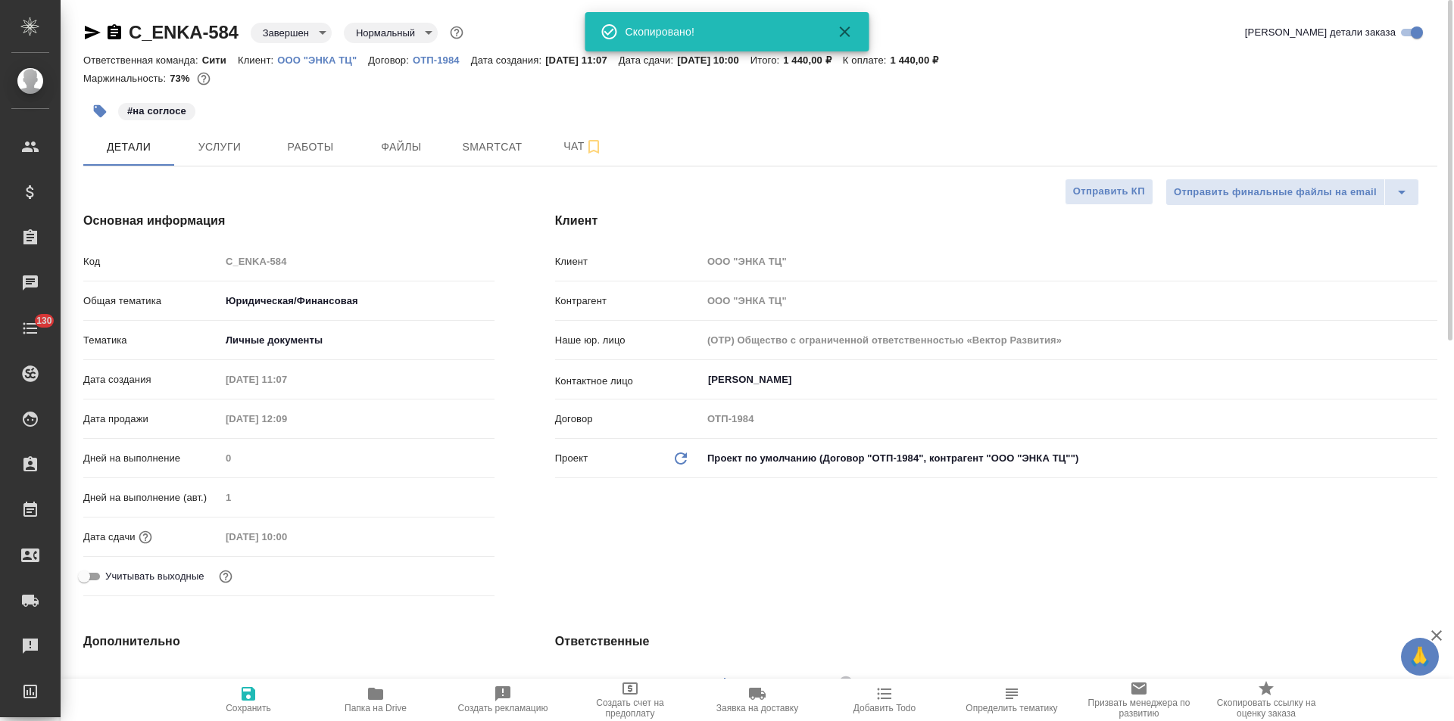
type textarea "x"
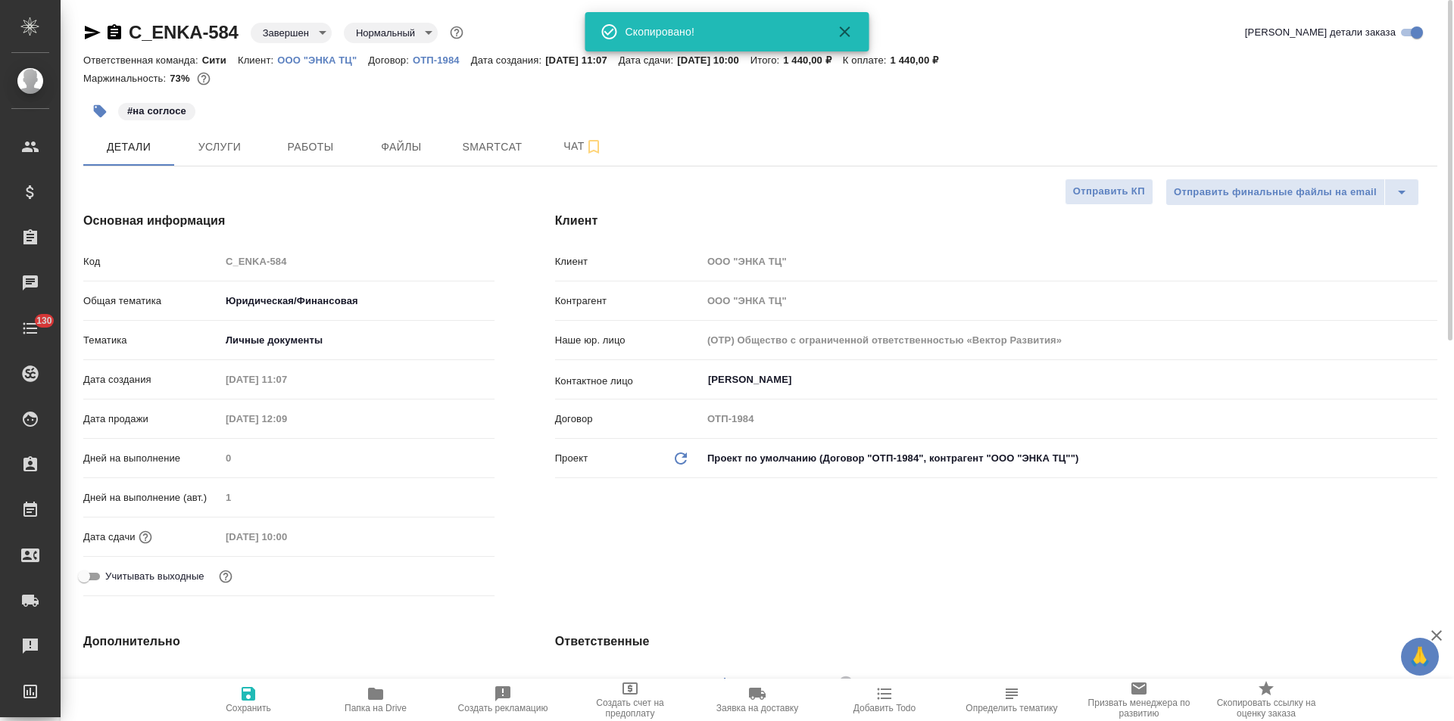
type textarea "x"
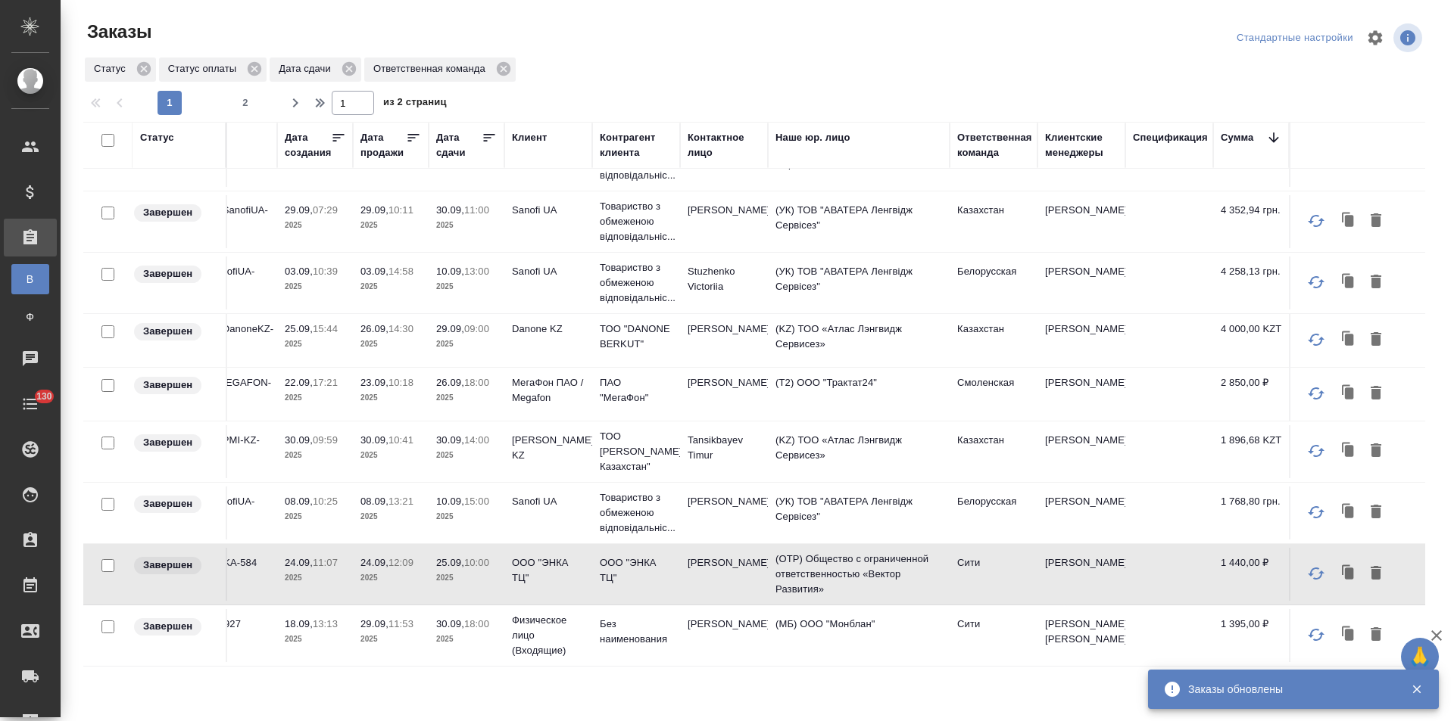
scroll to position [1032, 144]
click at [936, 616] on td "(МБ) ООО "Монблан"" at bounding box center [859, 635] width 182 height 53
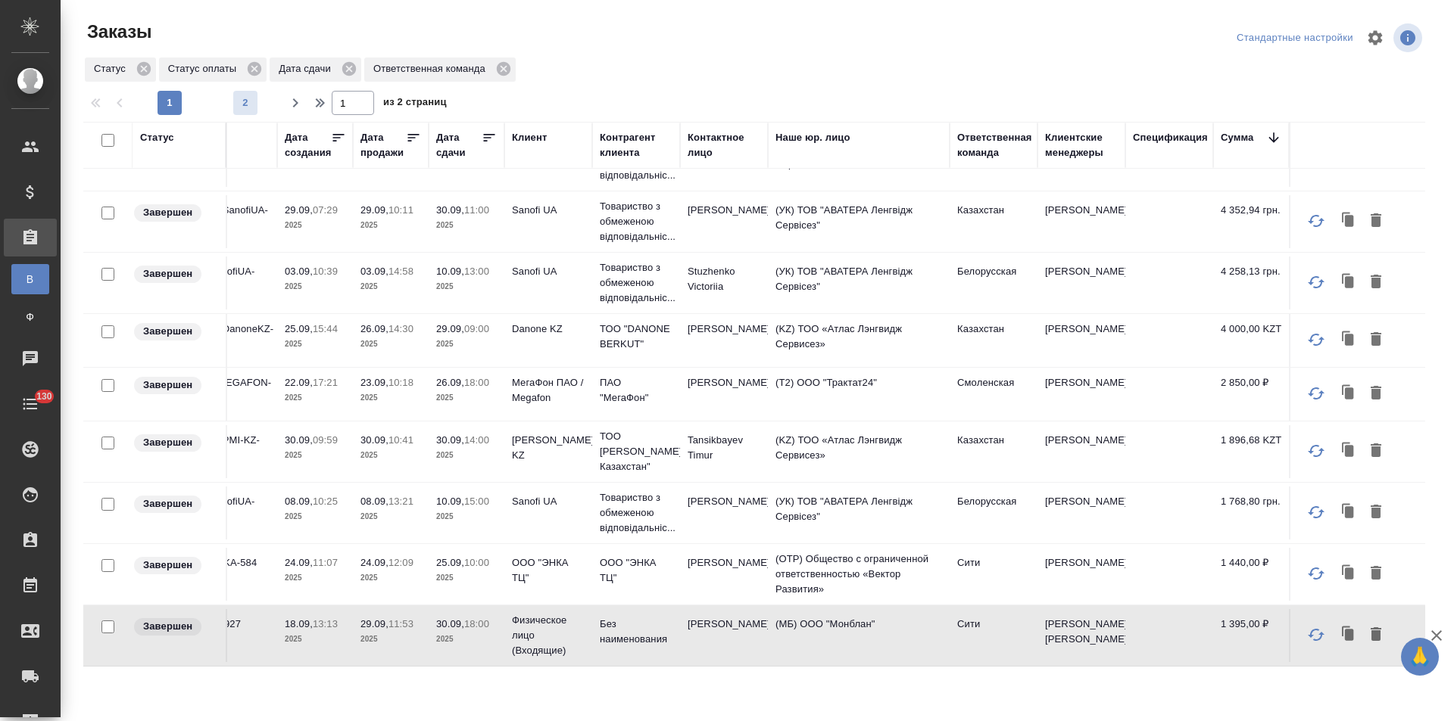
click at [243, 107] on span "2" at bounding box center [245, 102] width 24 height 15
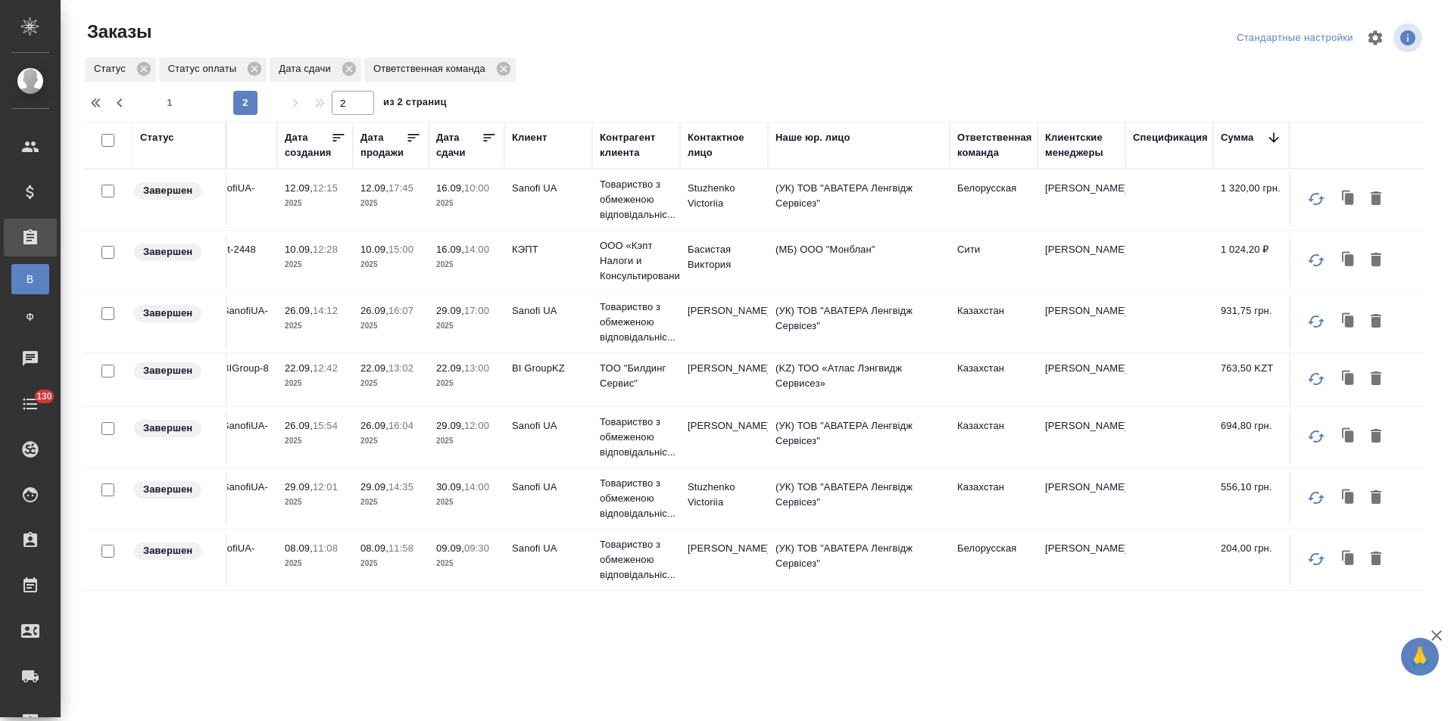
scroll to position [0, 132]
click at [993, 262] on td "Сити" at bounding box center [993, 261] width 88 height 53
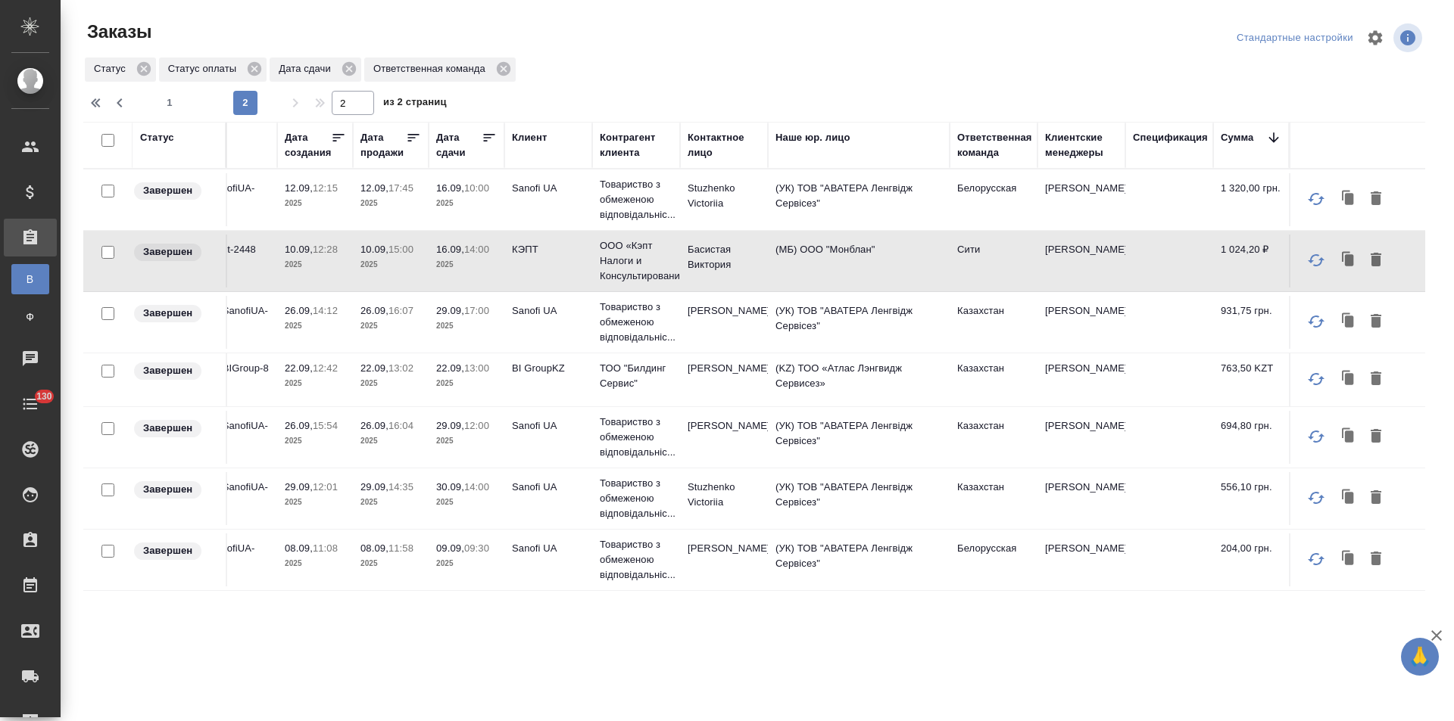
click at [993, 262] on td "Сити" at bounding box center [993, 261] width 88 height 53
click at [115, 107] on icon "button" at bounding box center [120, 103] width 18 height 18
type input "1"
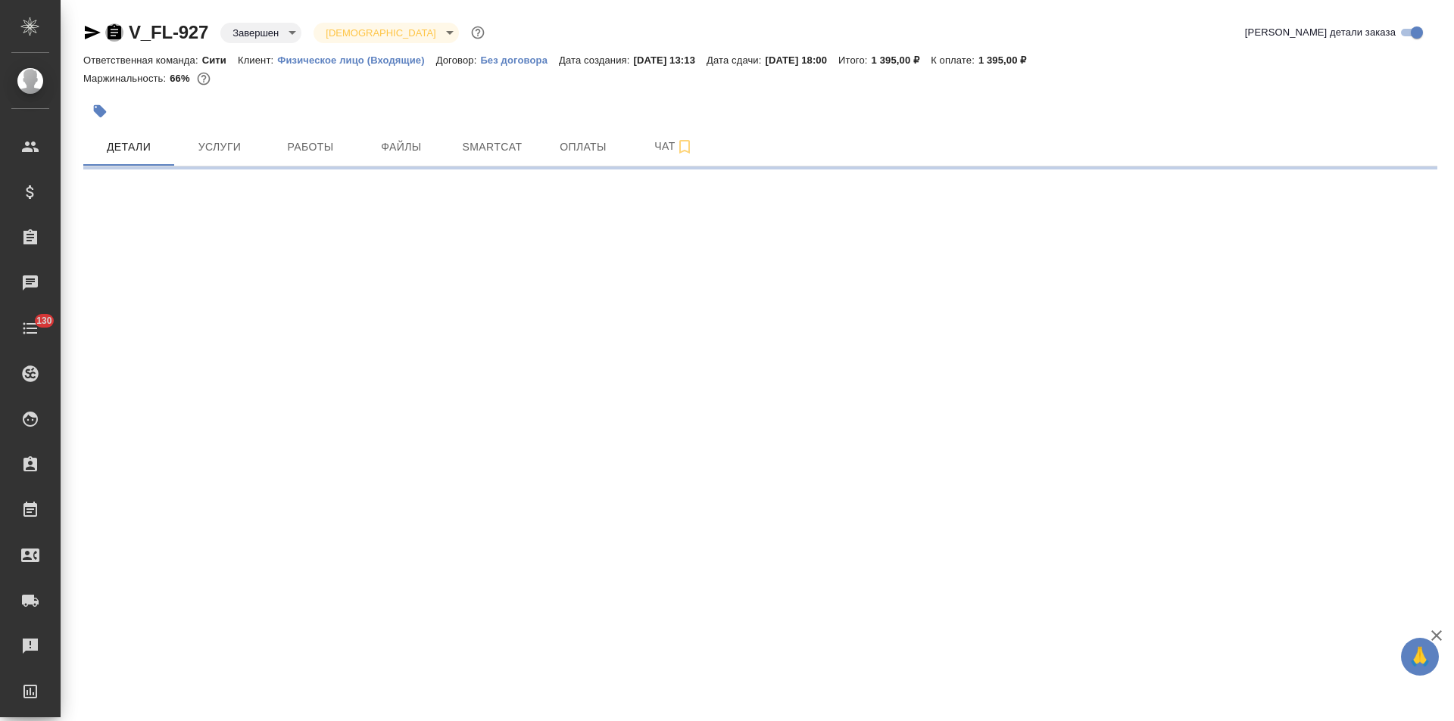
click at [116, 33] on icon "button" at bounding box center [115, 31] width 14 height 15
select select "RU"
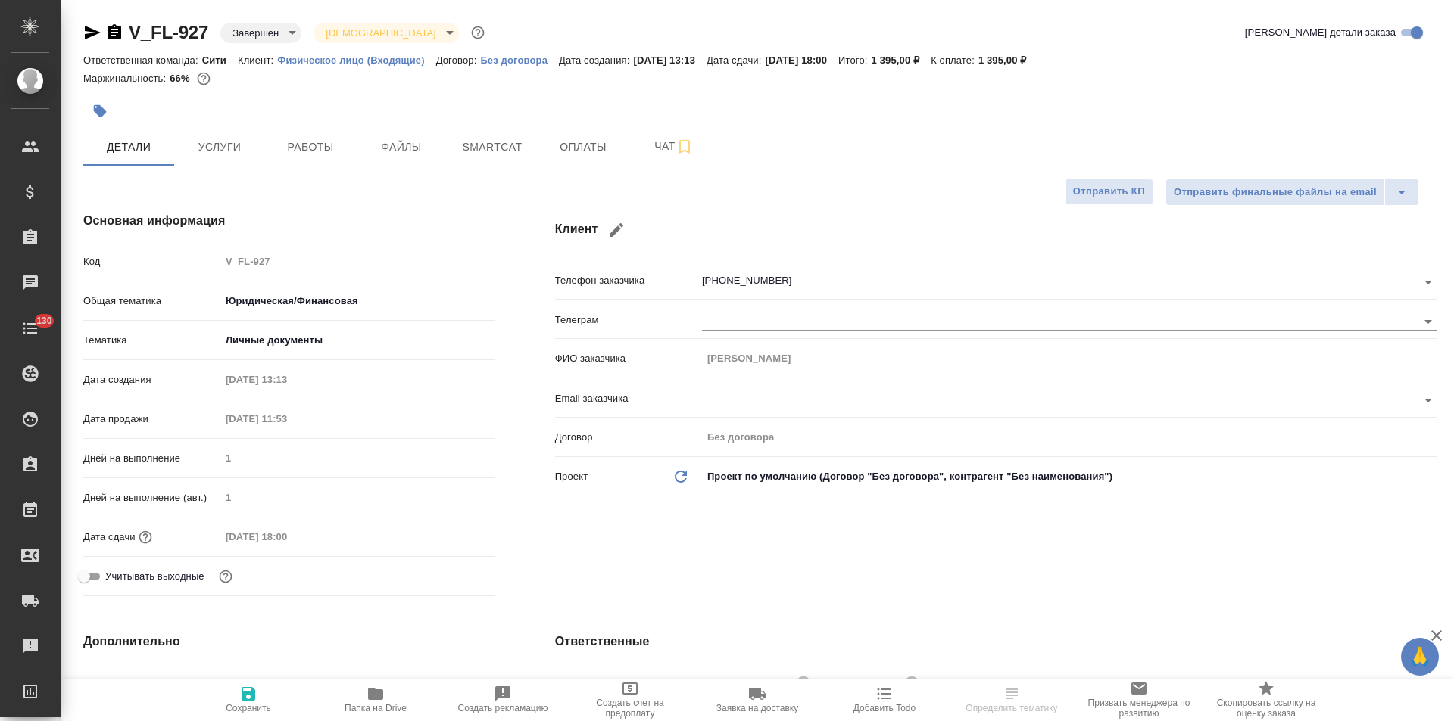
type textarea "x"
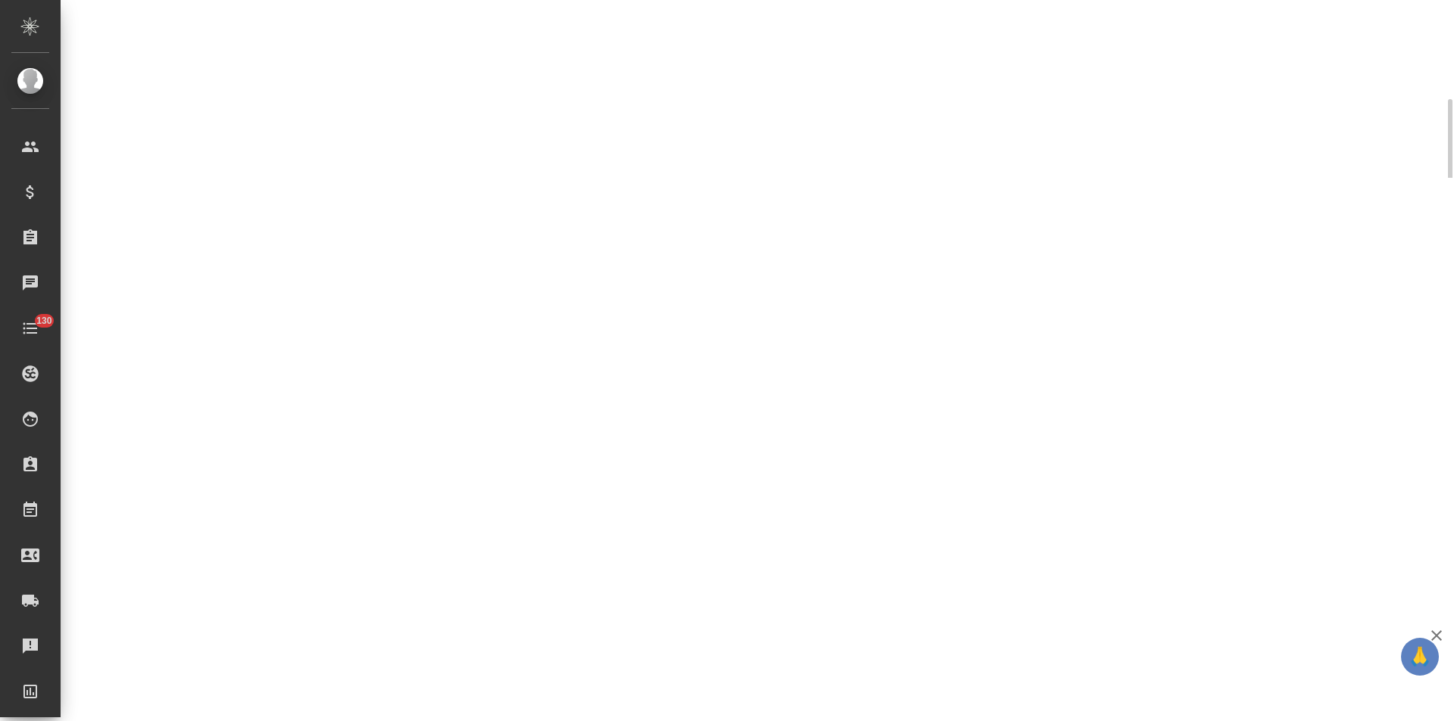
select select "RU"
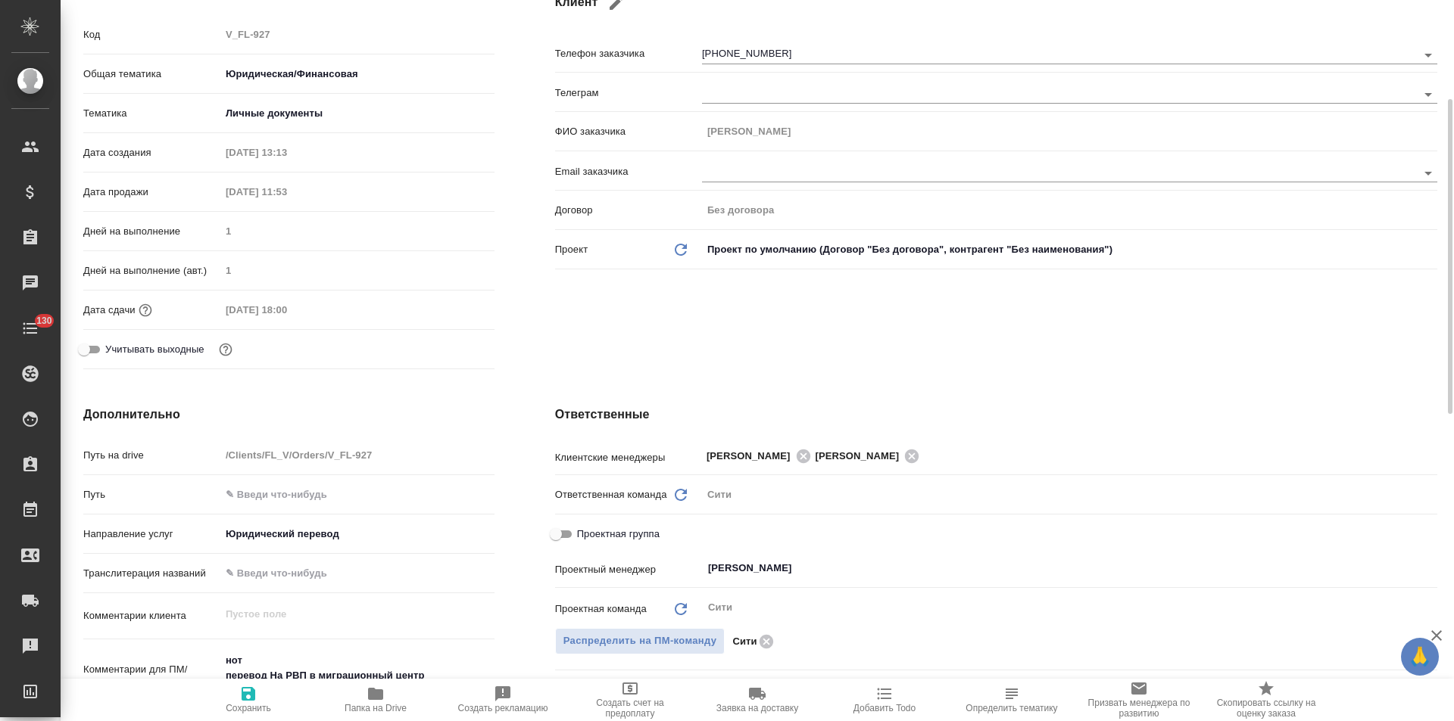
type textarea "x"
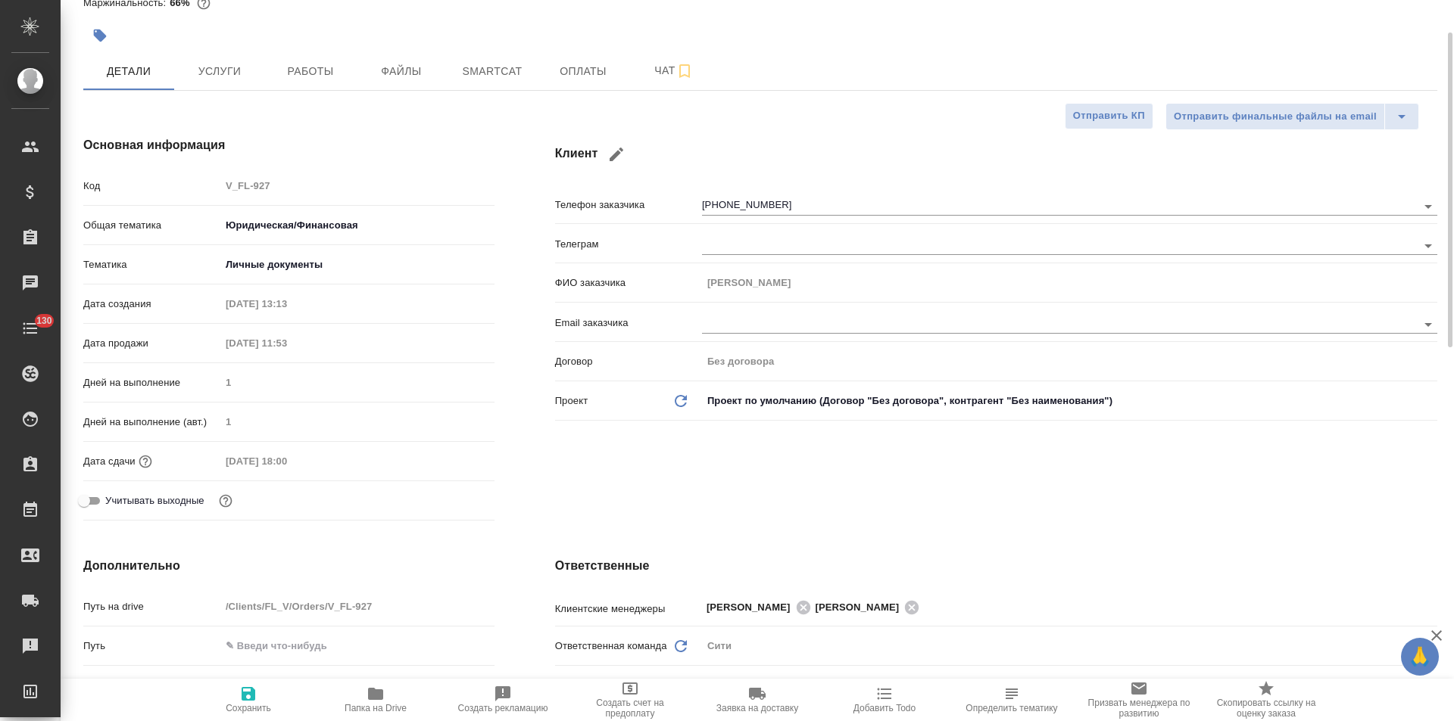
scroll to position [0, 0]
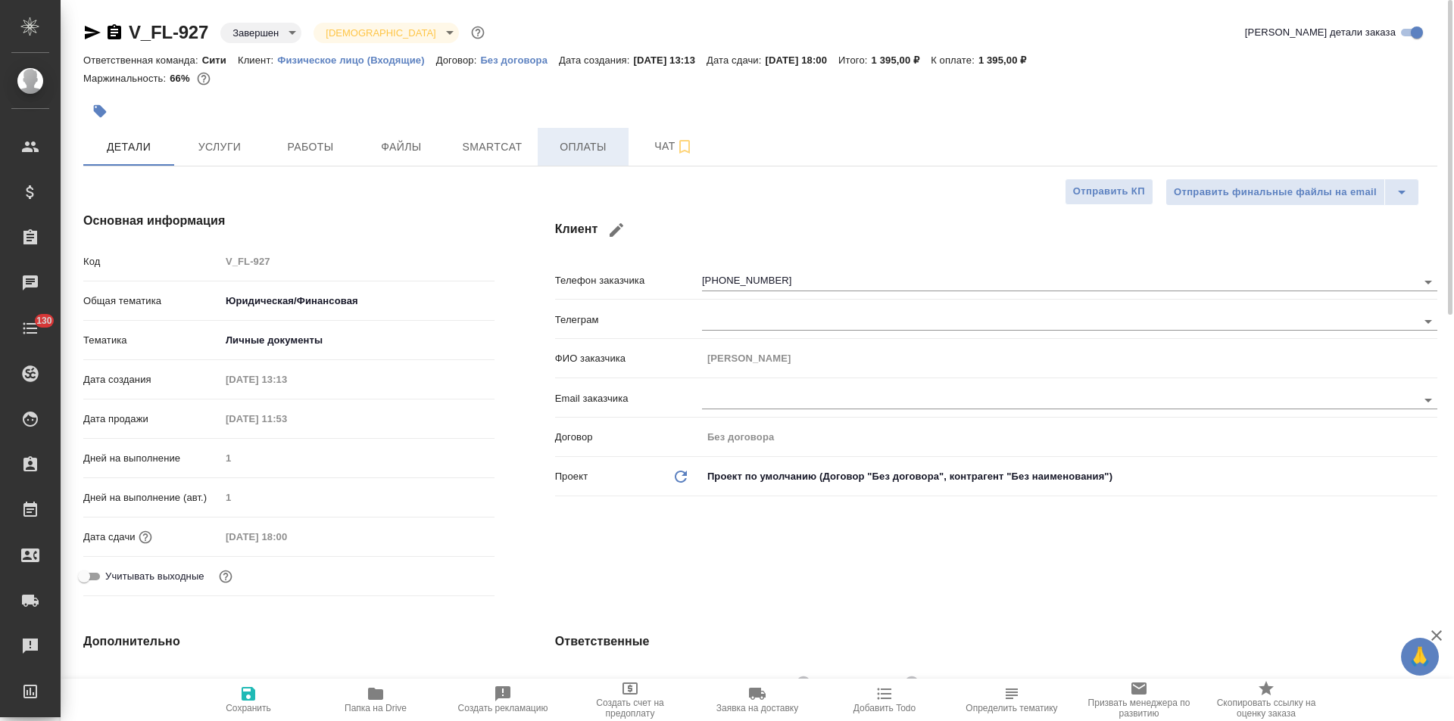
click at [592, 163] on button "Оплаты" at bounding box center [583, 147] width 91 height 38
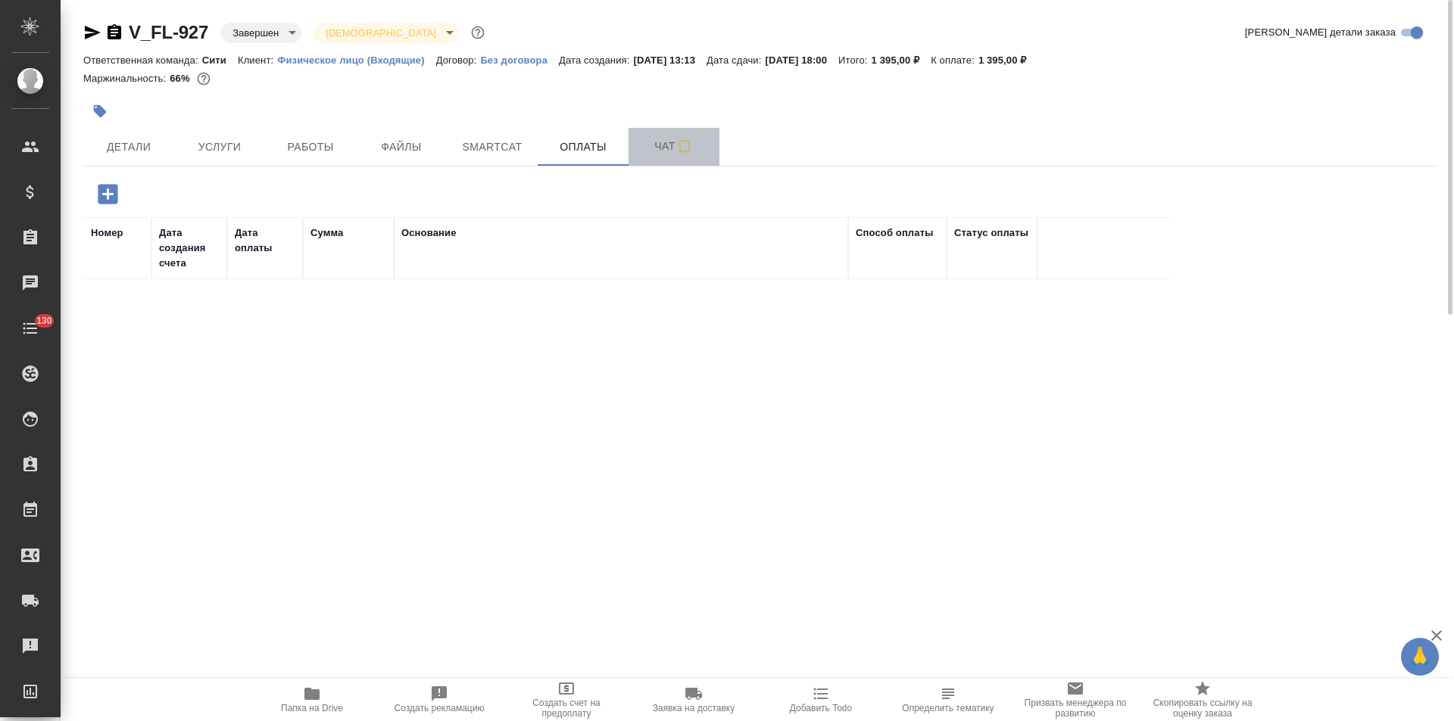
click at [644, 164] on button "Чат" at bounding box center [673, 147] width 91 height 38
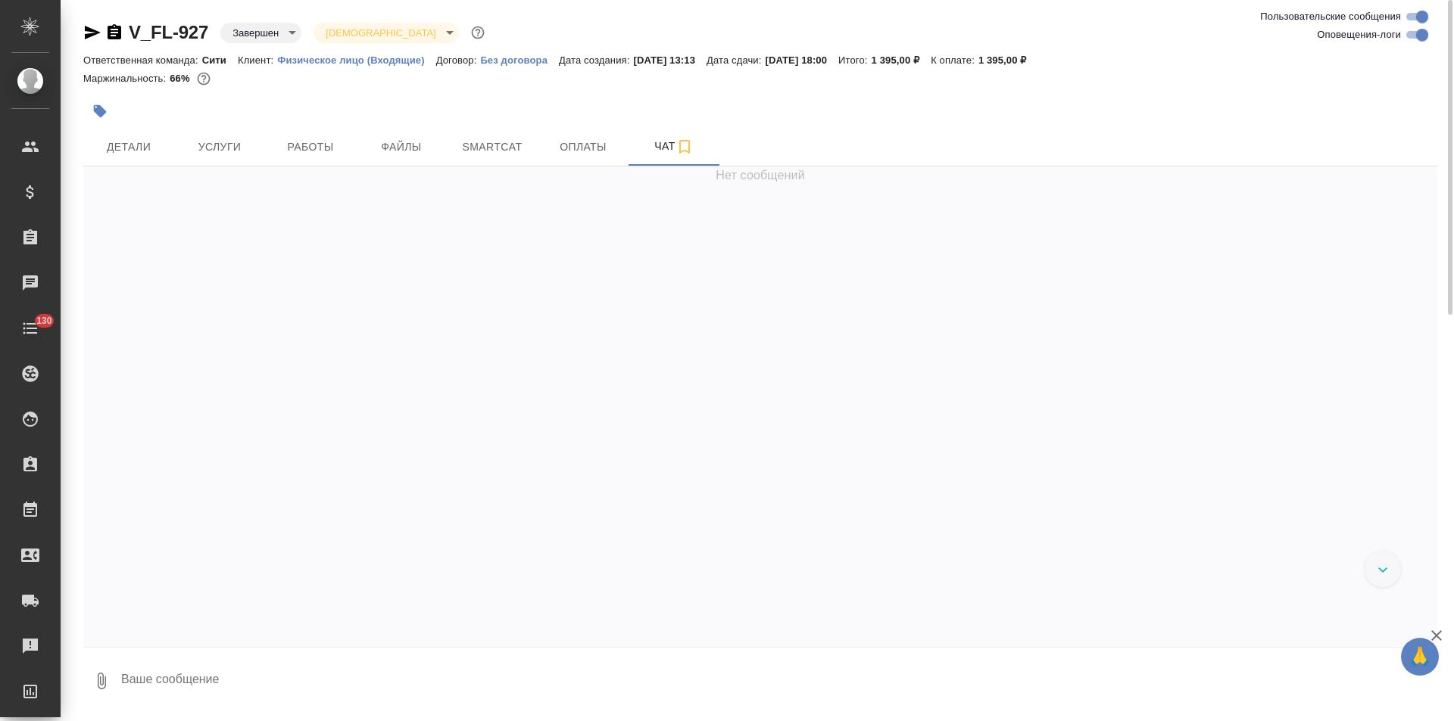
scroll to position [2840, 0]
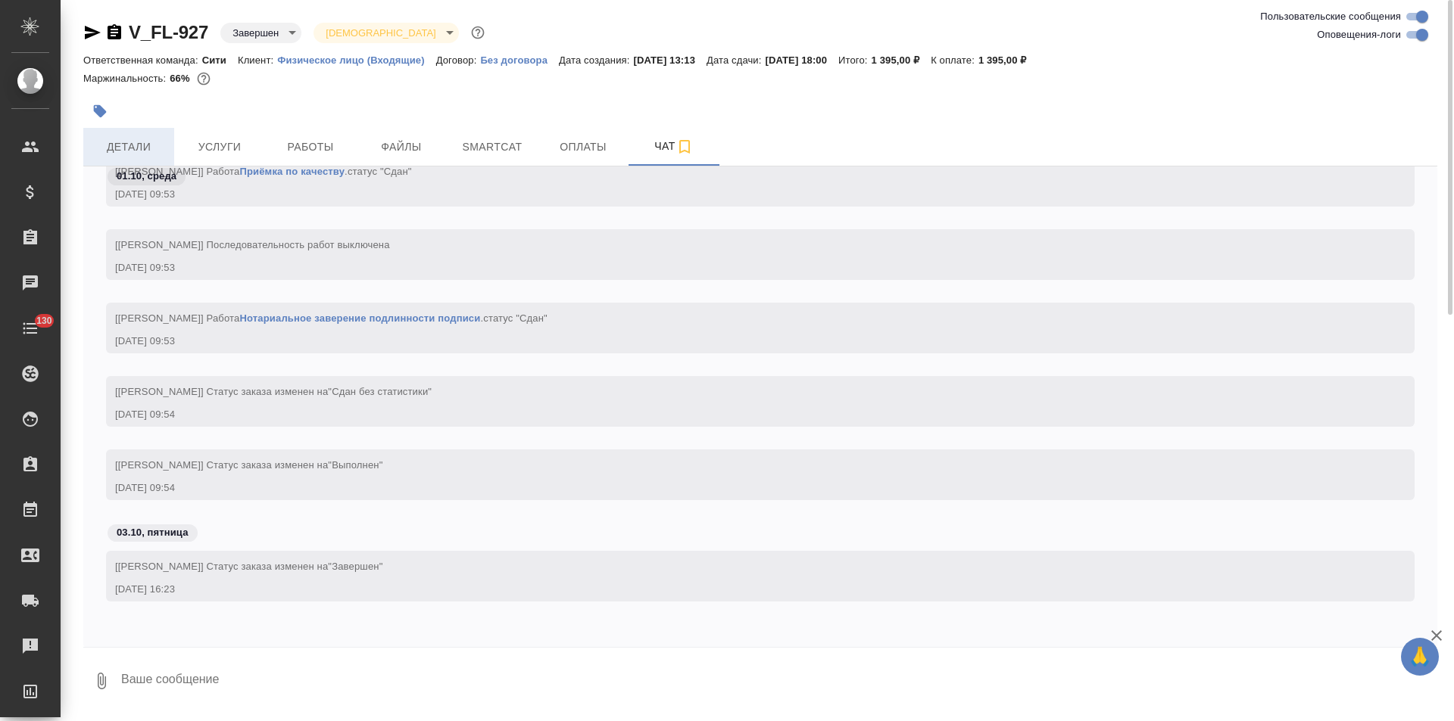
click at [120, 144] on span "Детали" at bounding box center [128, 147] width 73 height 19
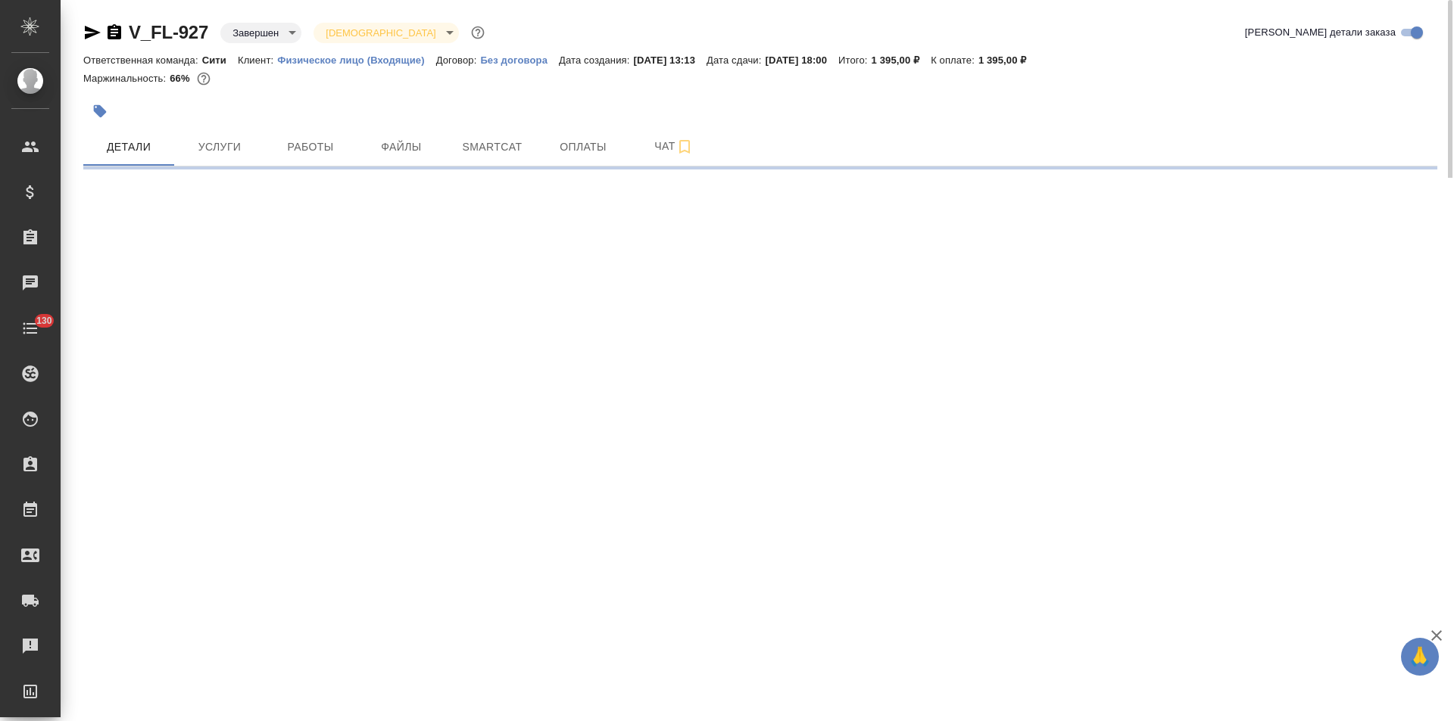
select select "RU"
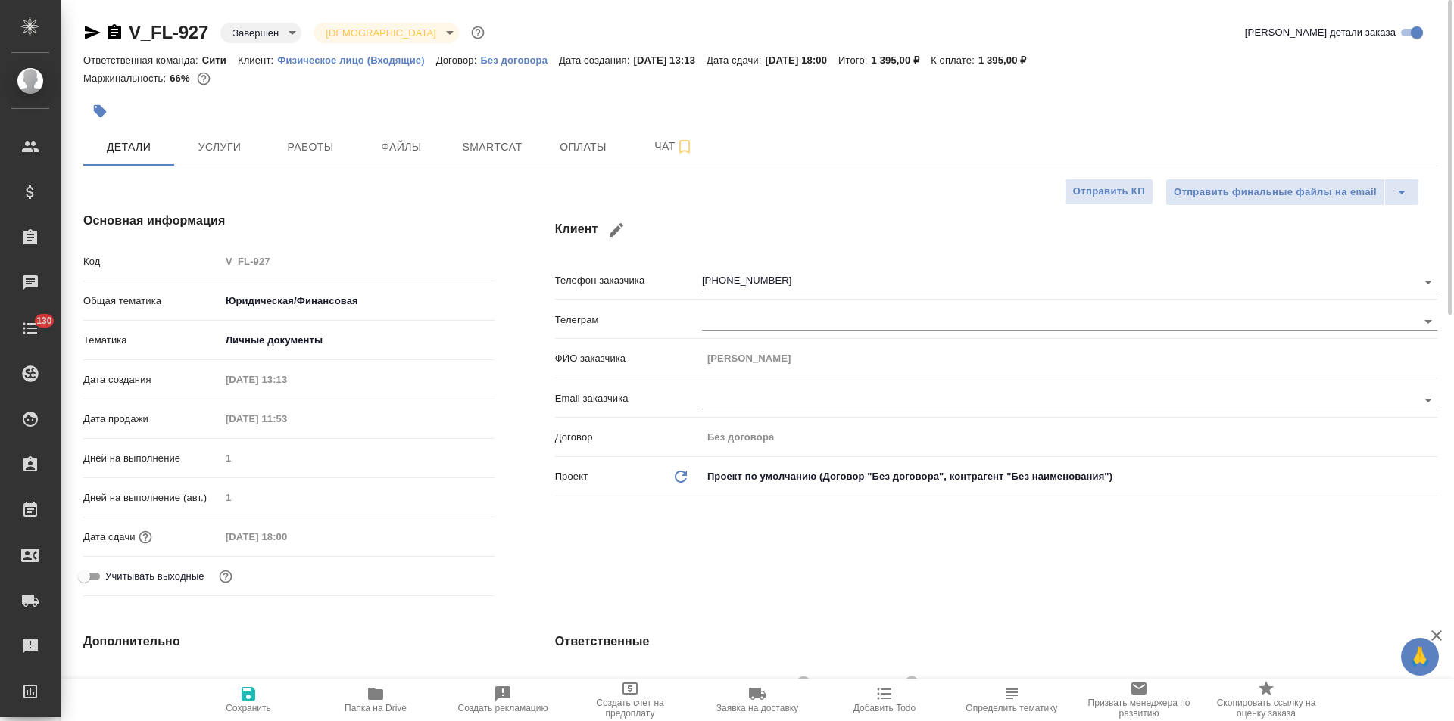
type textarea "x"
click at [89, 33] on icon "button" at bounding box center [92, 32] width 18 height 18
type textarea "x"
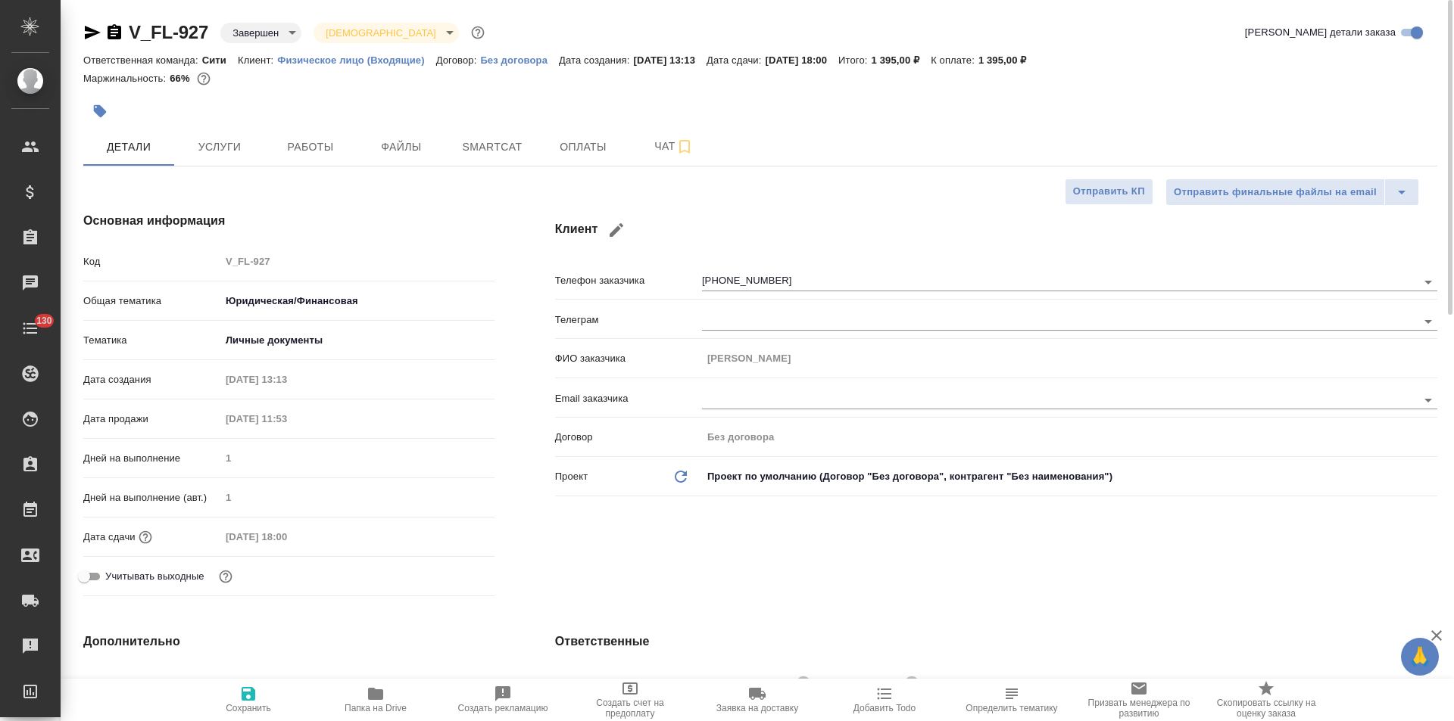
type textarea "x"
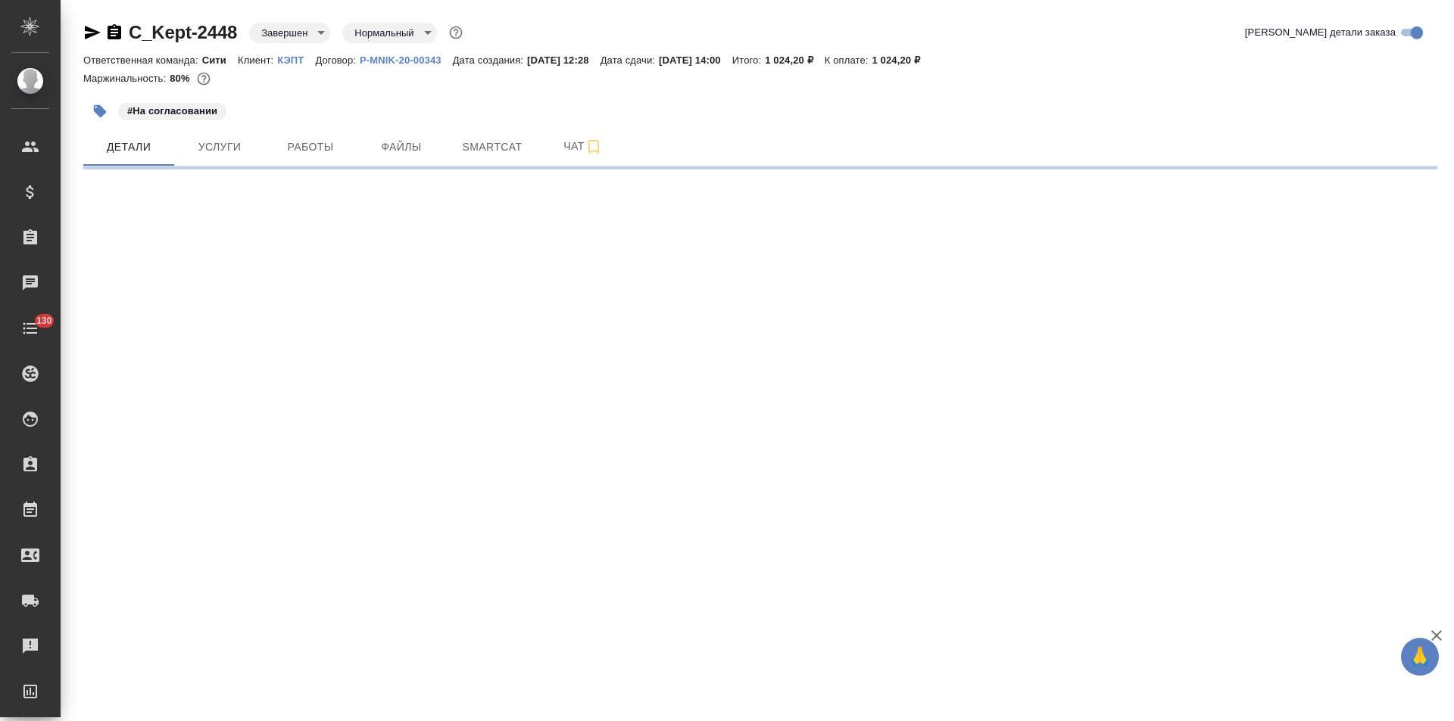
select select "RU"
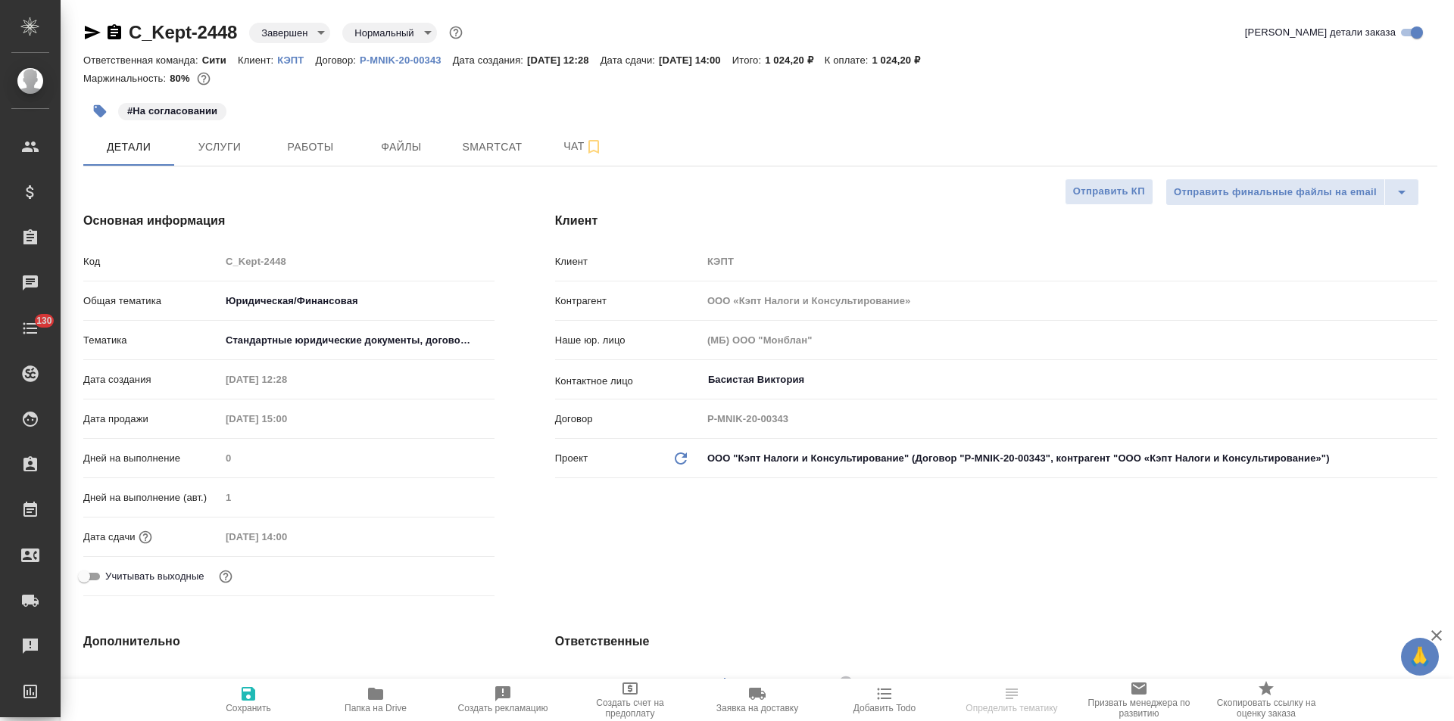
type textarea "x"
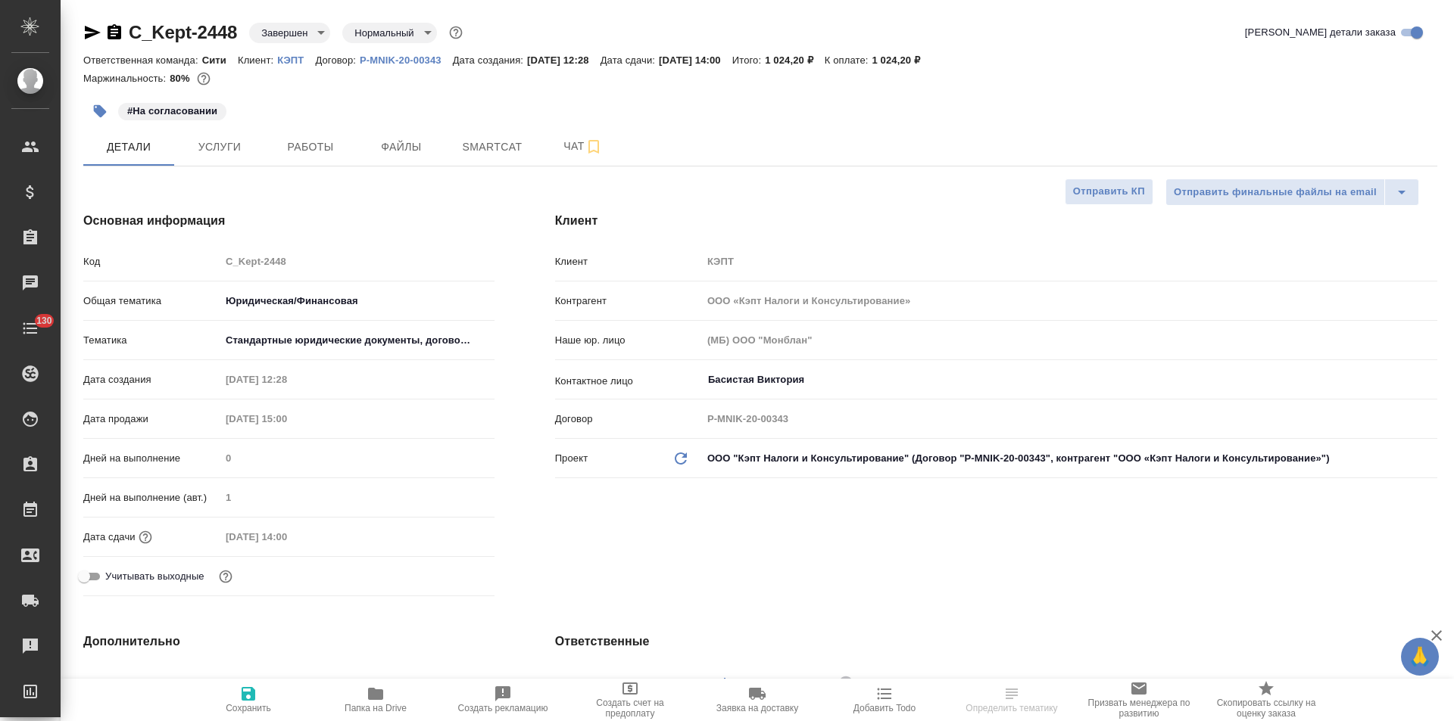
type textarea "x"
click at [114, 34] on icon "button" at bounding box center [115, 31] width 14 height 15
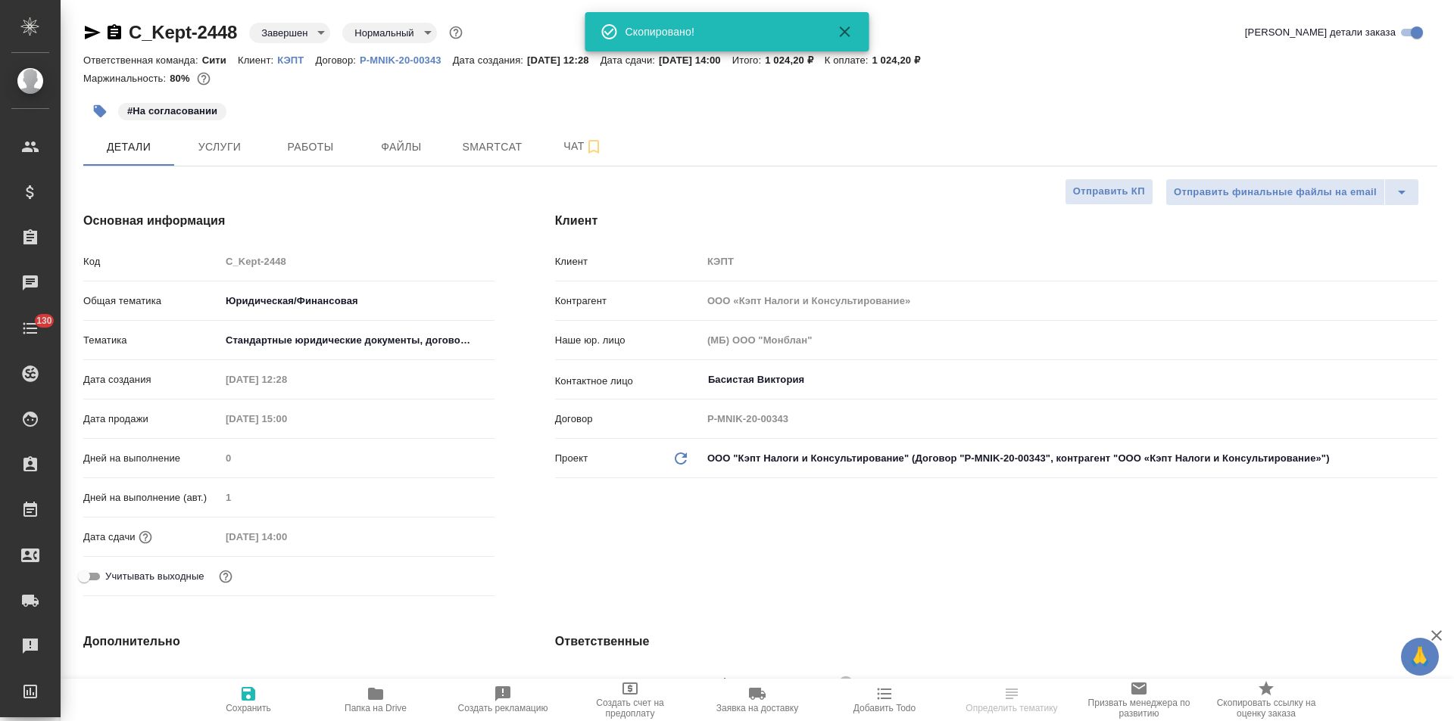
type textarea "x"
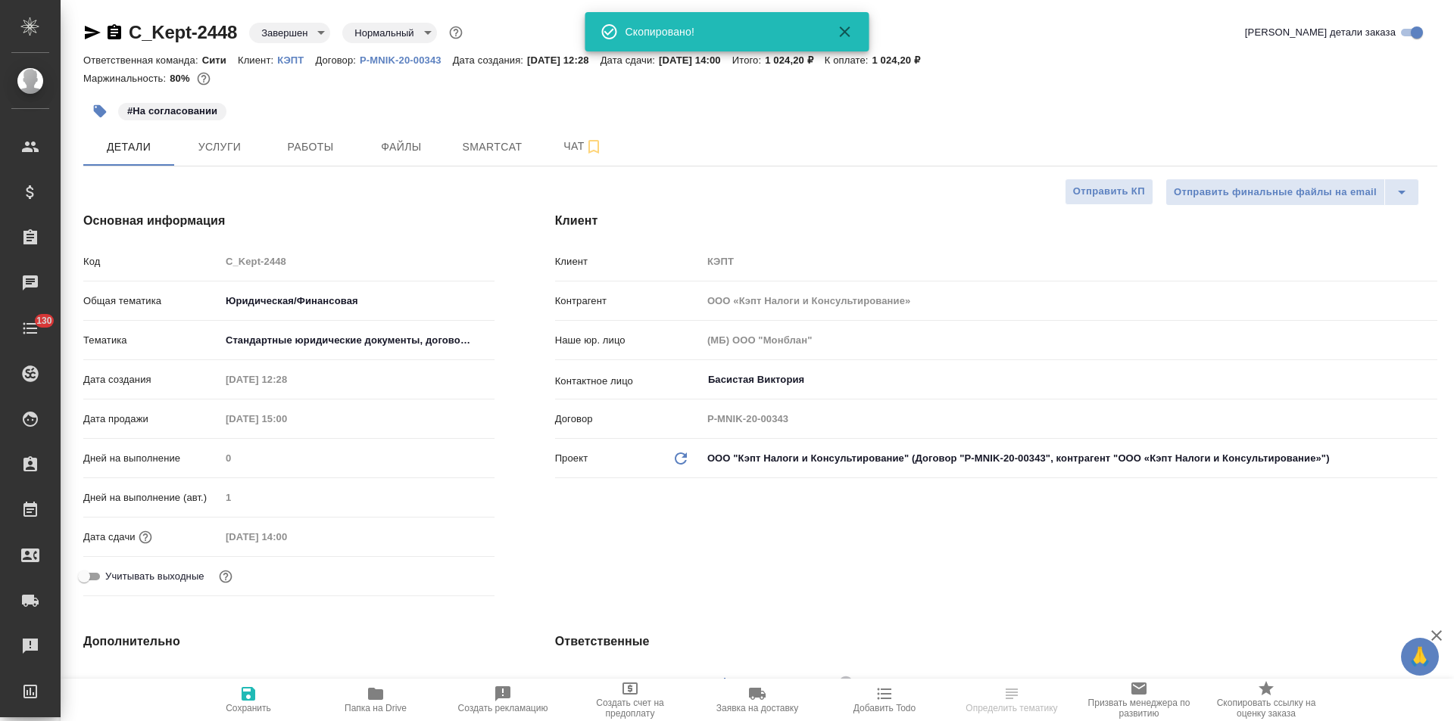
type textarea "x"
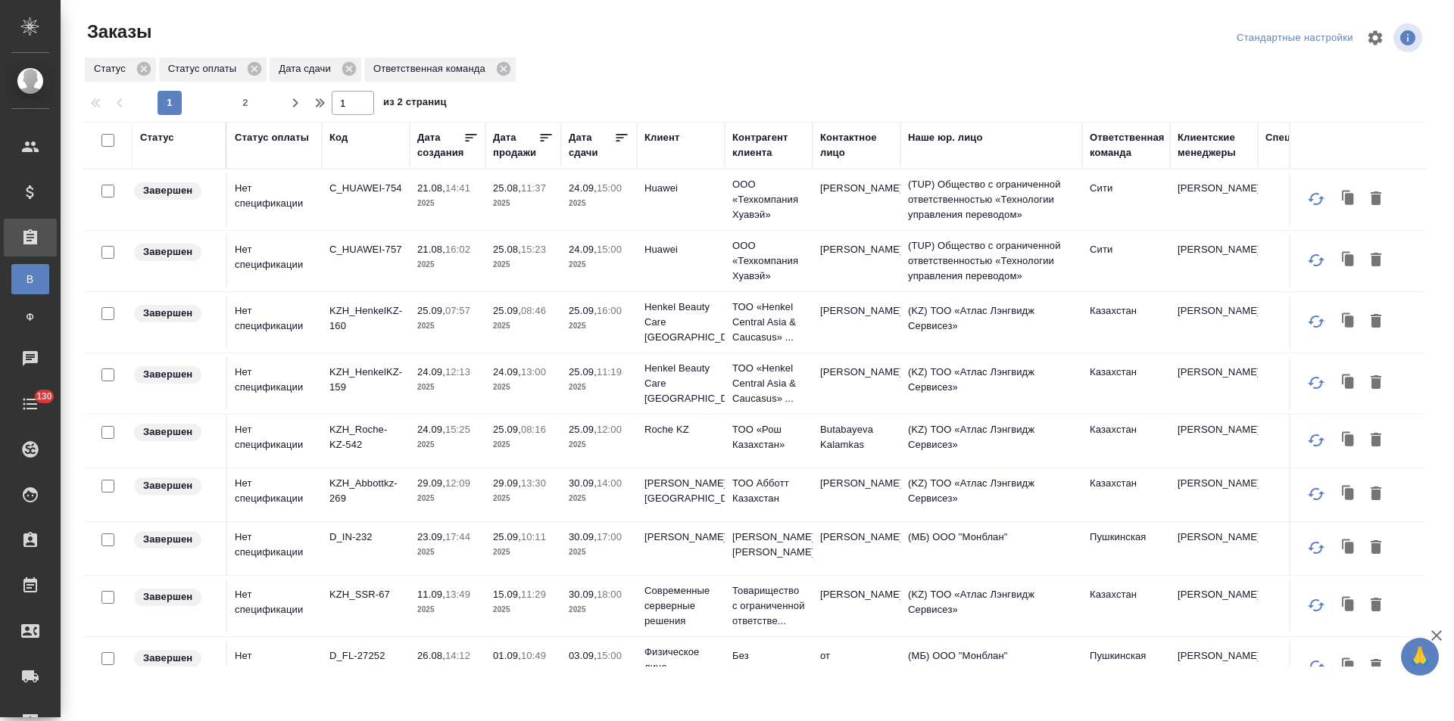
click at [844, 444] on td "Butabayeva Kalamkas" at bounding box center [856, 441] width 88 height 53
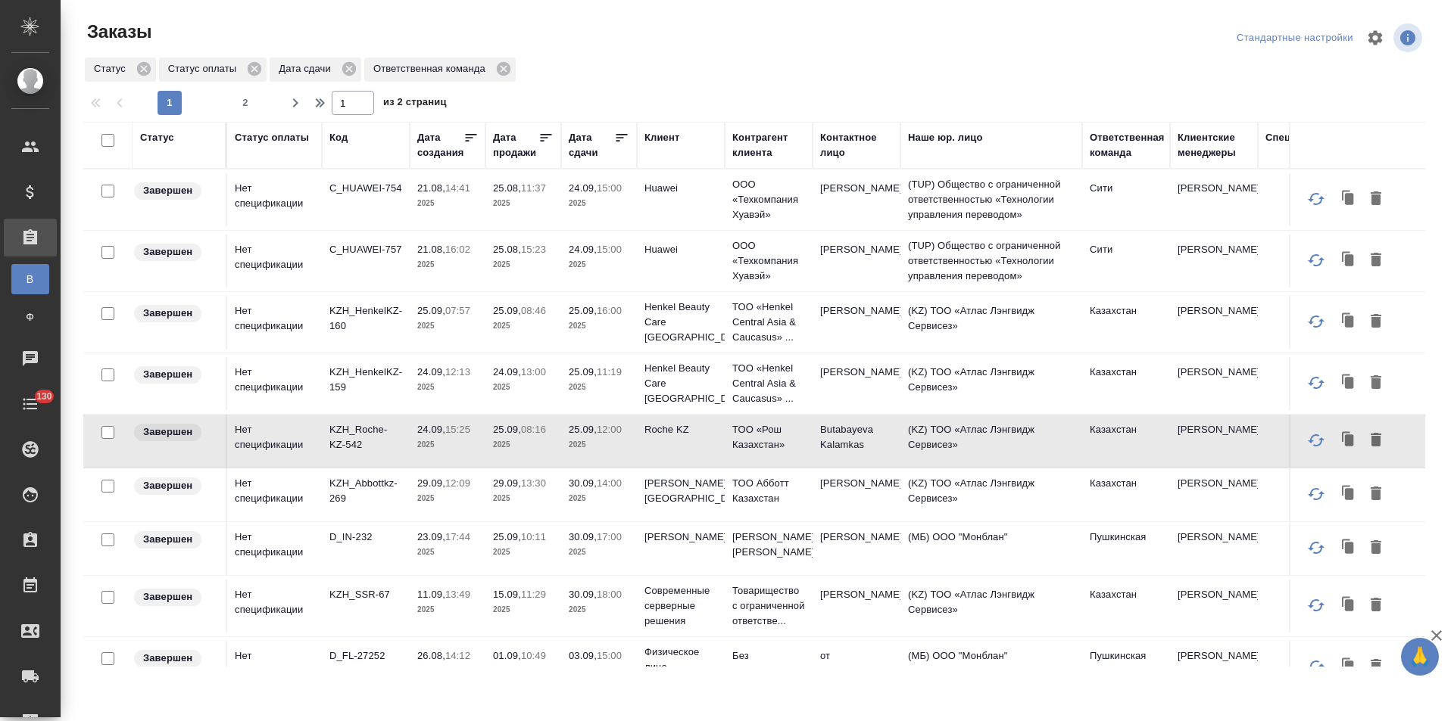
scroll to position [76, 0]
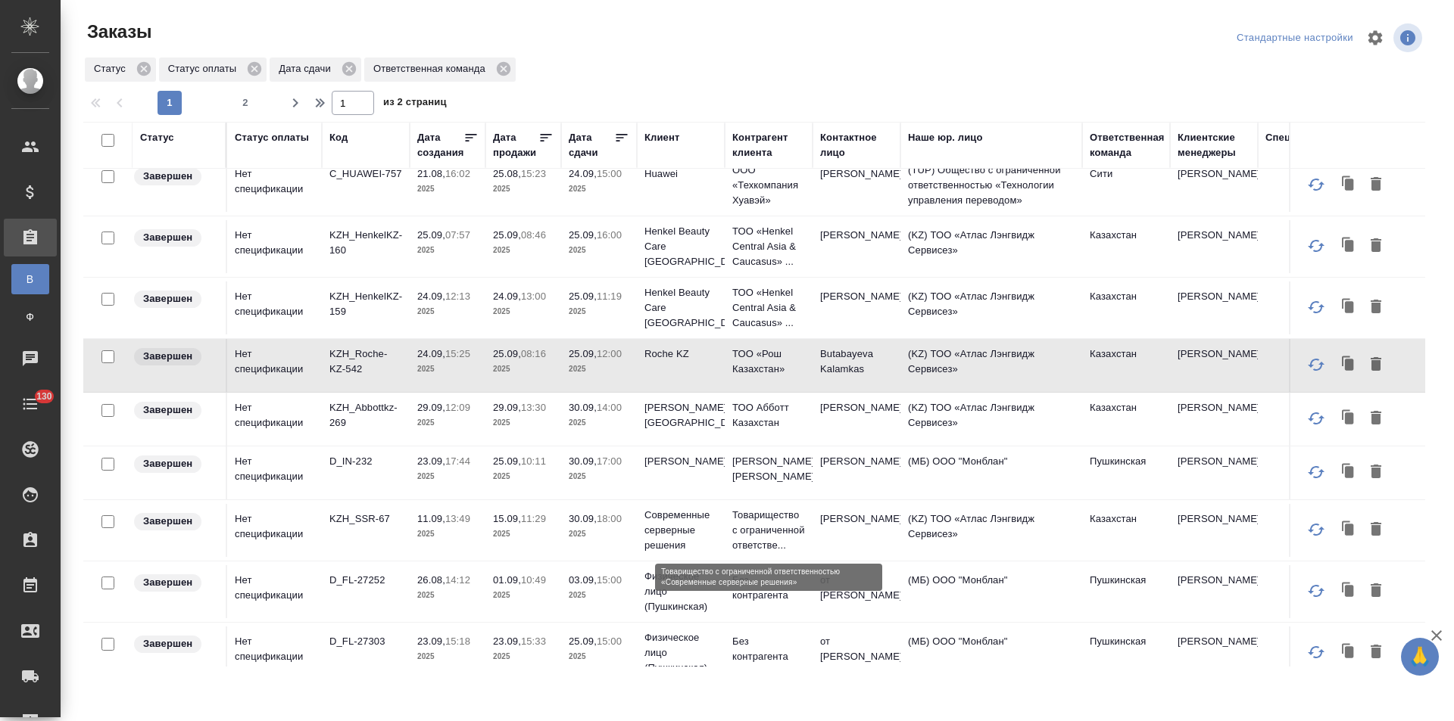
click at [765, 525] on p "Товарищество с ограниченной ответстве..." at bounding box center [768, 530] width 73 height 45
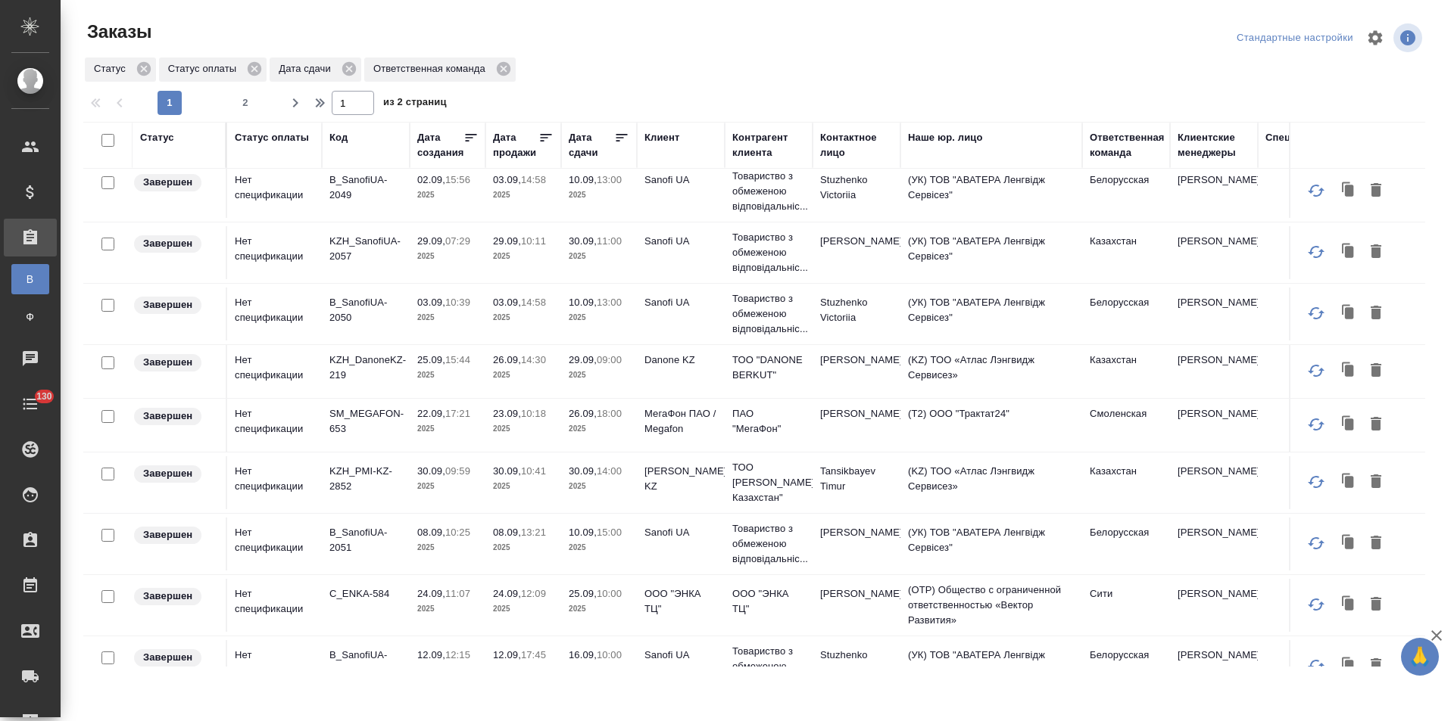
scroll to position [1017, 0]
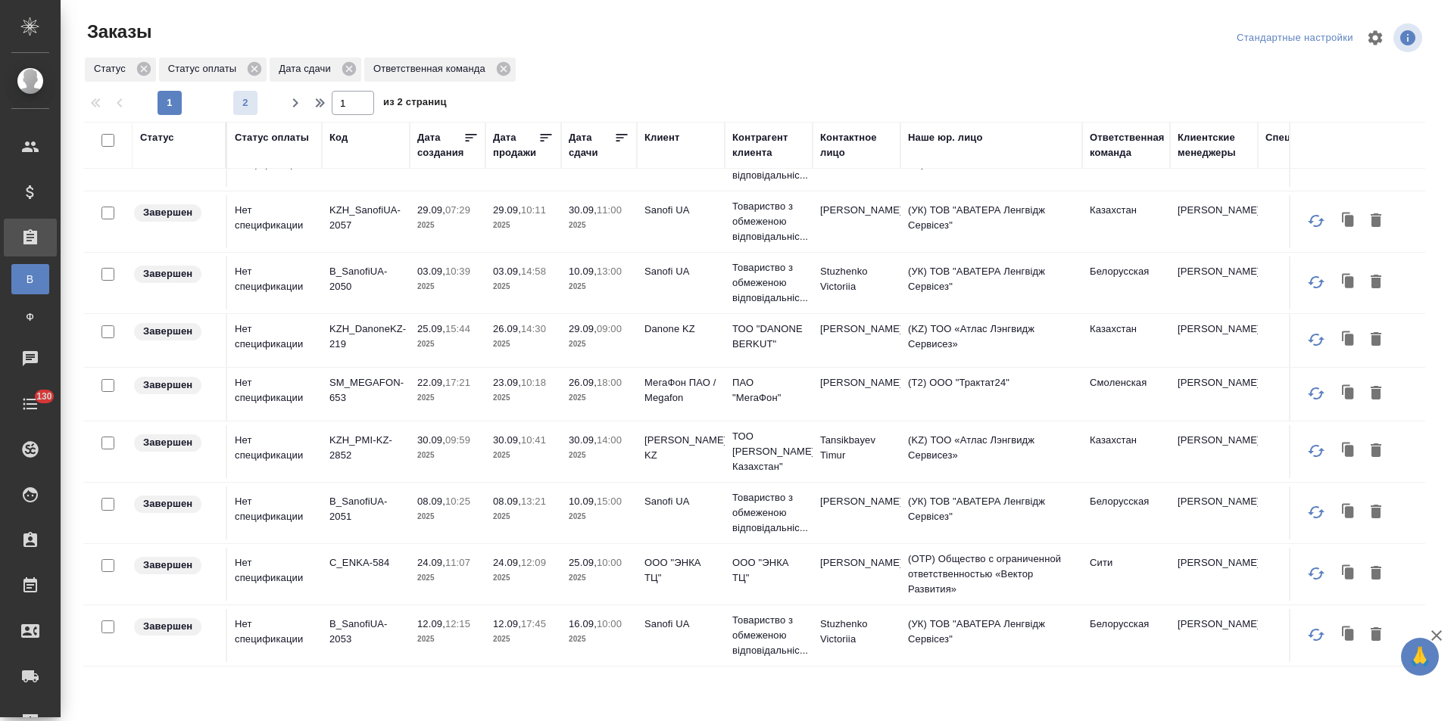
click at [251, 102] on span "2" at bounding box center [245, 102] width 24 height 15
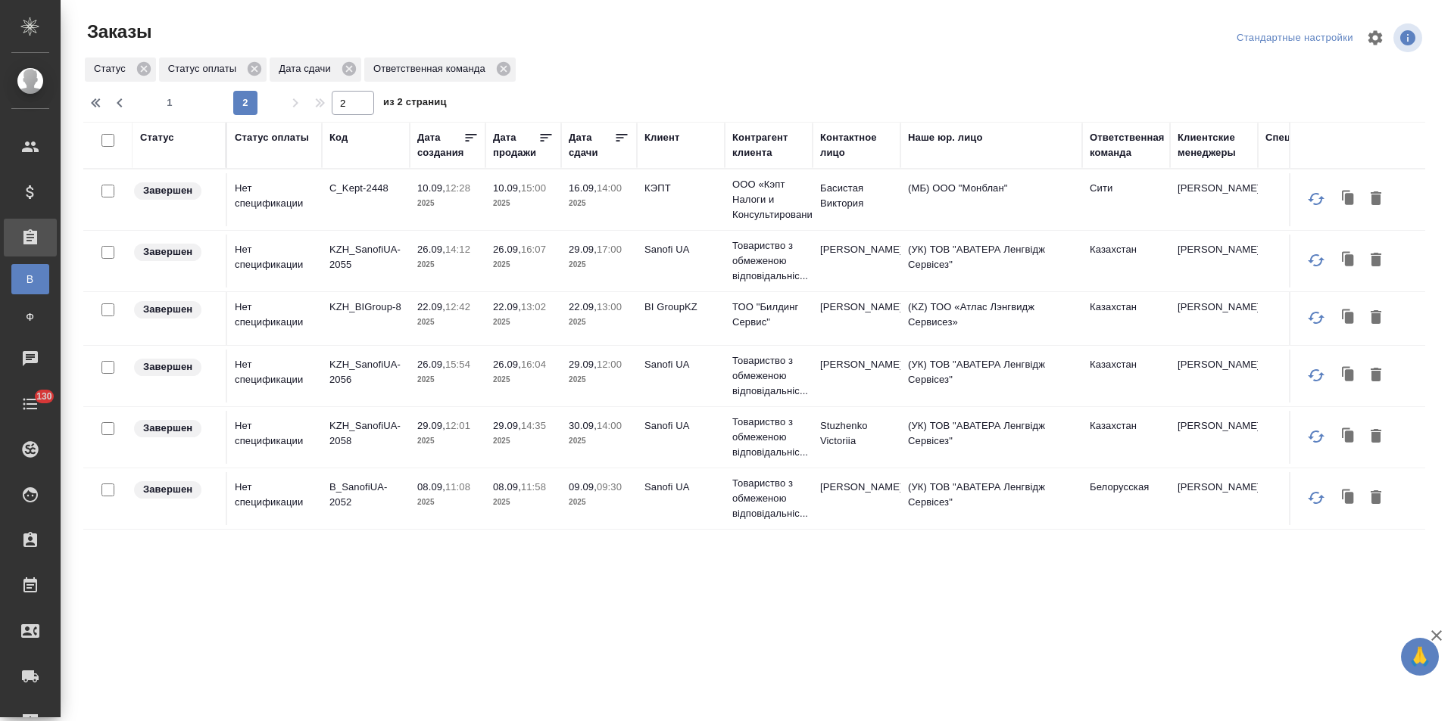
scroll to position [0, 0]
click at [165, 105] on span "1" at bounding box center [169, 102] width 24 height 15
type input "1"
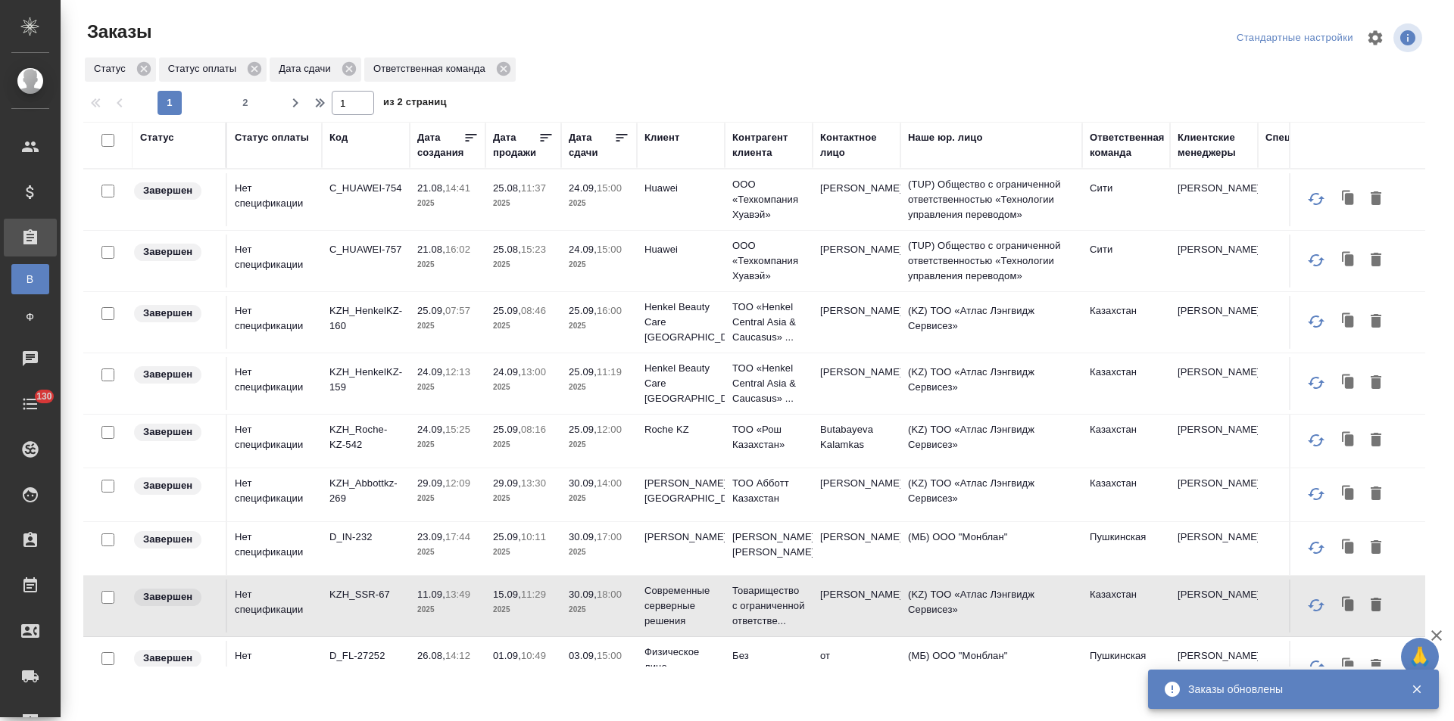
click at [718, 443] on td "Roche KZ" at bounding box center [681, 441] width 88 height 53
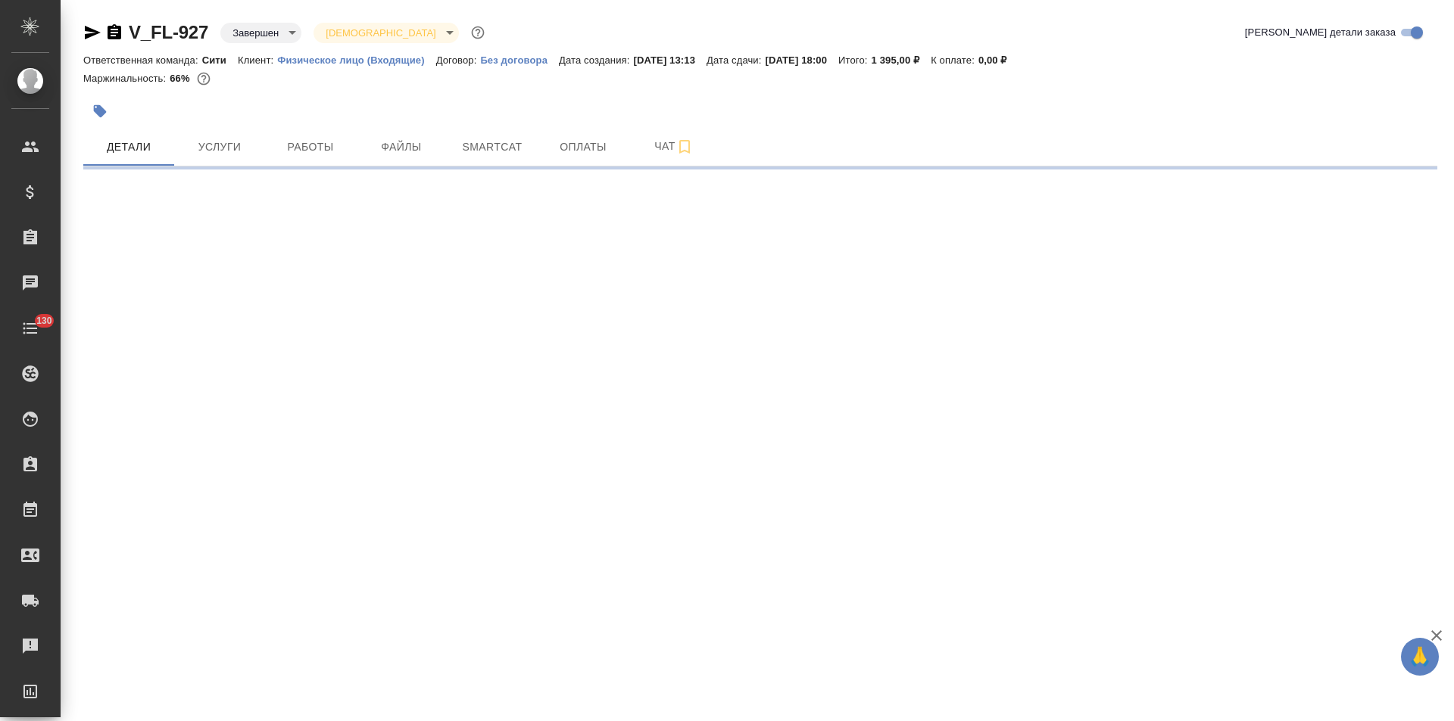
select select "RU"
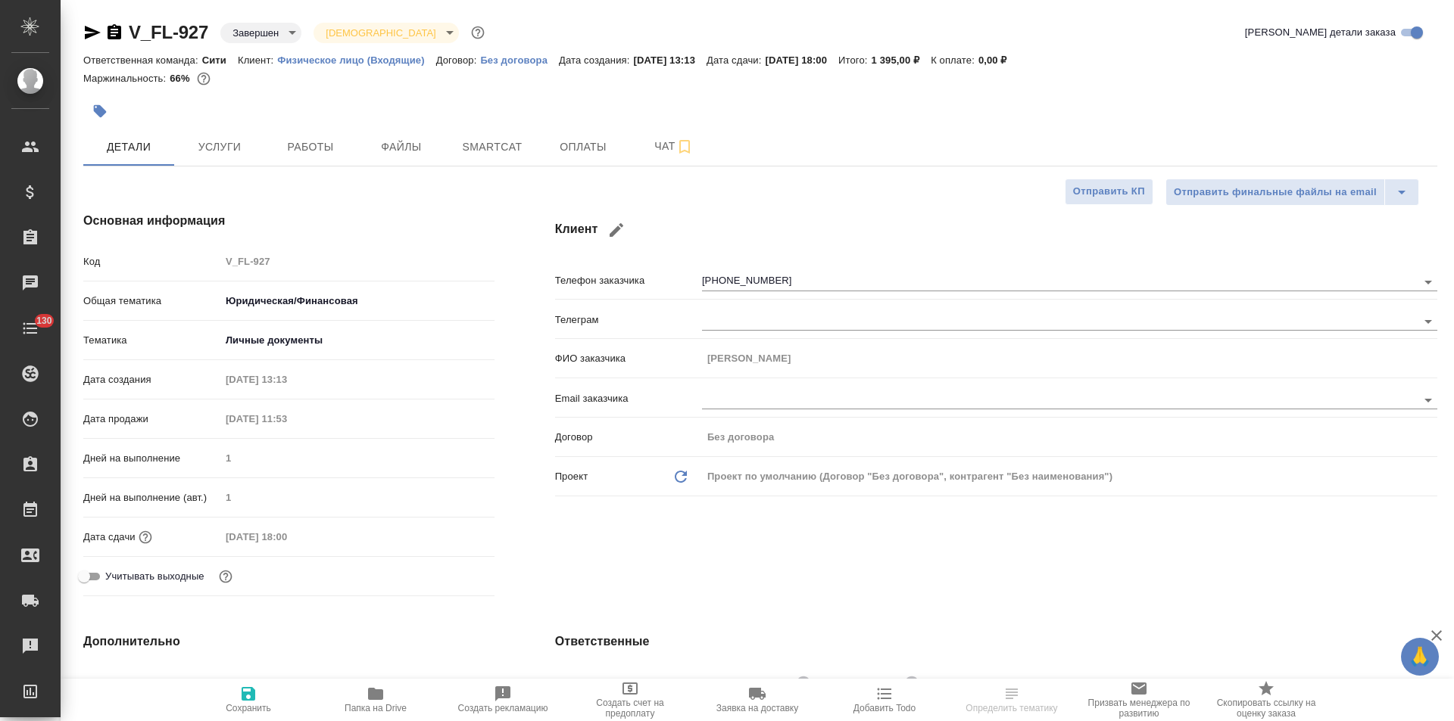
type textarea "x"
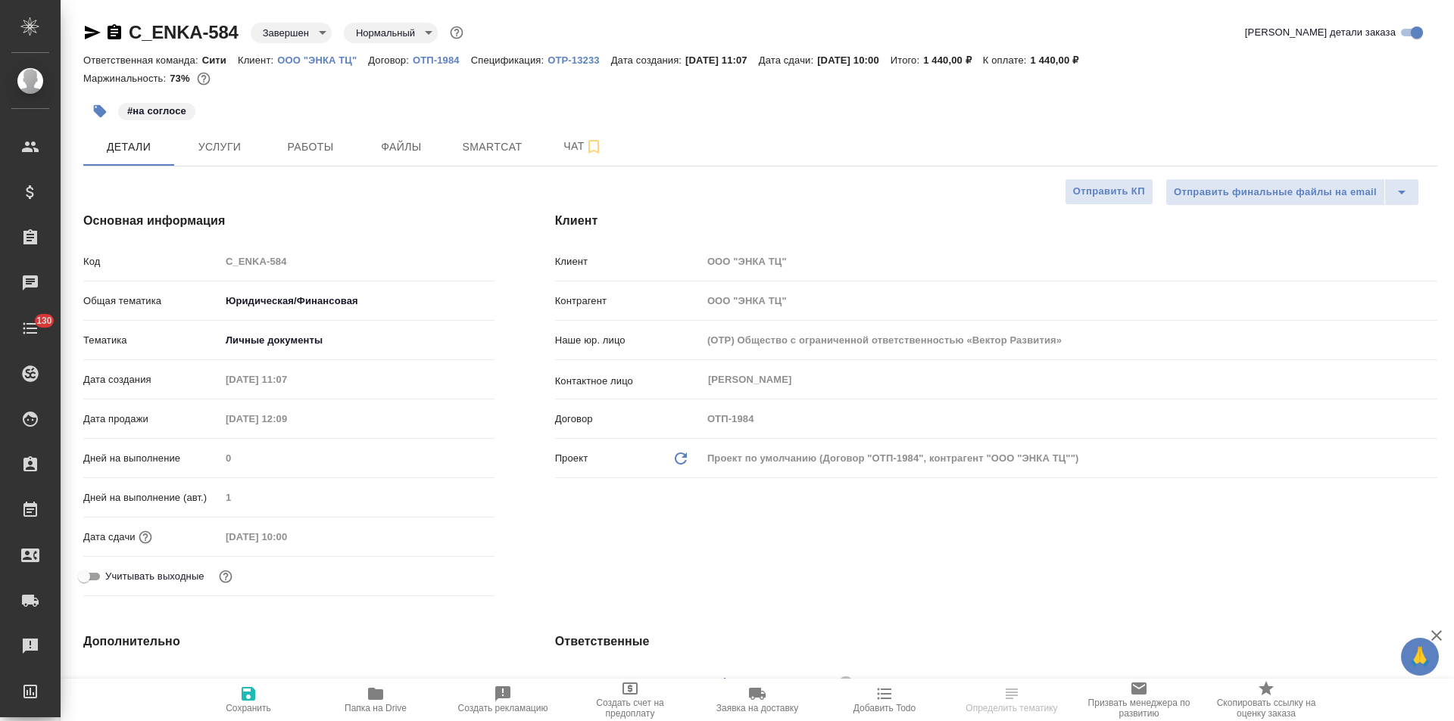
select select "RU"
click at [430, 61] on p "ОТП-1984" at bounding box center [442, 60] width 58 height 11
click at [564, 154] on span "Чат" at bounding box center [583, 146] width 73 height 19
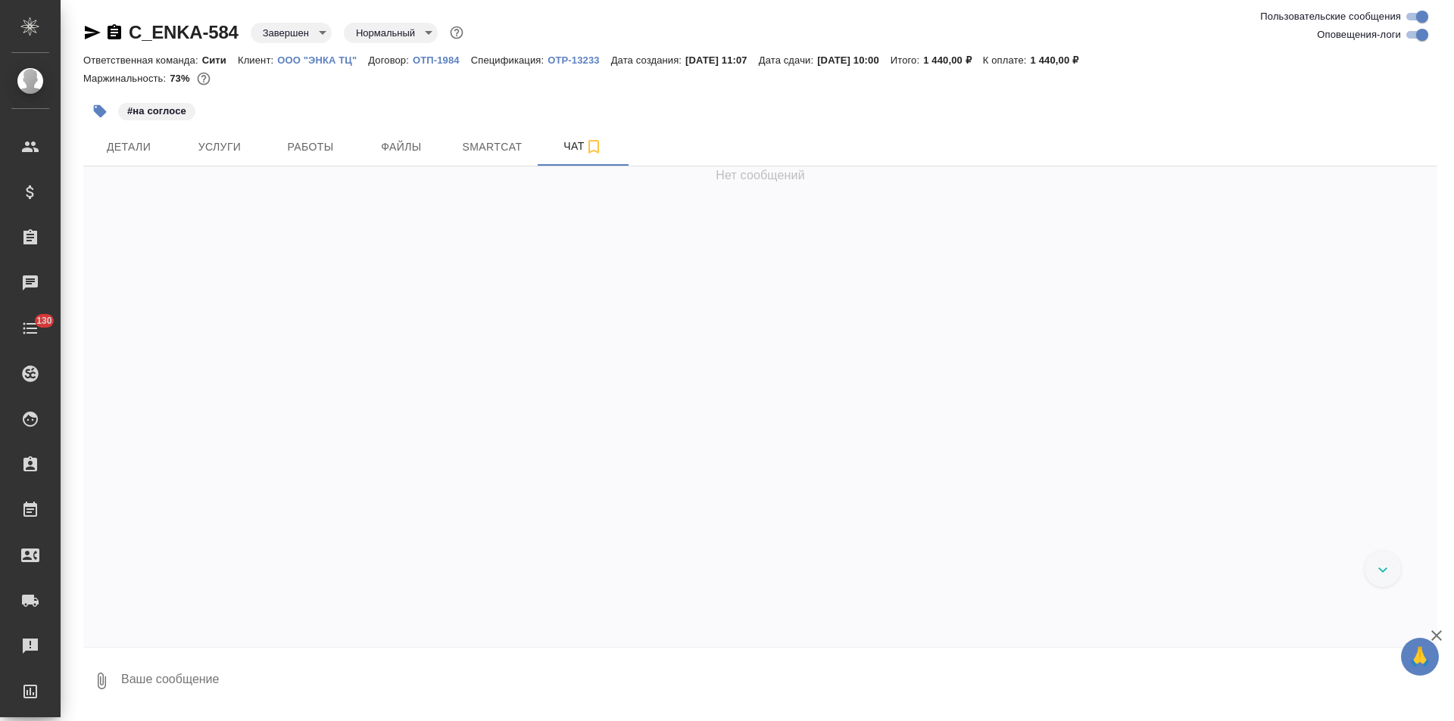
scroll to position [2946, 0]
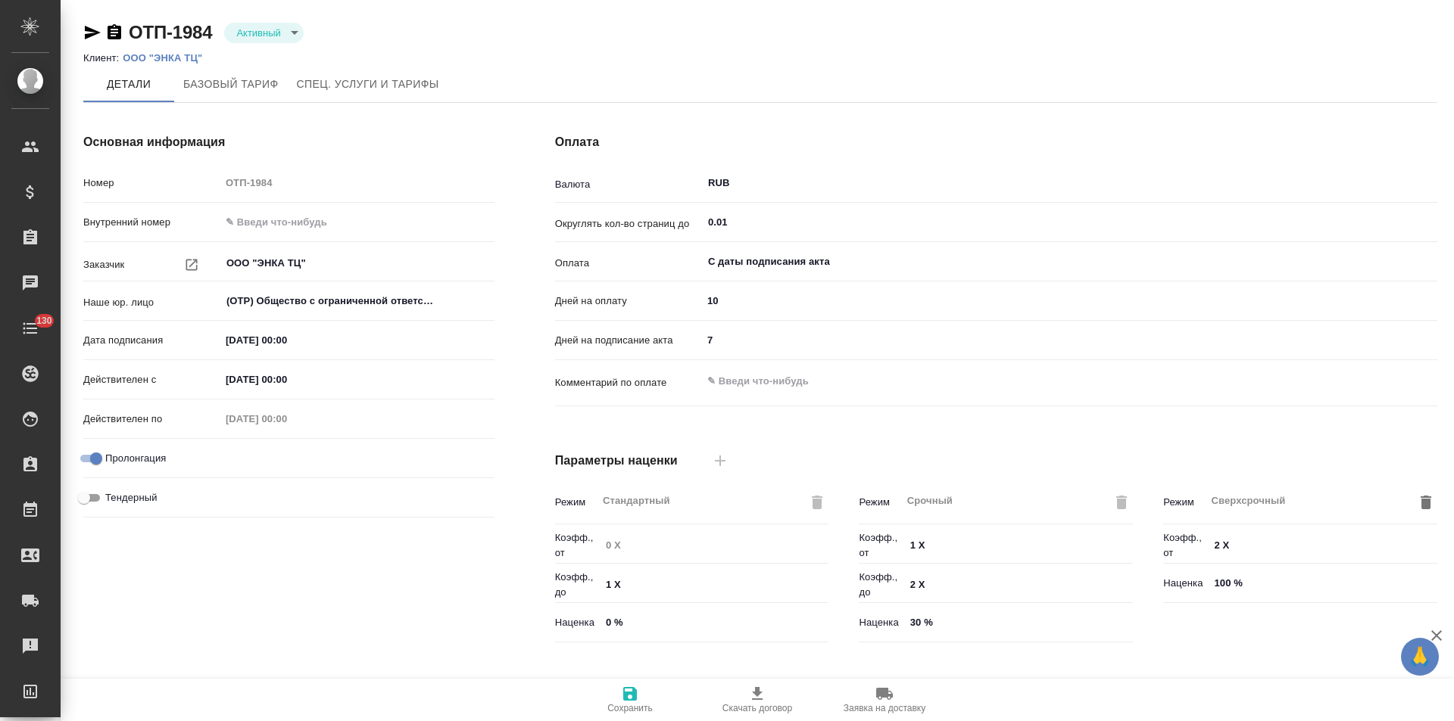
type input "Новый, 2022 (руб.)"
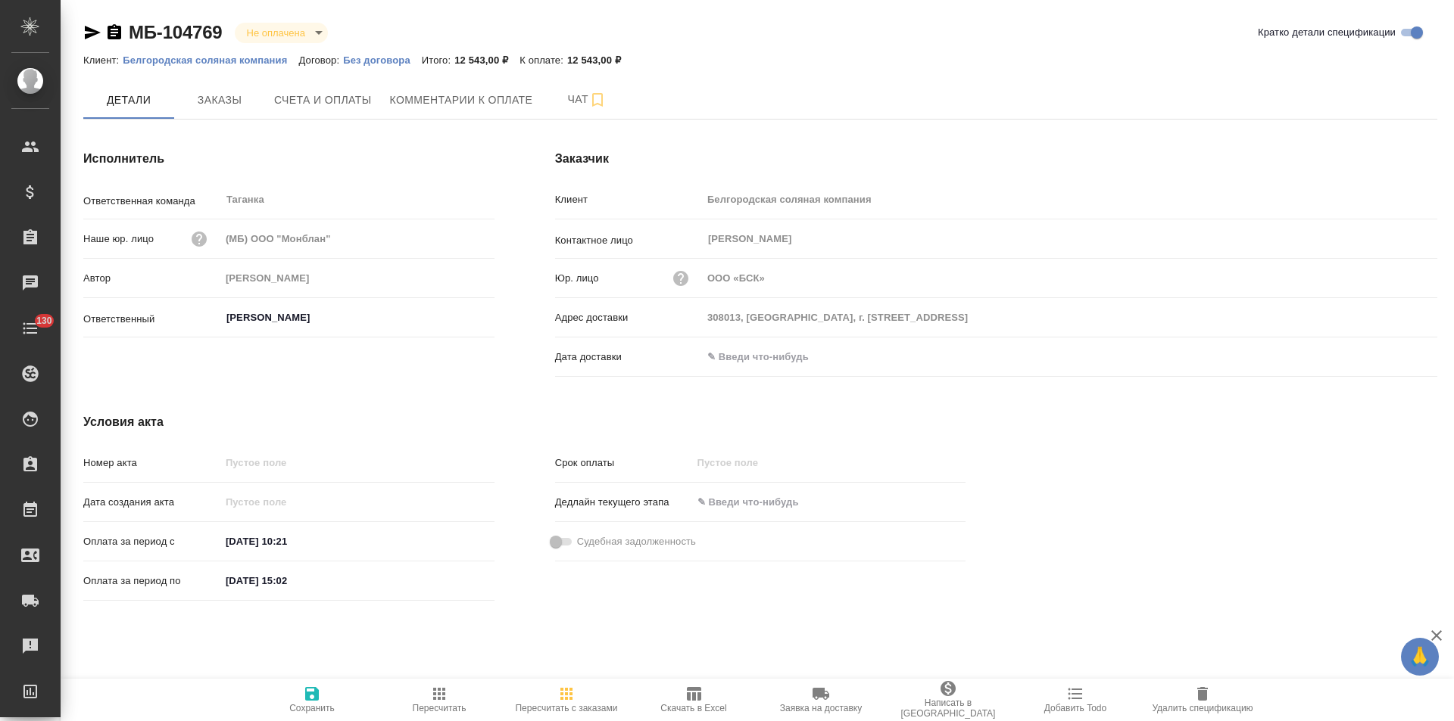
click at [280, 64] on p "Белгородская соляная компания" at bounding box center [211, 60] width 176 height 11
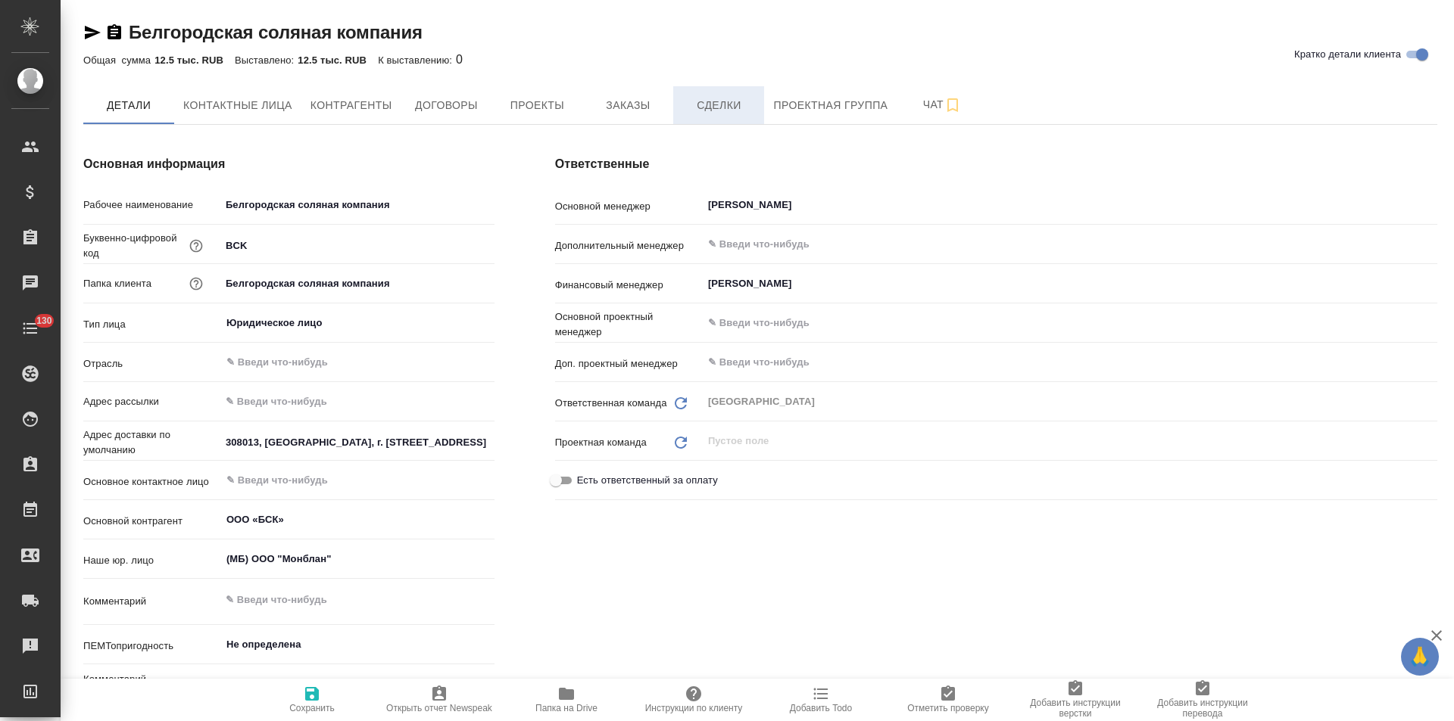
type textarea "x"
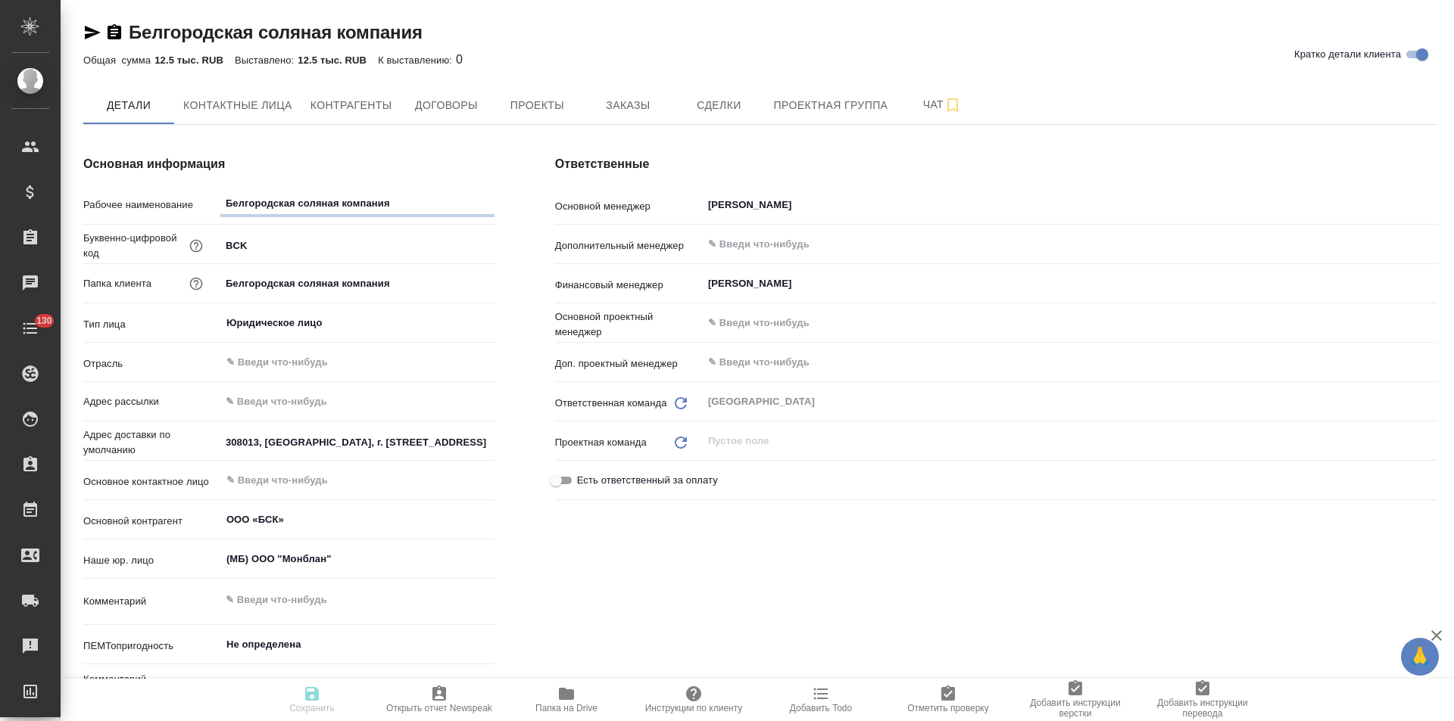
type textarea "x"
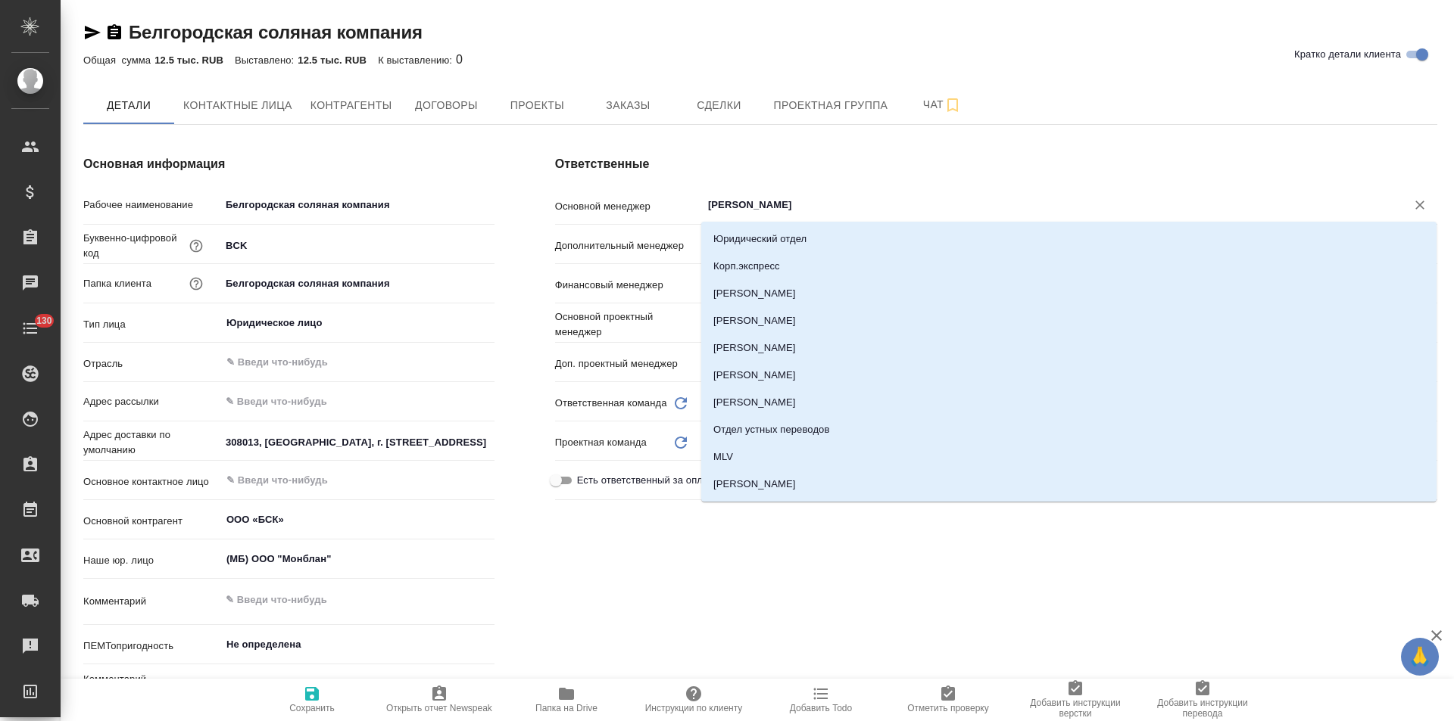
click at [753, 204] on input "Швыденко Алина" at bounding box center [1043, 205] width 675 height 18
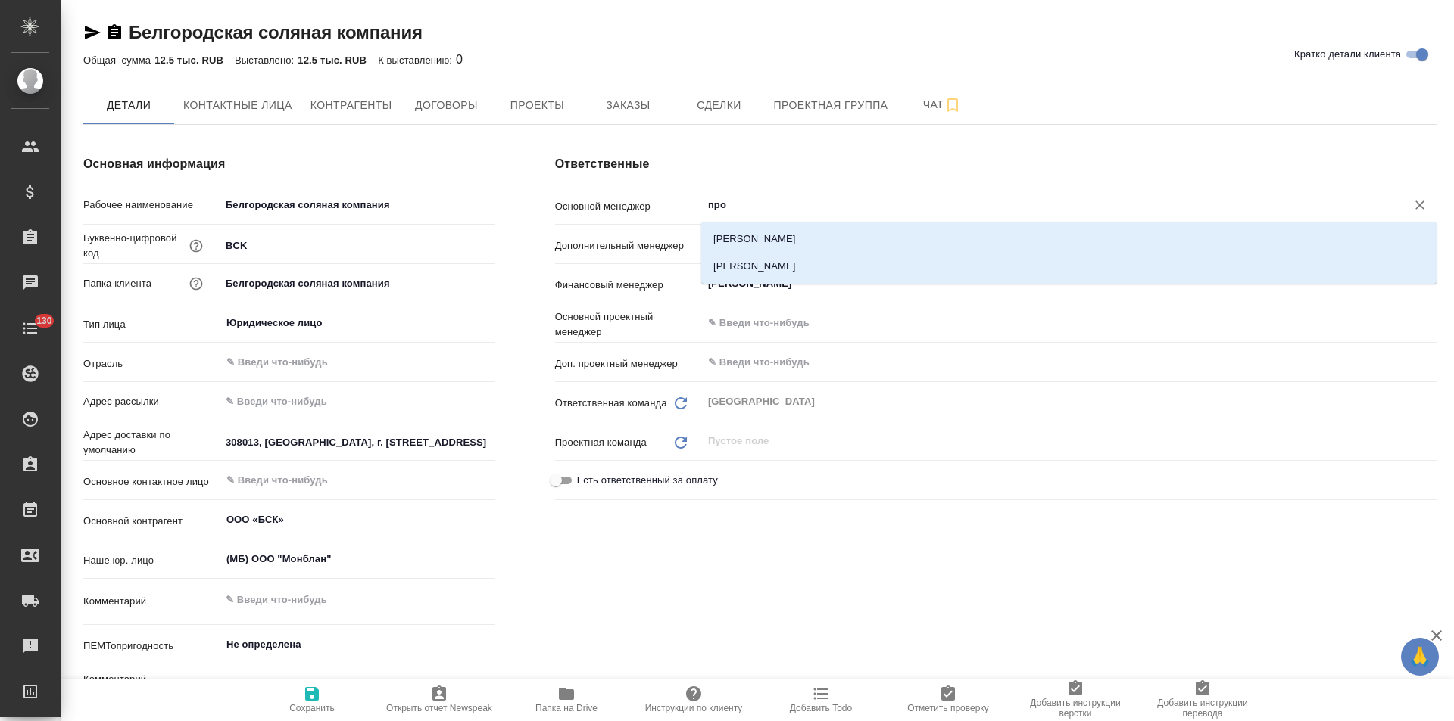
type input "прох"
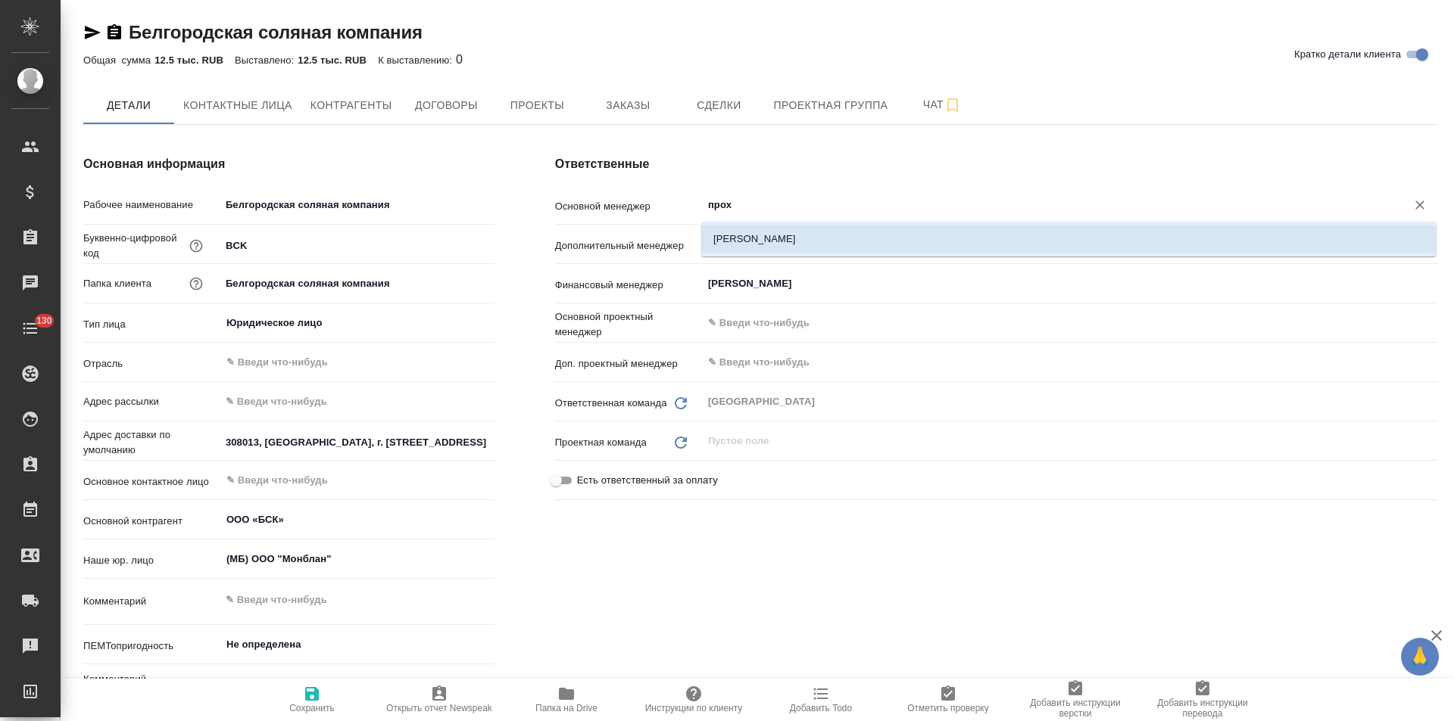
click at [787, 233] on li "Прохорова Анастасия" at bounding box center [1068, 239] width 735 height 27
type textarea "x"
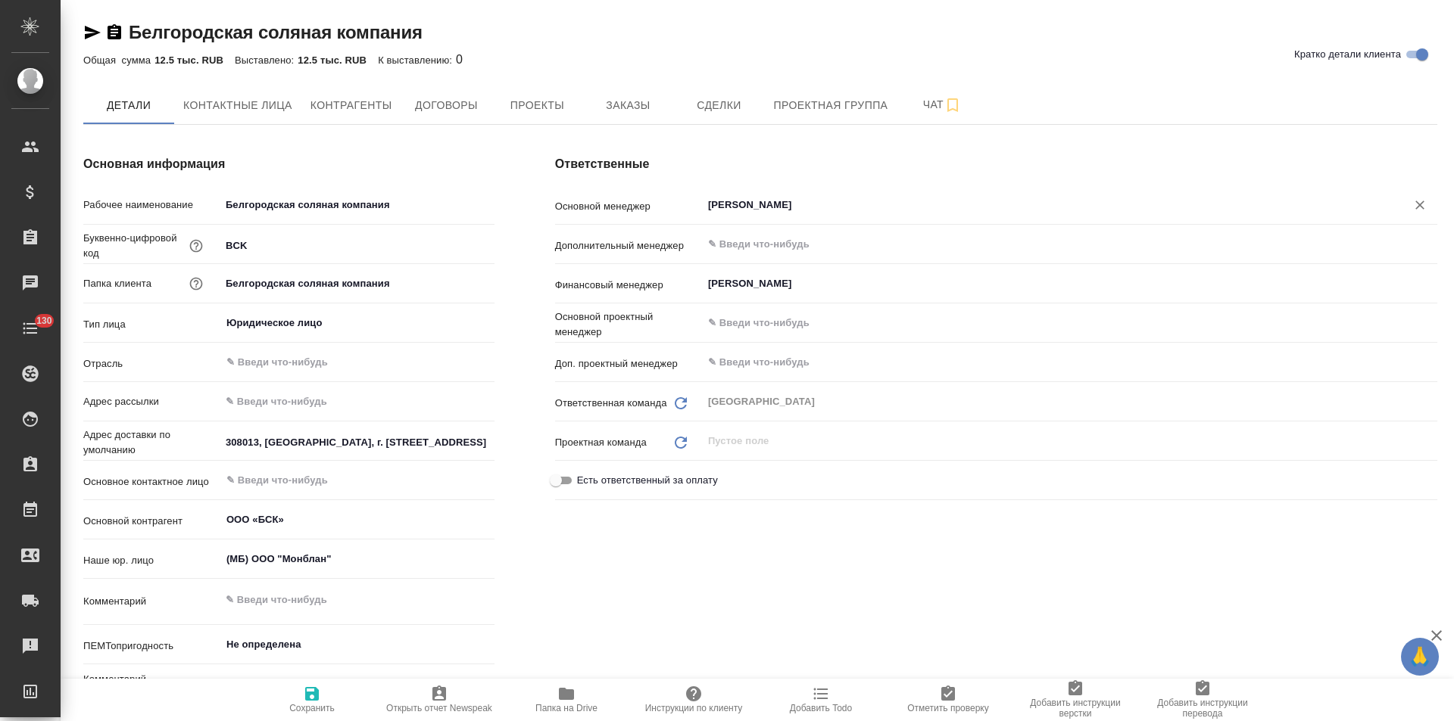
type input "Прохорова Анастасия"
click at [318, 703] on icon "button" at bounding box center [312, 694] width 18 height 18
type textarea "x"
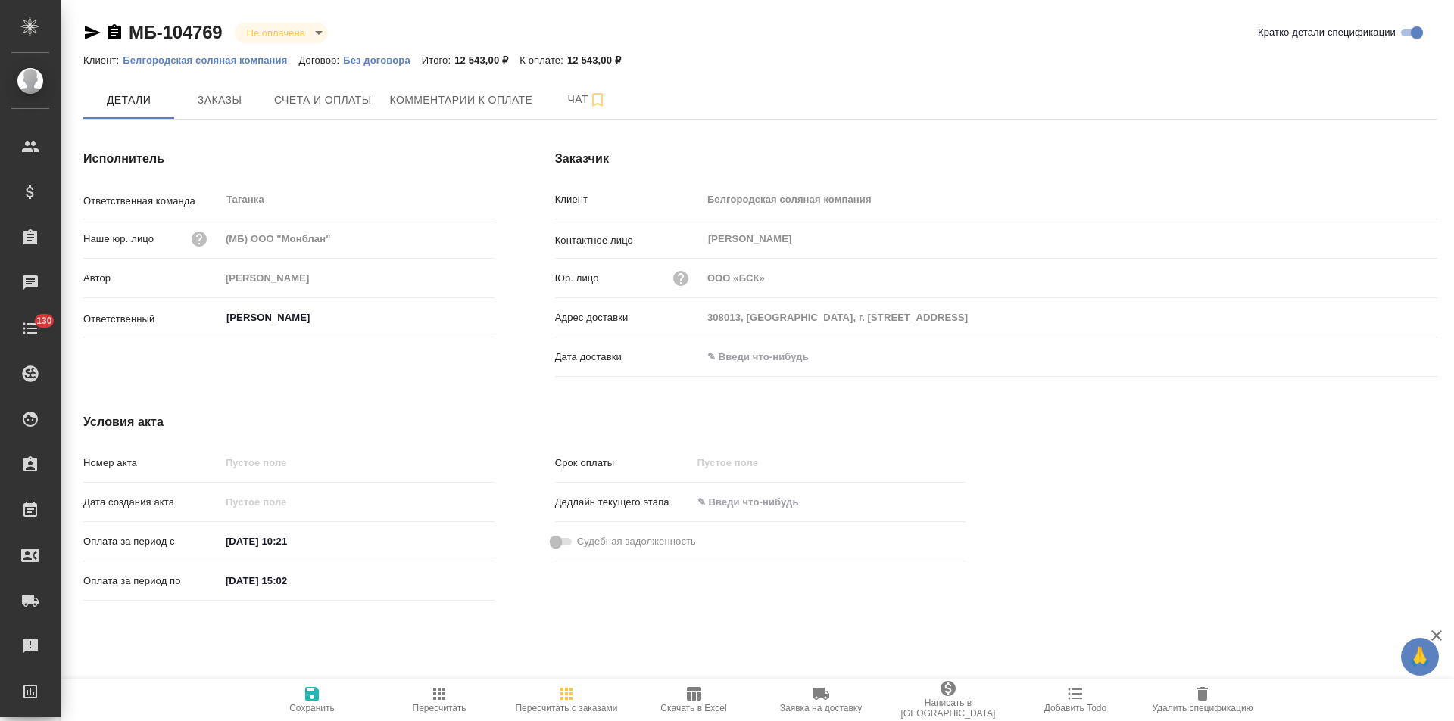
click at [360, 61] on p "Без договора" at bounding box center [382, 60] width 79 height 11
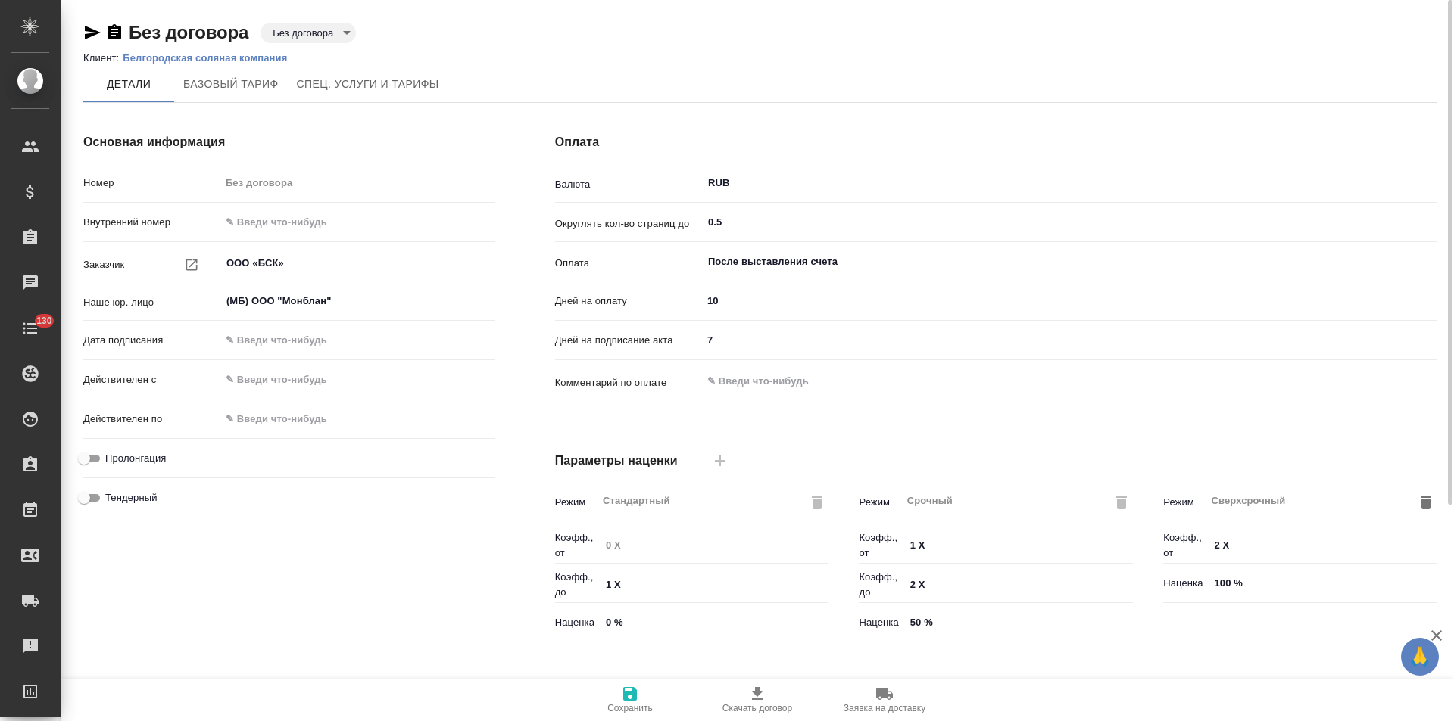
click at [215, 55] on p "Белгородская соляная компания" at bounding box center [211, 57] width 176 height 11
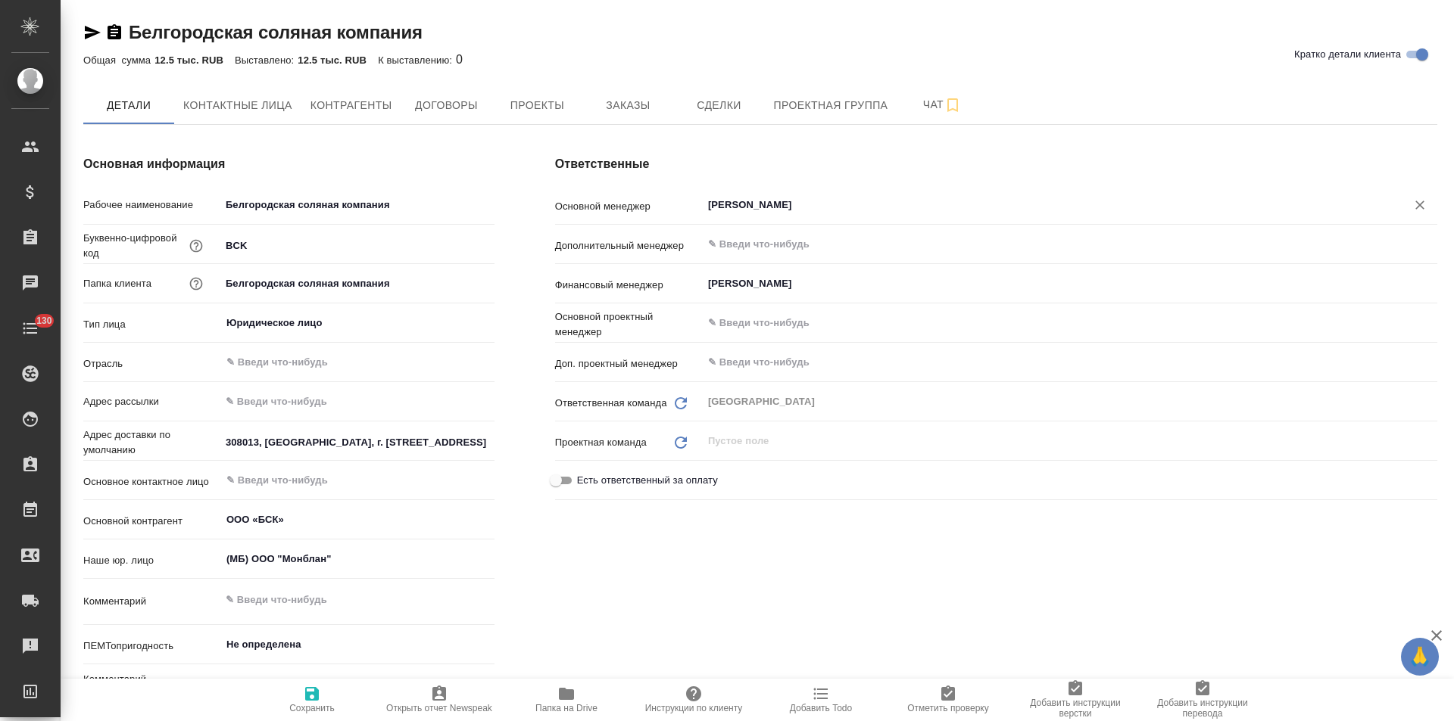
click at [716, 210] on input "[PERSON_NAME]" at bounding box center [1043, 205] width 675 height 18
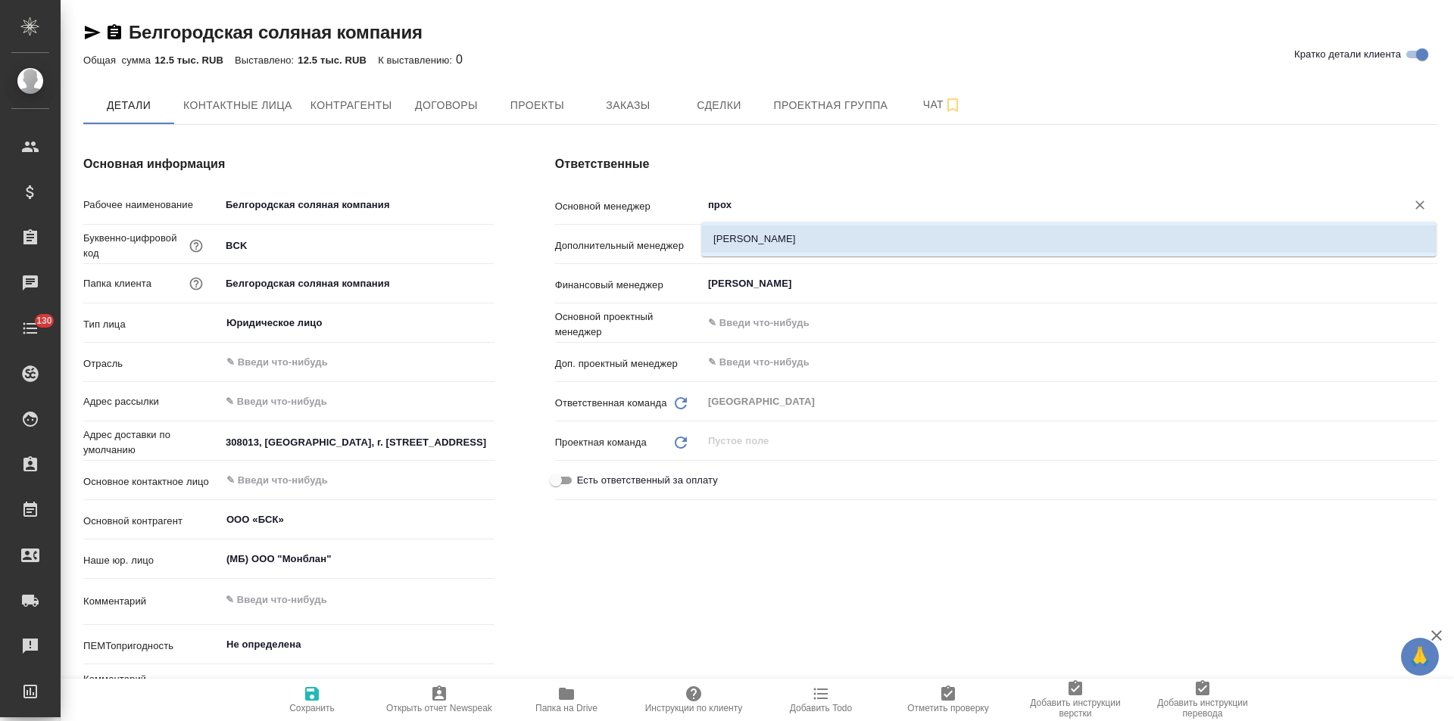
click at [746, 230] on li "[PERSON_NAME]" at bounding box center [1068, 239] width 735 height 27
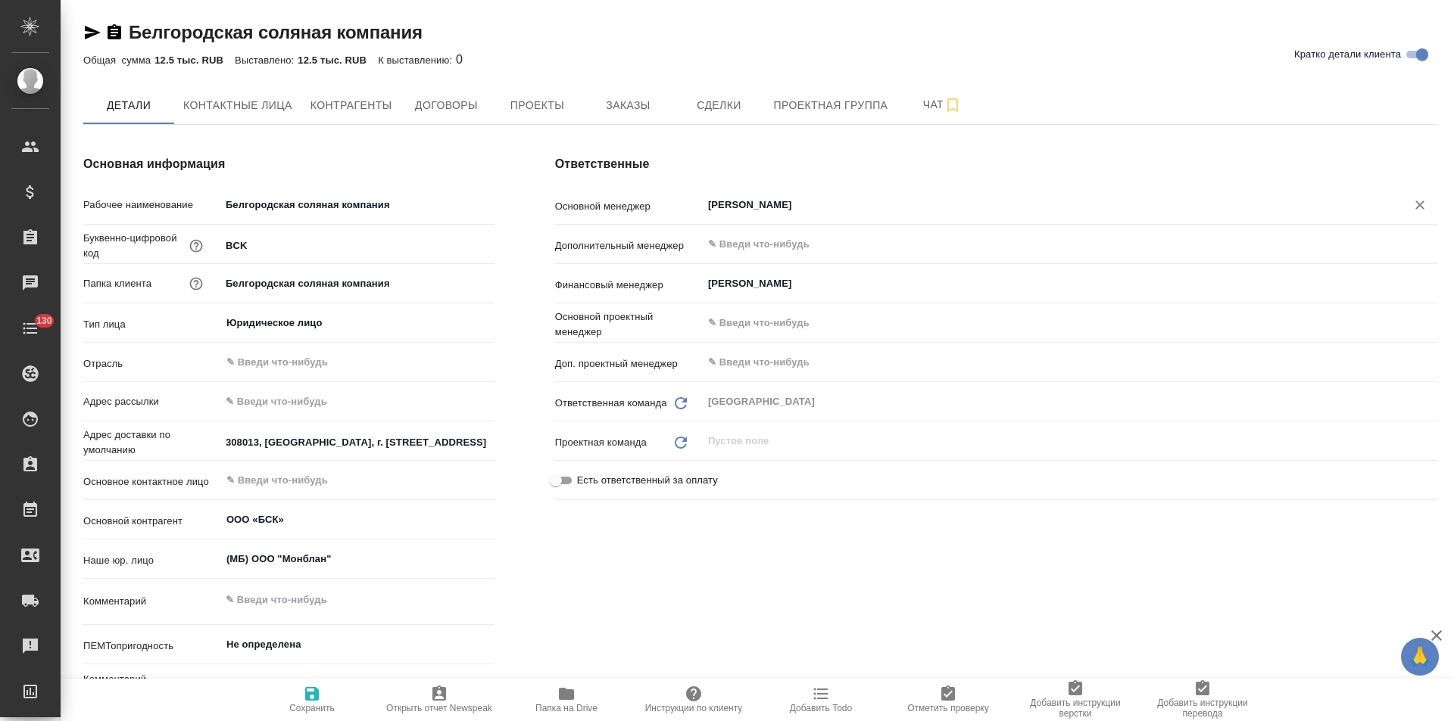
type input "[PERSON_NAME]"
click at [300, 703] on span "Сохранить" at bounding box center [311, 699] width 109 height 29
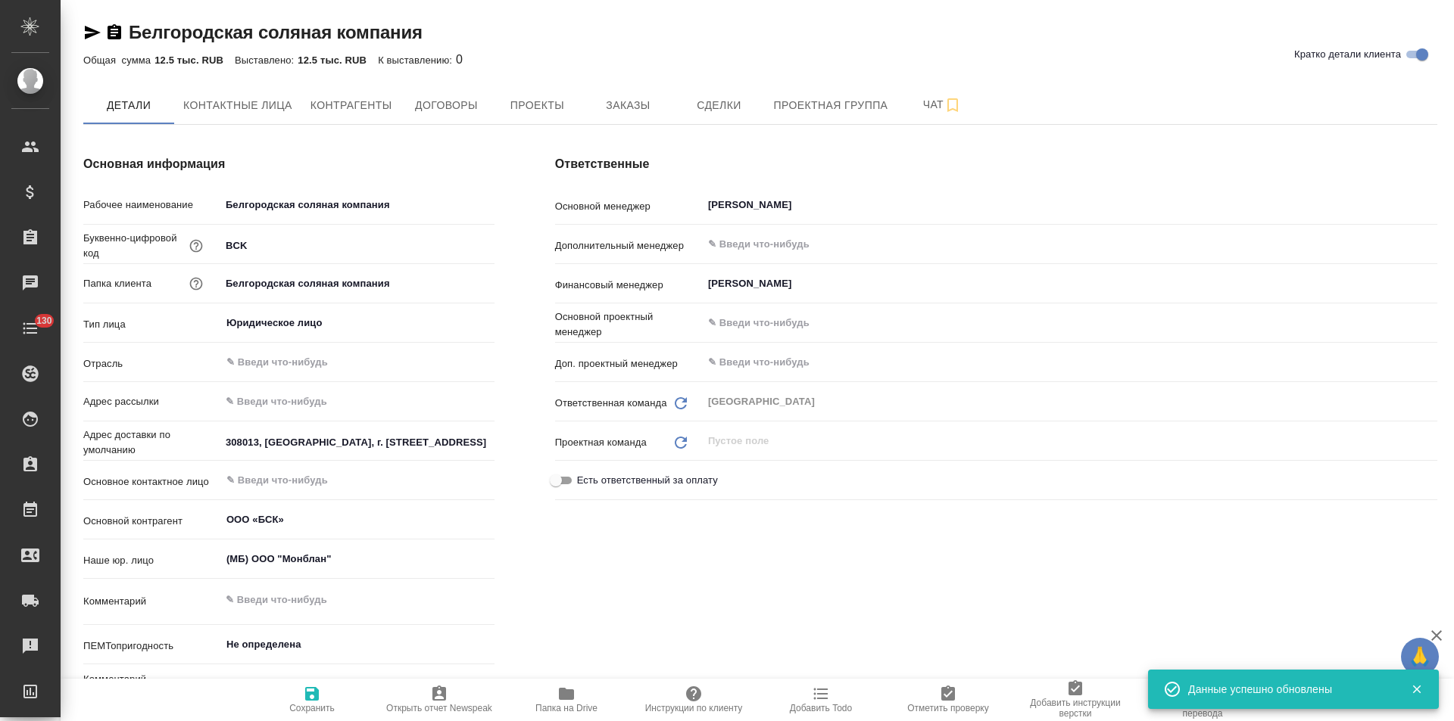
type input "Таганка"
click at [452, 114] on span "Договоры" at bounding box center [446, 105] width 73 height 19
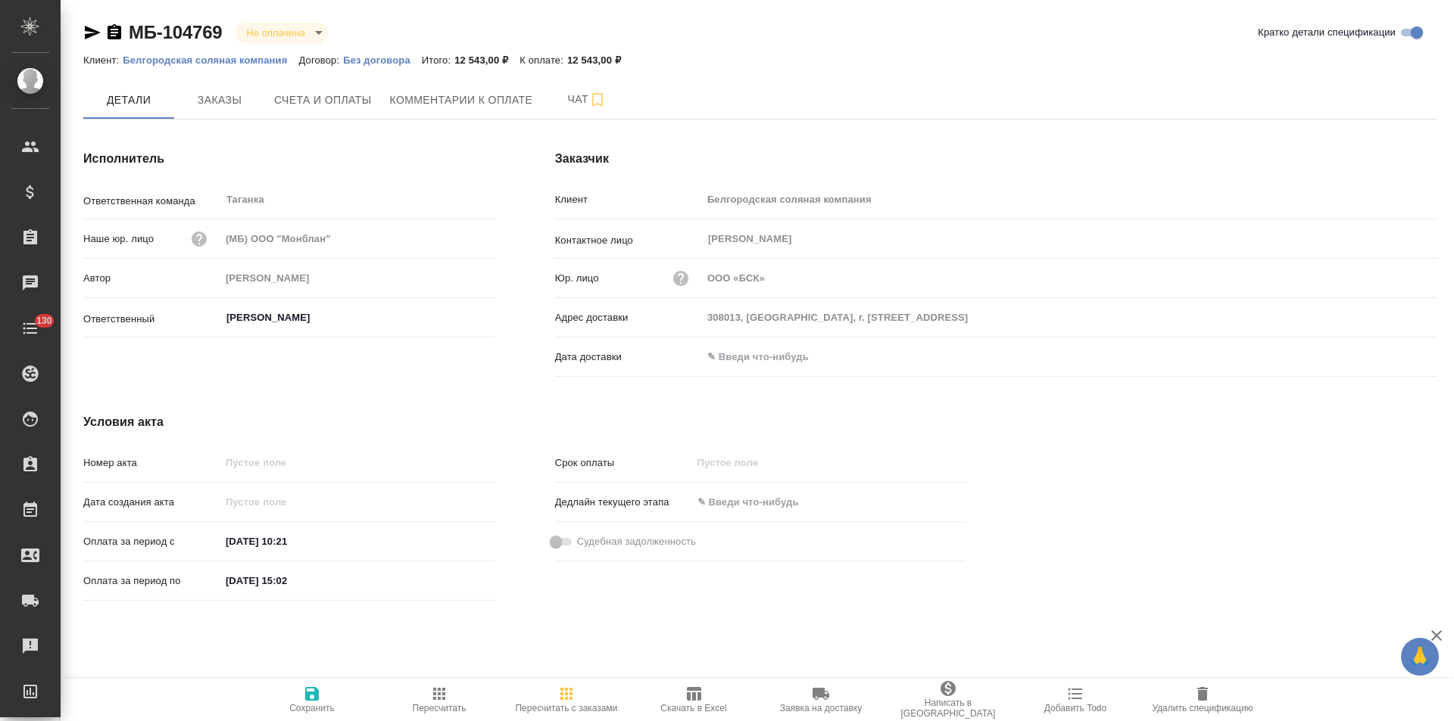
click at [110, 34] on icon "button" at bounding box center [115, 31] width 14 height 15
click at [341, 109] on span "Счета и оплаты" at bounding box center [323, 100] width 98 height 19
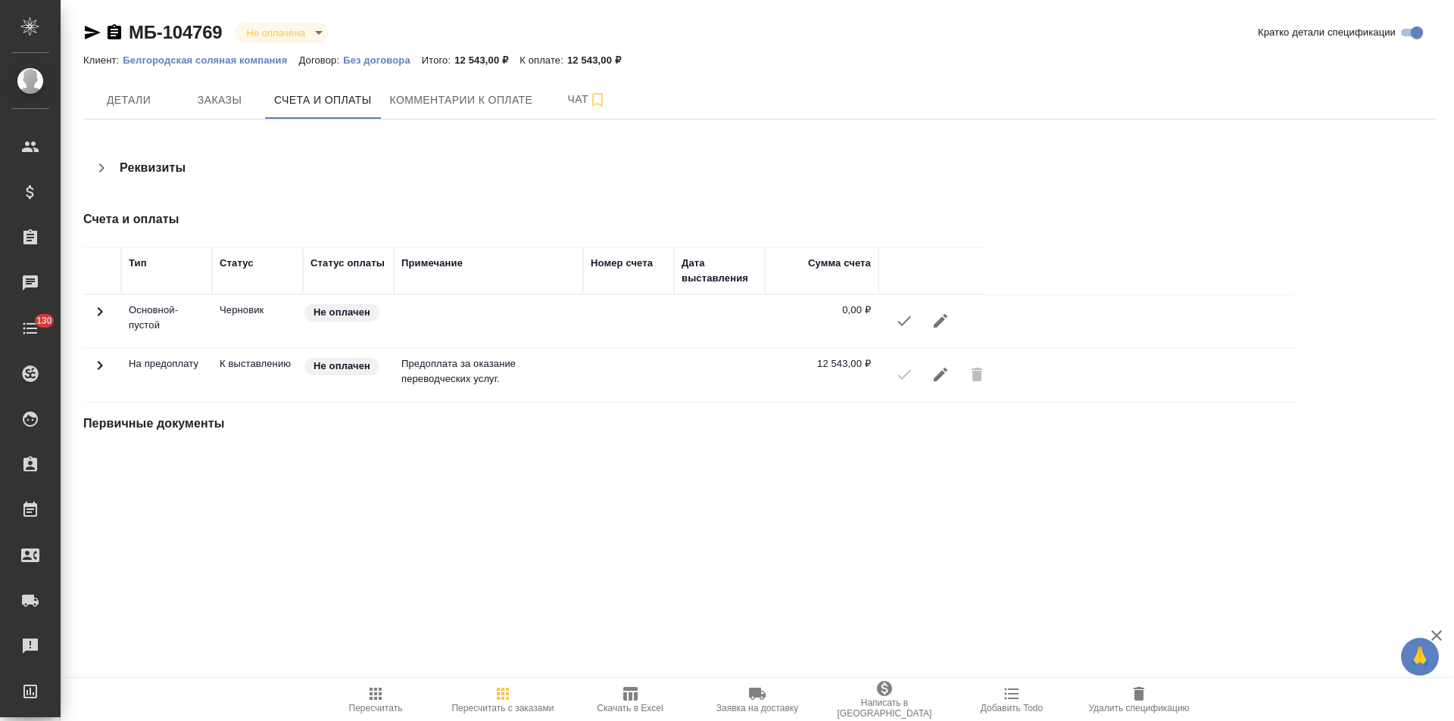
click at [96, 165] on icon "button" at bounding box center [101, 168] width 18 height 18
